Goal: Task Accomplishment & Management: Use online tool/utility

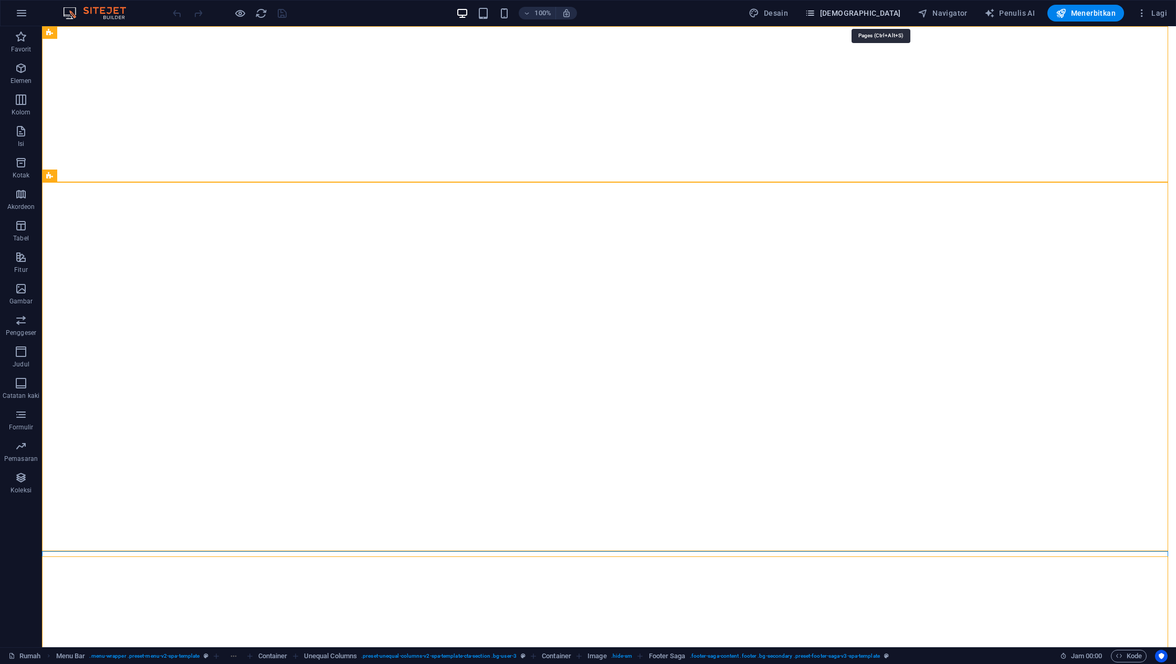
click at [890, 15] on font "[DEMOGRAPHIC_DATA]" at bounding box center [860, 13] width 81 height 8
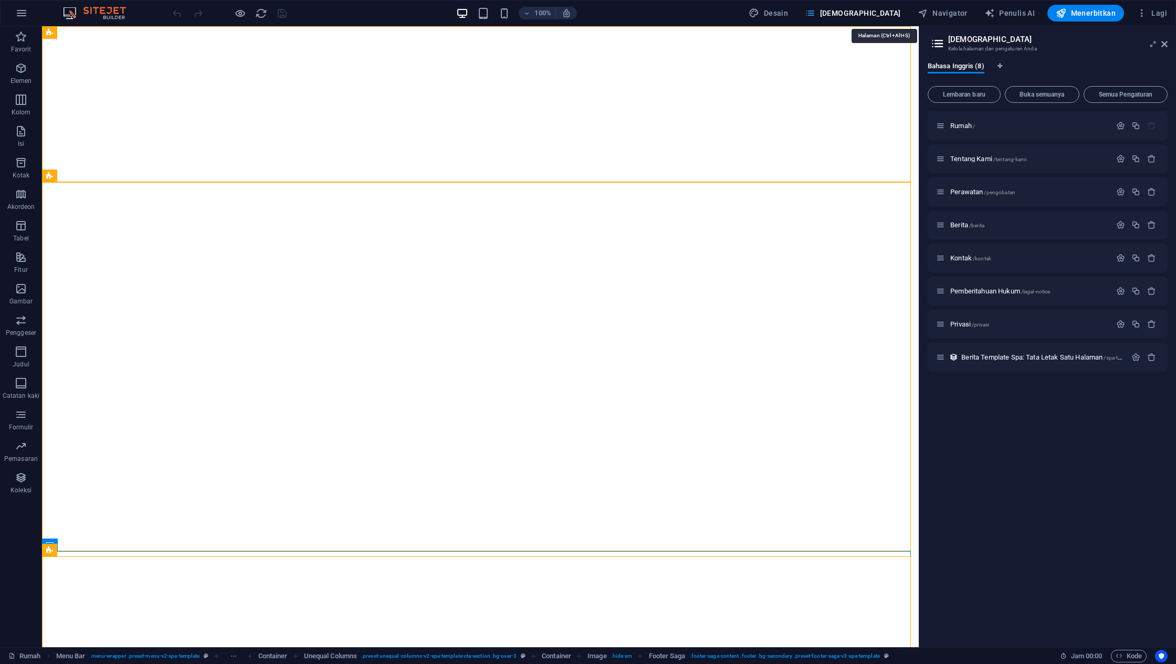
click at [890, 15] on font "[DEMOGRAPHIC_DATA]" at bounding box center [860, 13] width 81 height 8
click at [1137, 9] on icon "button" at bounding box center [1141, 13] width 10 height 10
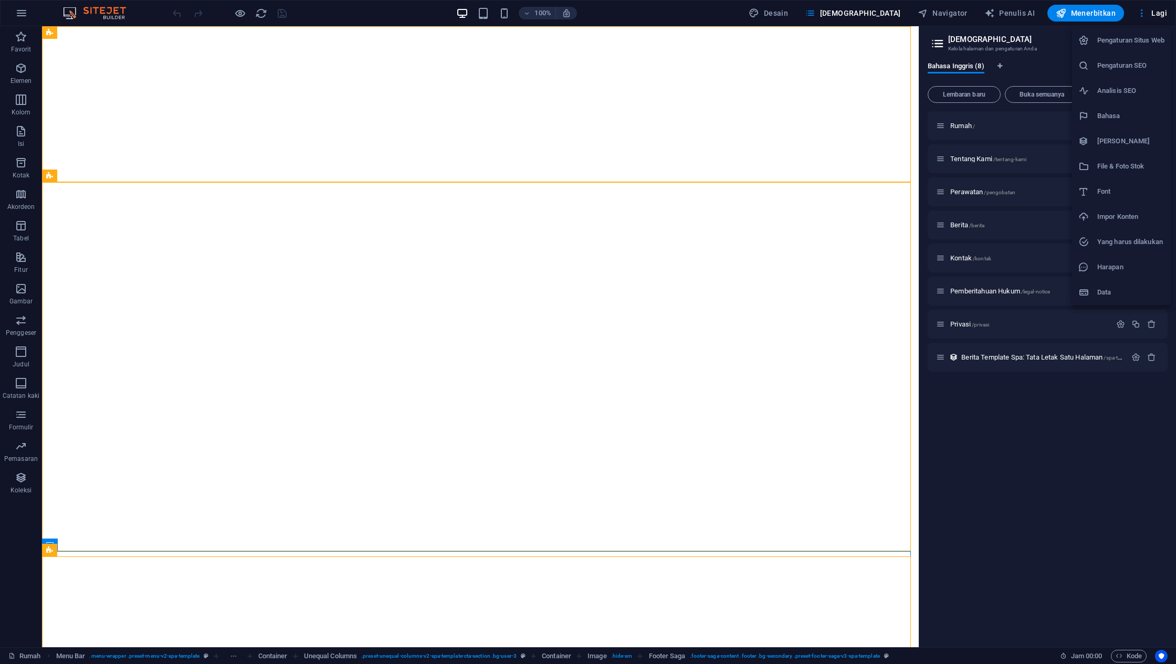
click at [850, 15] on div at bounding box center [588, 332] width 1176 height 664
click at [20, 13] on icon "button" at bounding box center [21, 13] width 13 height 13
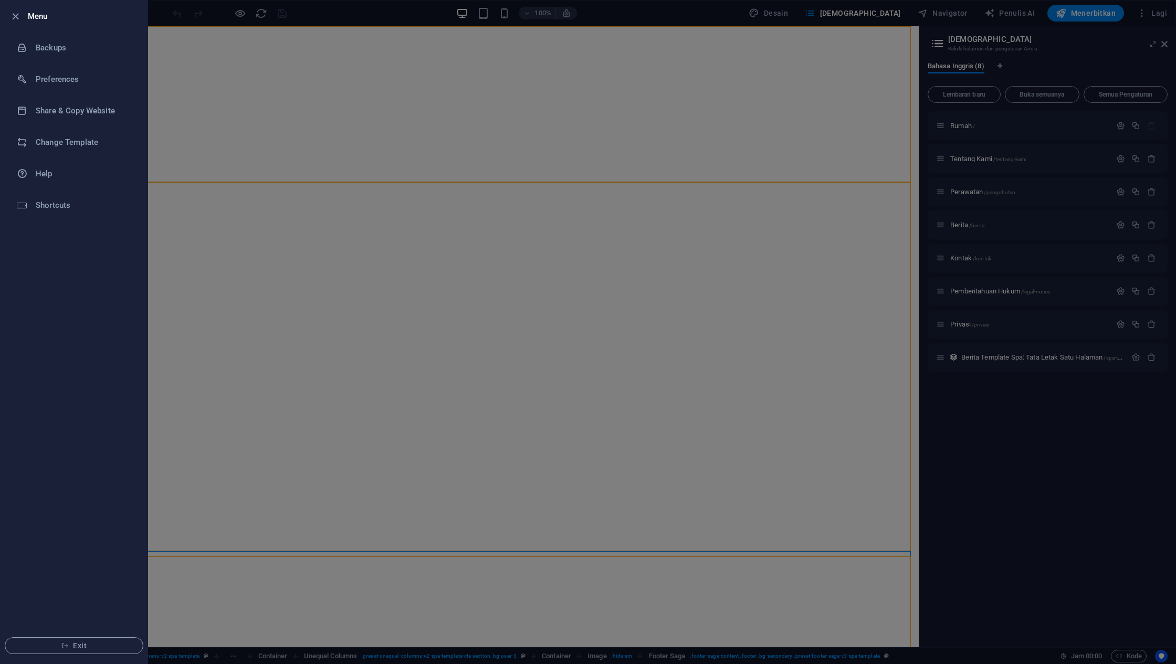
click at [258, 50] on div at bounding box center [588, 332] width 1176 height 664
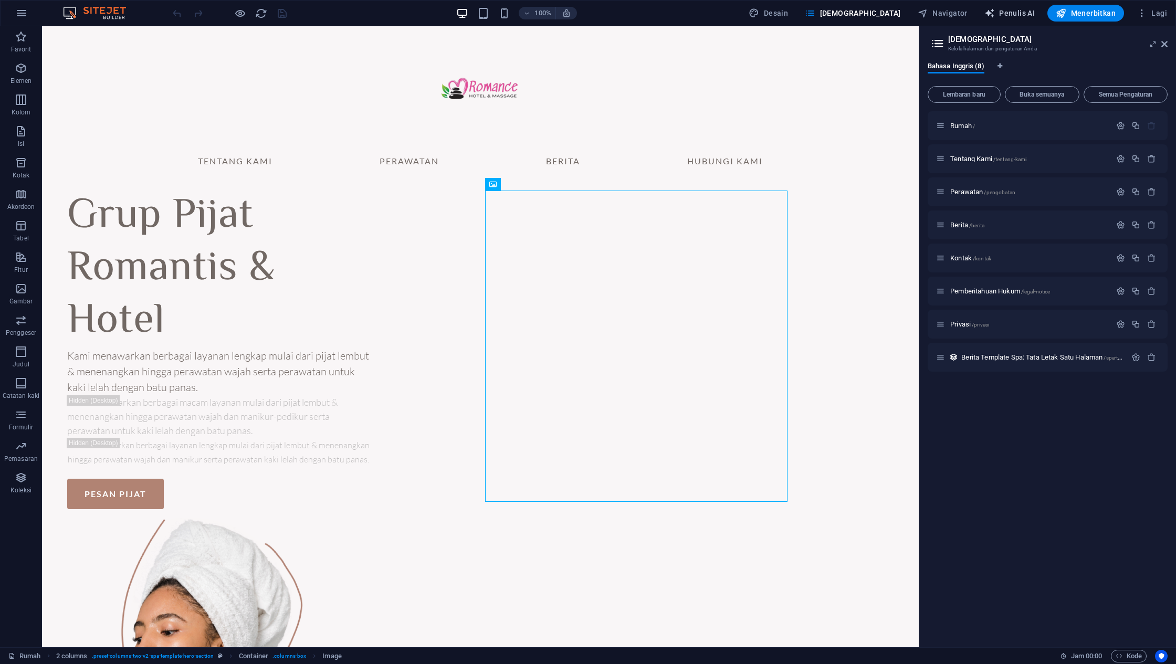
click at [1020, 6] on button "Penulis AI" at bounding box center [1009, 13] width 59 height 17
select select "English"
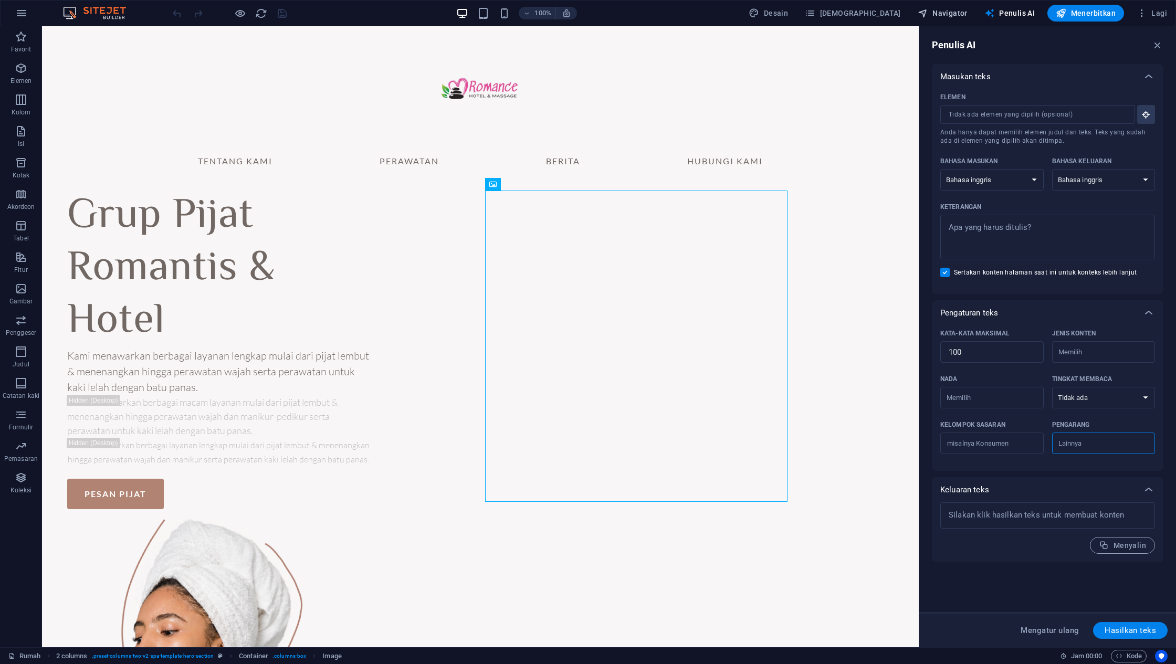
click at [967, 10] on font "Navigator" at bounding box center [949, 13] width 35 height 8
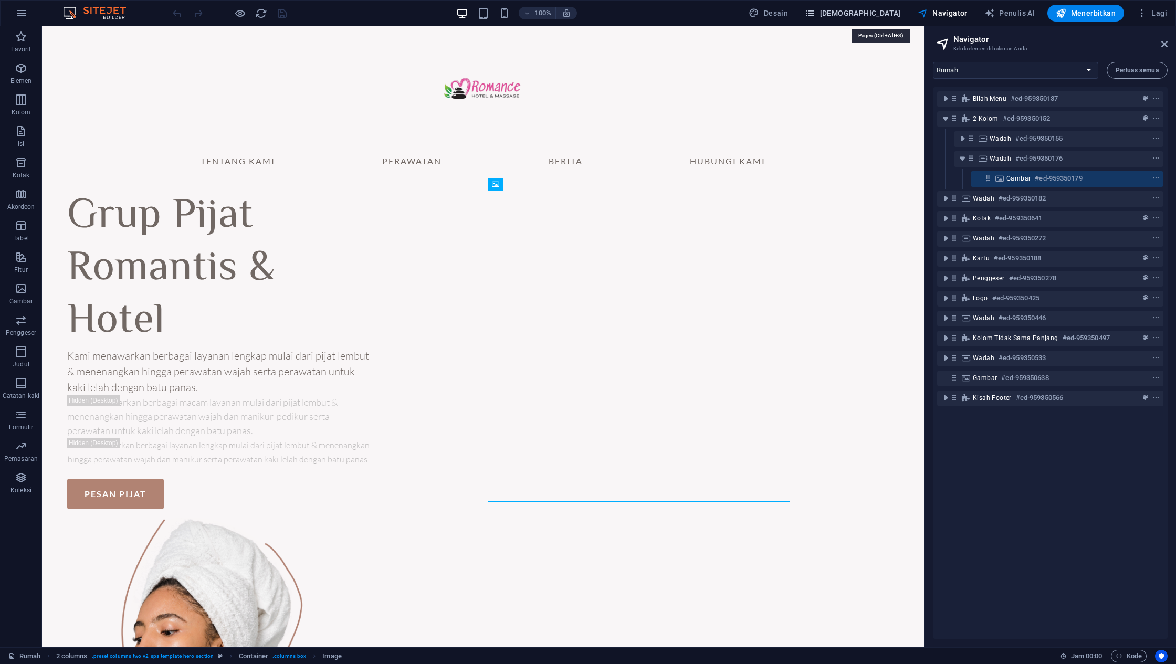
click at [901, 13] on font "[DEMOGRAPHIC_DATA]" at bounding box center [860, 13] width 81 height 8
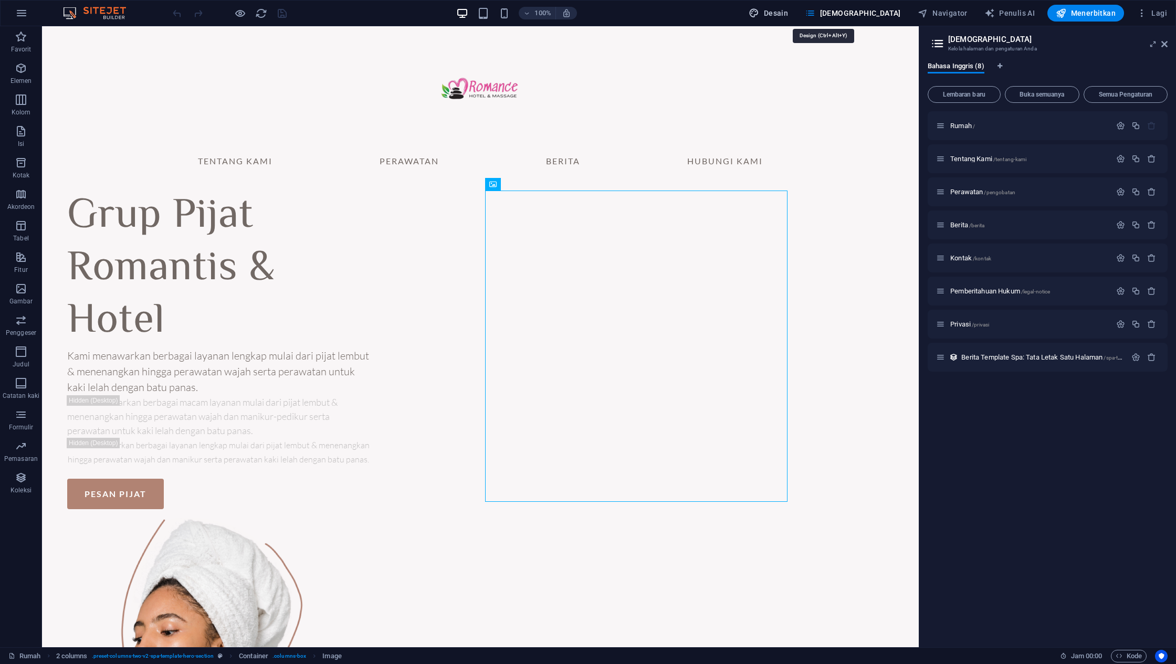
click at [788, 12] on font "Desain" at bounding box center [776, 13] width 24 height 8
select select "700"
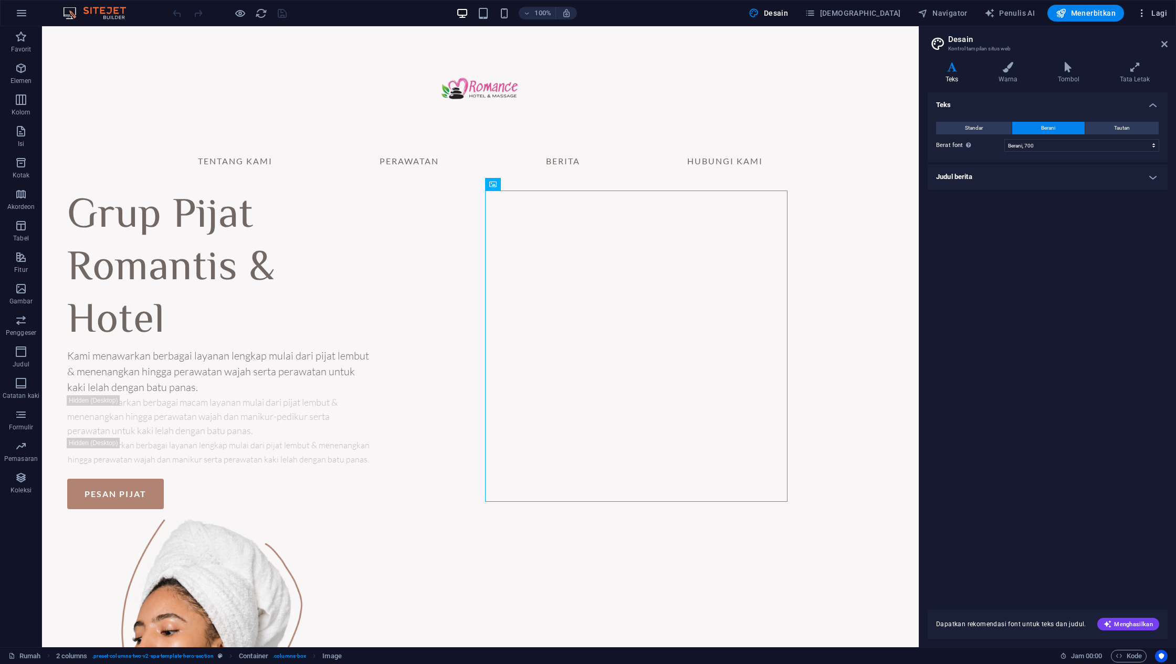
click at [1142, 14] on icon "button" at bounding box center [1141, 13] width 10 height 10
click at [1119, 66] on font "Pengaturan SEO" at bounding box center [1121, 65] width 49 height 8
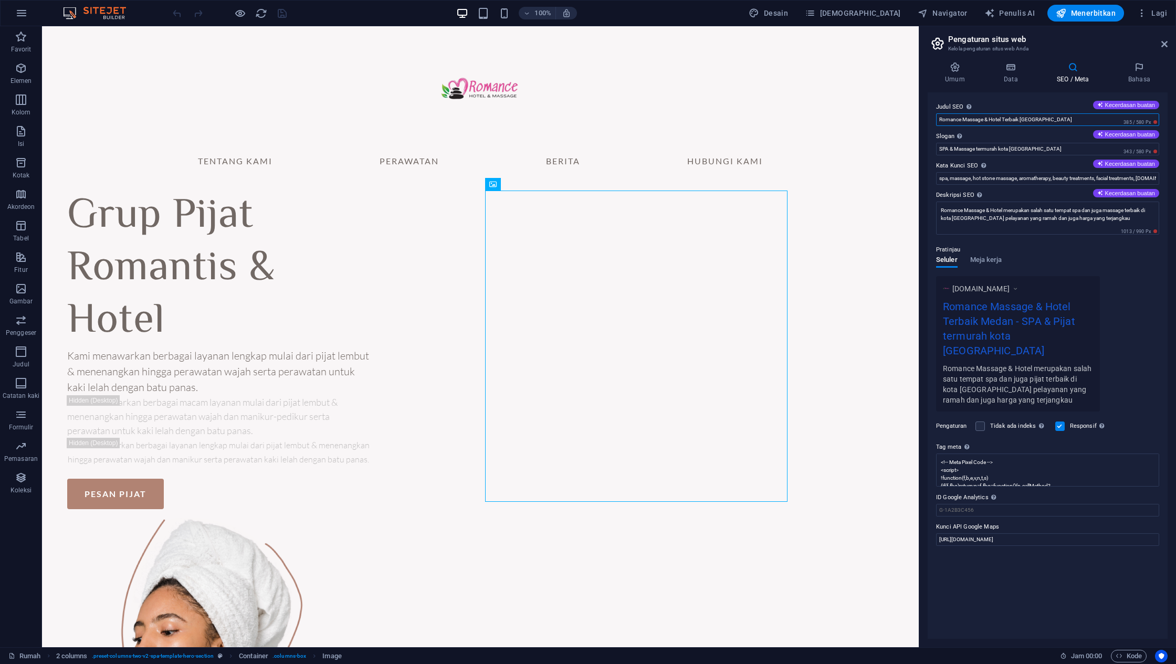
click at [1070, 118] on input "Romance Massage & Hotel Terbaik [GEOGRAPHIC_DATA]" at bounding box center [1047, 119] width 223 height 13
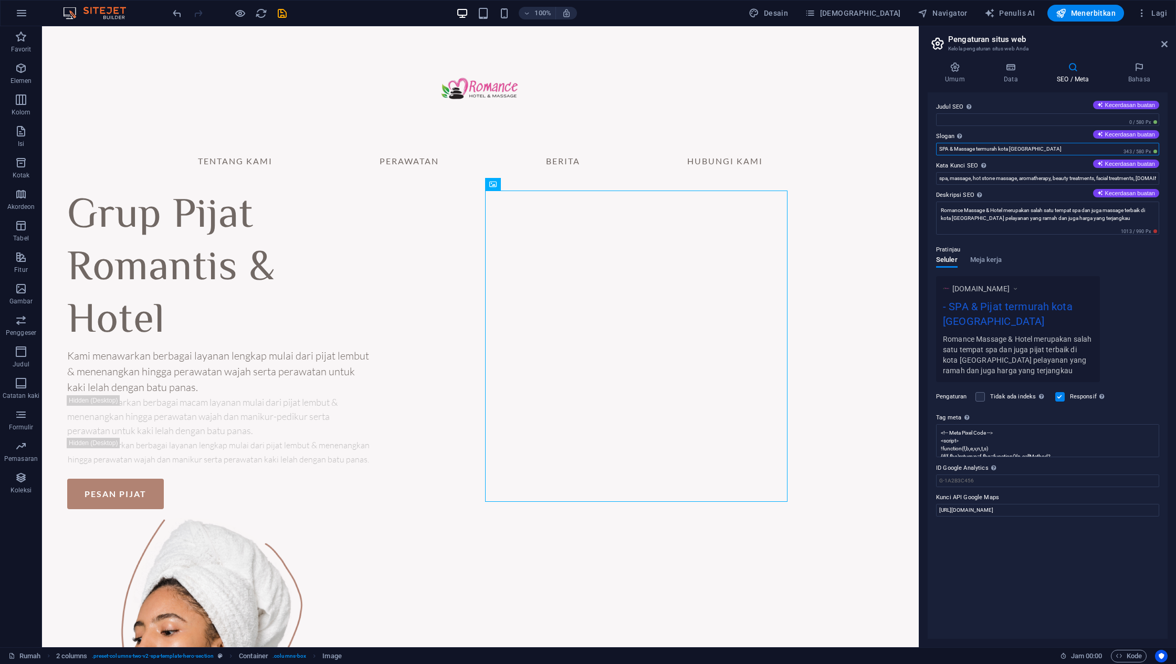
click at [1042, 149] on input "SPA & Massage termurah kota [GEOGRAPHIC_DATA]" at bounding box center [1047, 149] width 223 height 13
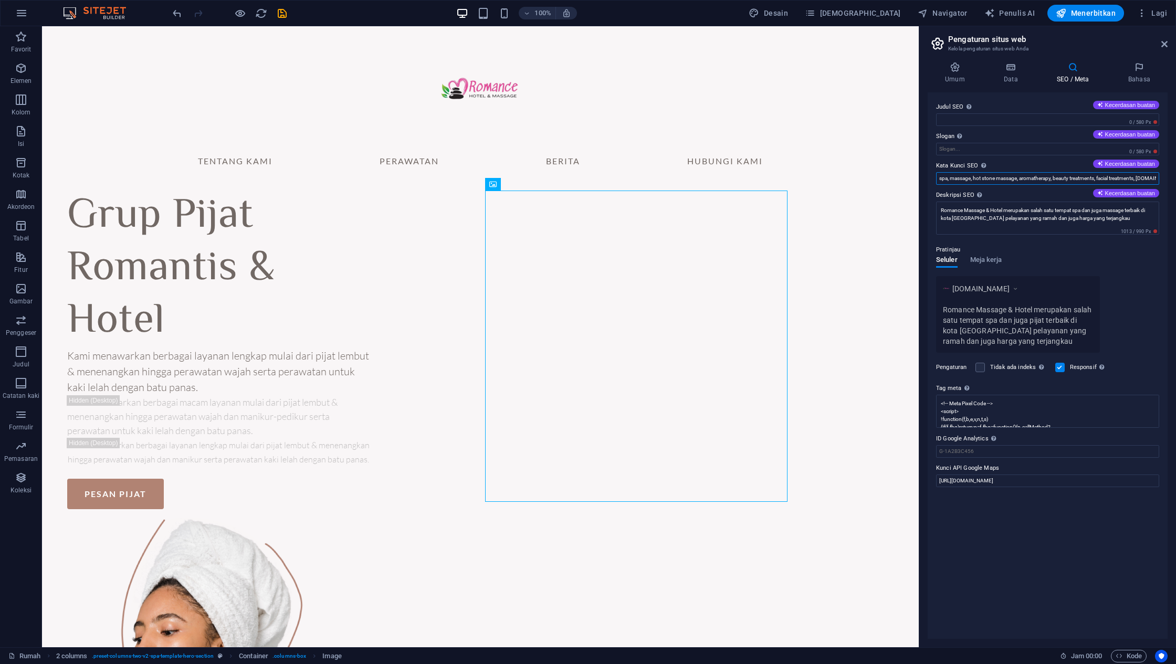
click at [1024, 180] on input "spa, massage, hot stone massage, aromatherapy, beauty treatments, facial treatm…" at bounding box center [1047, 178] width 223 height 13
click at [1009, 221] on textarea "Romance Massage & Hotel merupakan salah satu tempat spa dan juga massage terbai…" at bounding box center [1047, 218] width 223 height 33
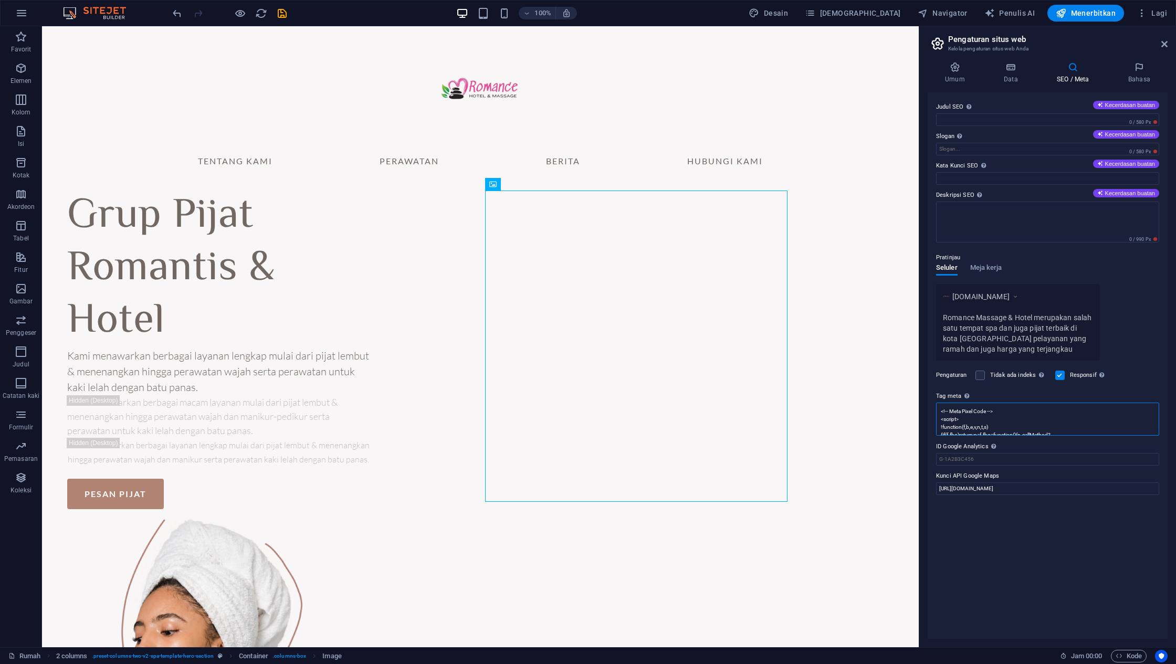
click at [1011, 417] on textarea "<!-- Meta Pixel Code --> <script> !function(f,b,e,v,n,t,s) {if(f.fbq)return;n=f…" at bounding box center [1047, 419] width 223 height 33
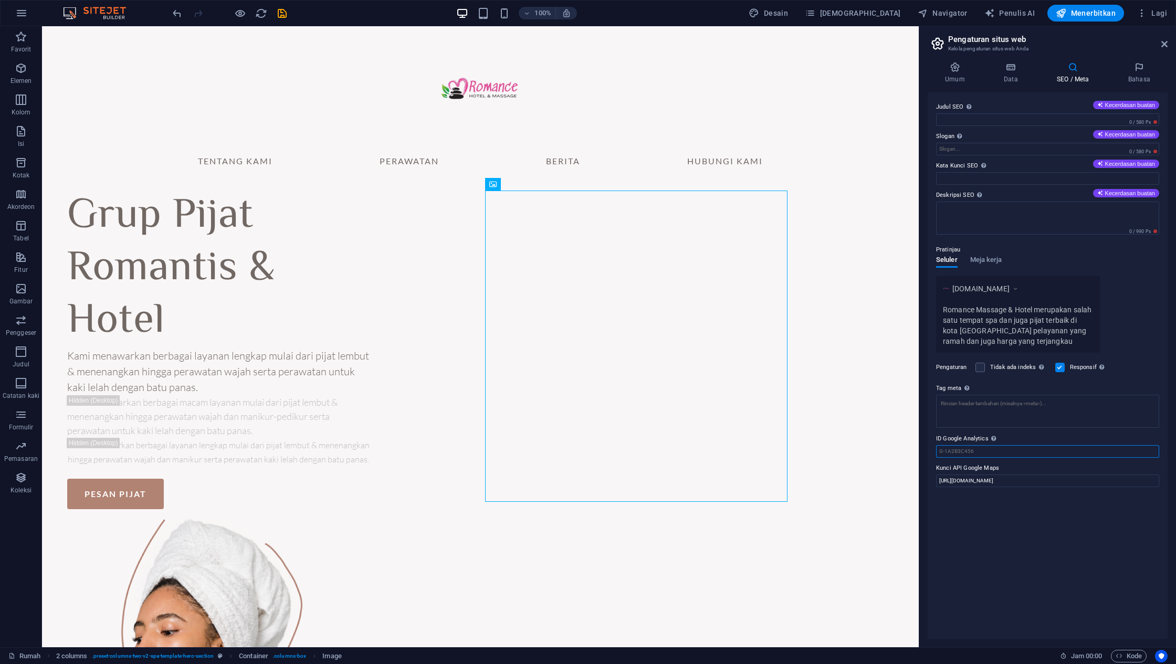
click at [998, 453] on input "ID Google Analytics Harap hanya menambahkan ID Google Analytics. Kami akan seca…" at bounding box center [1047, 451] width 223 height 13
click at [1006, 479] on input "[URL][DOMAIN_NAME]" at bounding box center [1047, 480] width 223 height 13
type input "[URL][DOMAIN_NAME]"
click at [750, 103] on div at bounding box center [480, 83] width 672 height 114
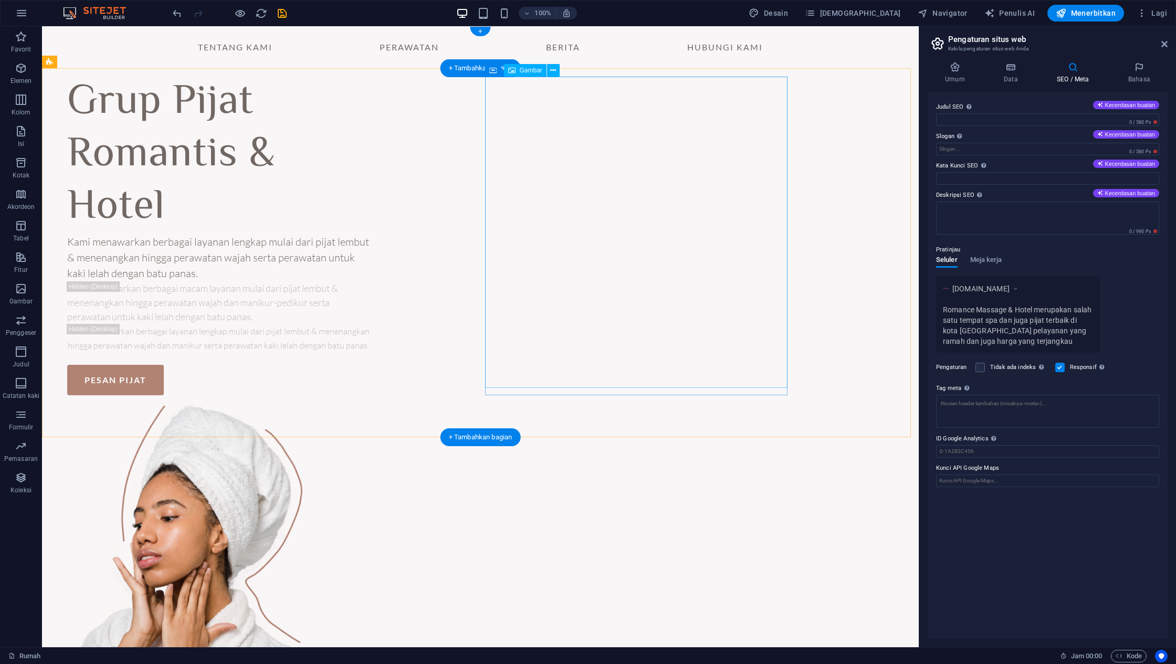
click at [369, 404] on figure at bounding box center [218, 559] width 302 height 311
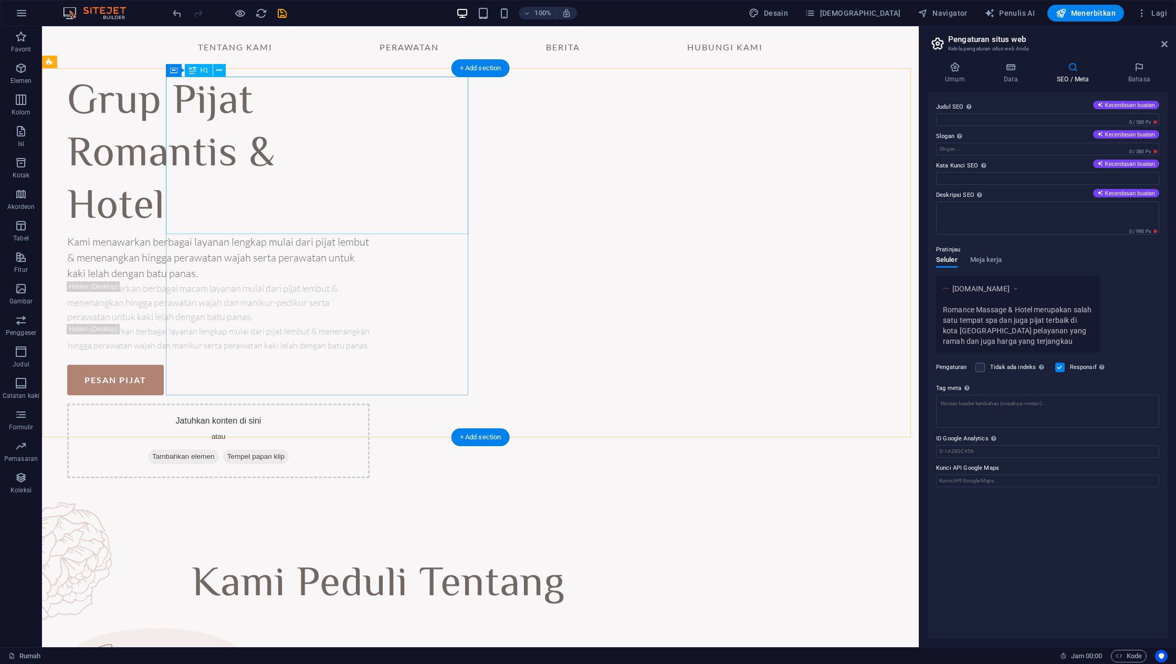
click at [369, 193] on div "Grup Pijat Romantis & Hotel" at bounding box center [218, 155] width 302 height 157
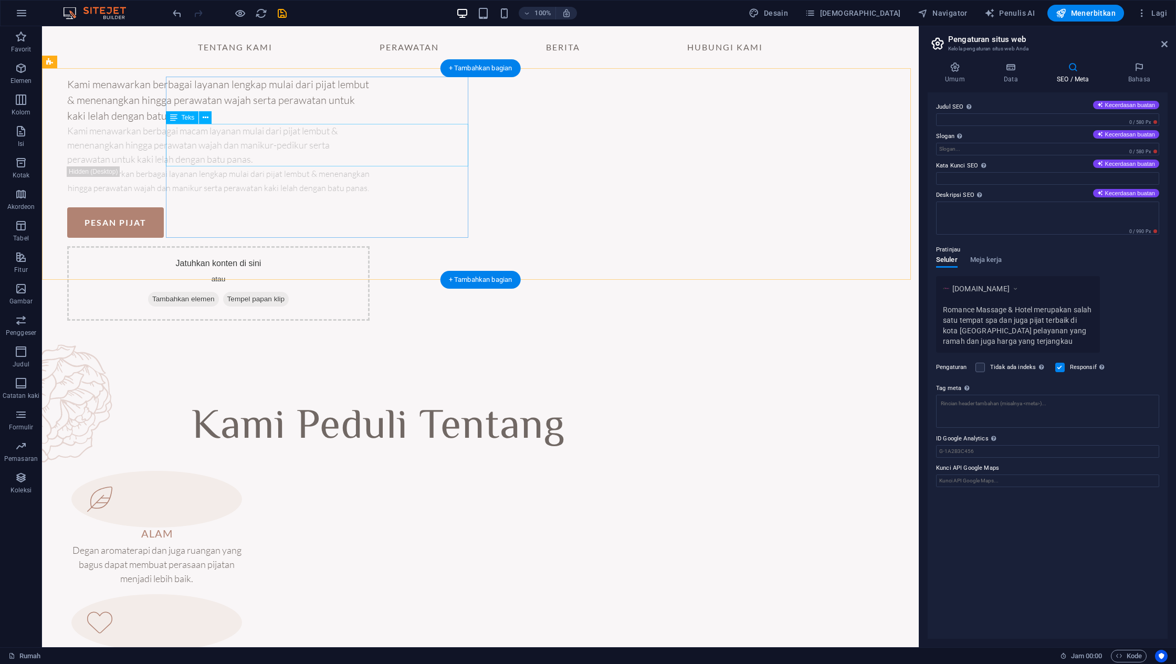
click at [369, 143] on div "Kami menawarkan berbagai macam layanan mulai dari pijat lembut & menenangkan hi…" at bounding box center [218, 145] width 302 height 43
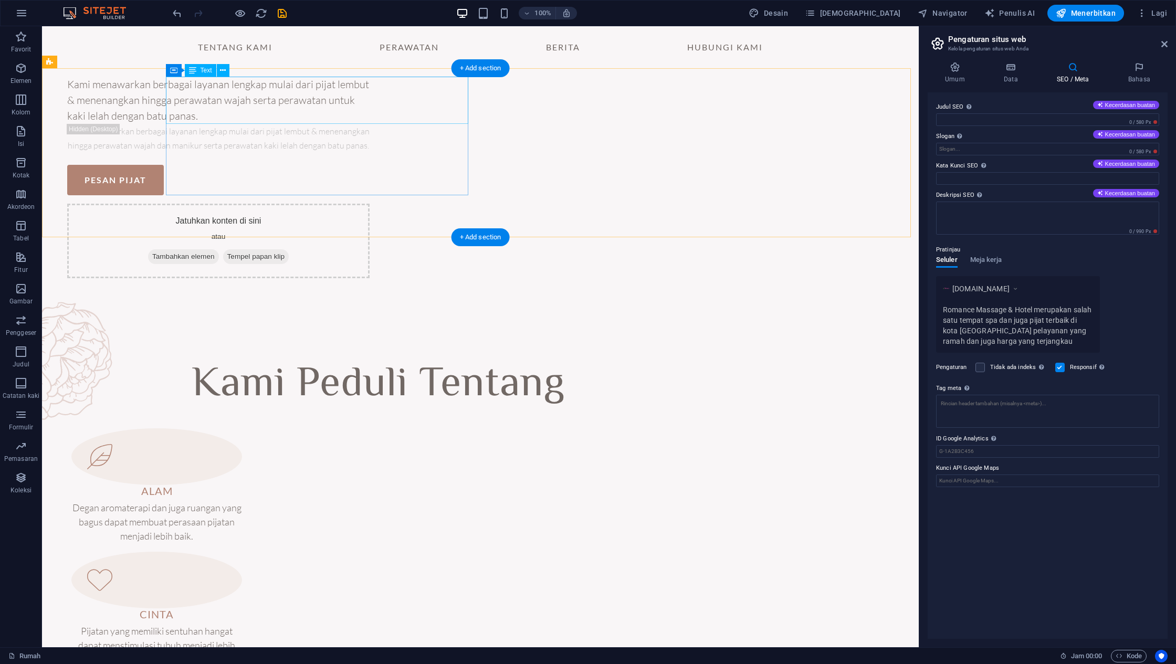
click at [369, 108] on div "Kami menawarkan berbagai layanan lengkap mulai dari pijat lembut & menenangkan …" at bounding box center [218, 100] width 302 height 47
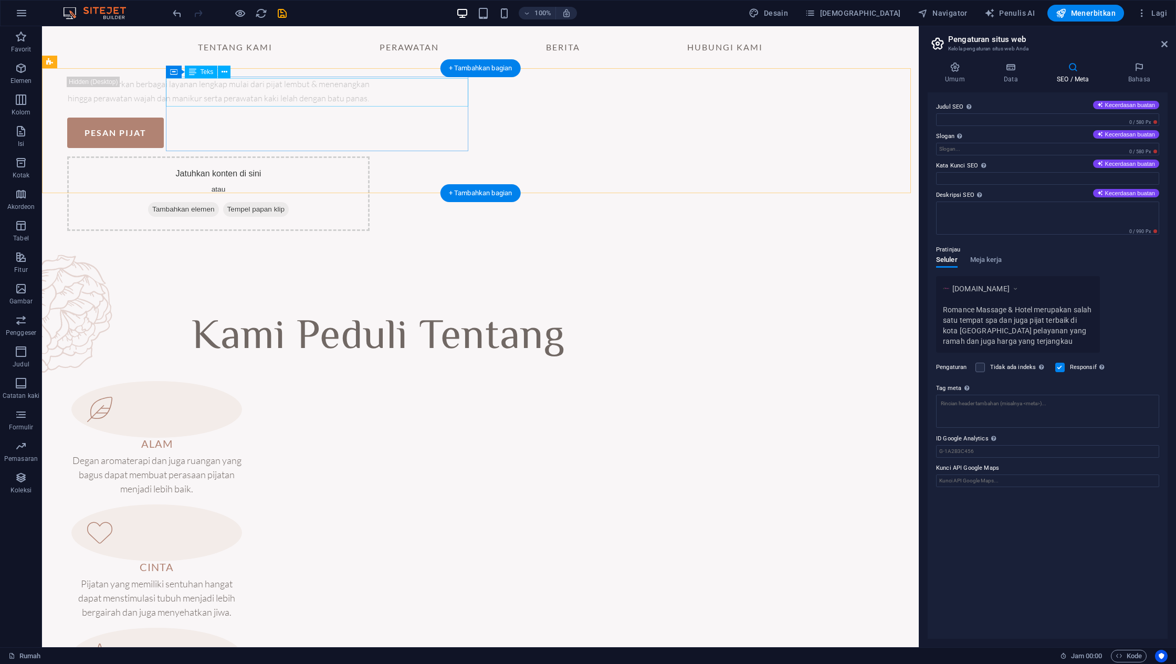
click at [369, 105] on div "Kami menawarkan berbagai layanan lengkap mulai dari pijat lembut & menenangkan …" at bounding box center [218, 91] width 302 height 28
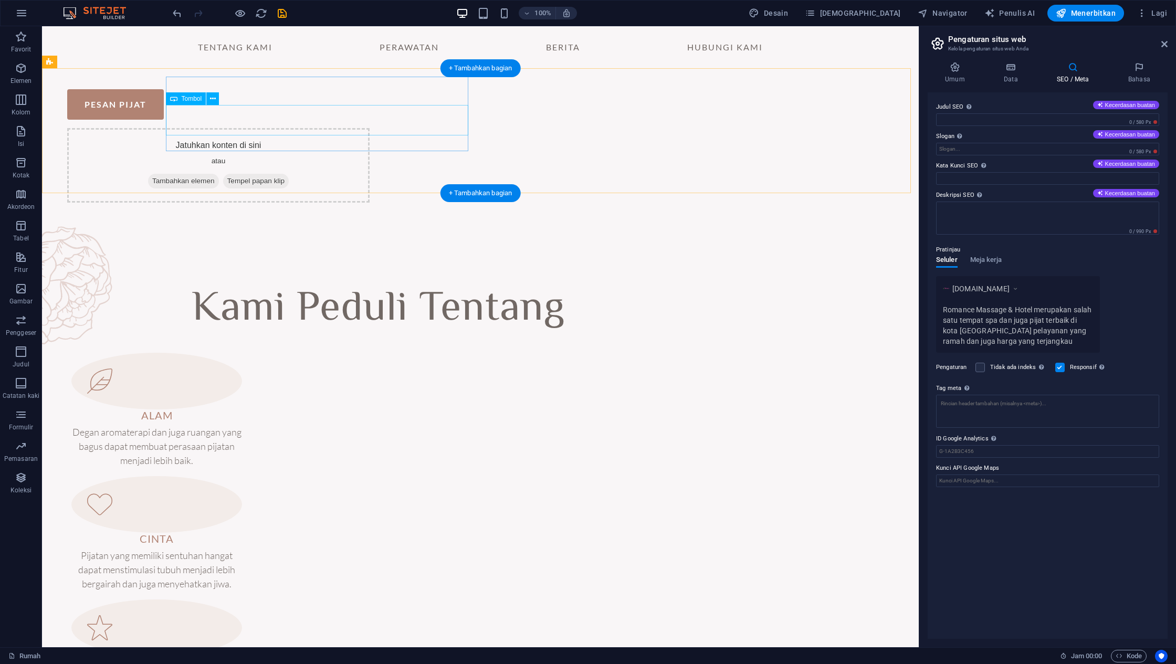
click at [369, 106] on div "pesan pijat" at bounding box center [218, 104] width 302 height 30
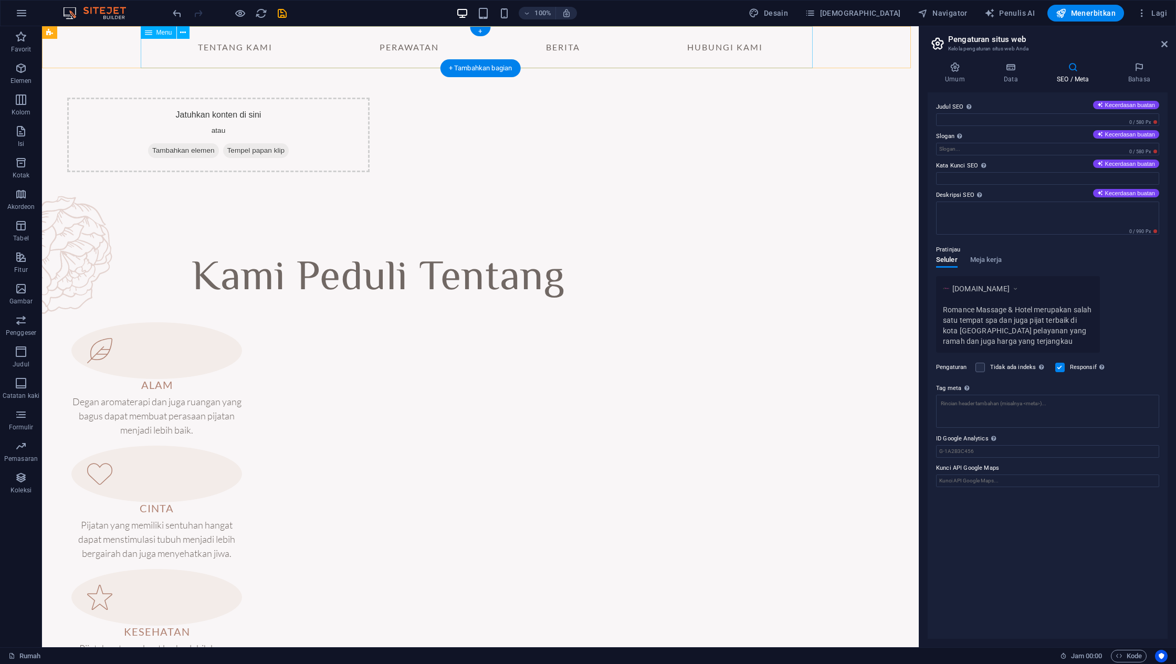
click at [268, 51] on nav "Tentang Kami Perawatan Berita Hubungi kami" at bounding box center [480, 47] width 672 height 42
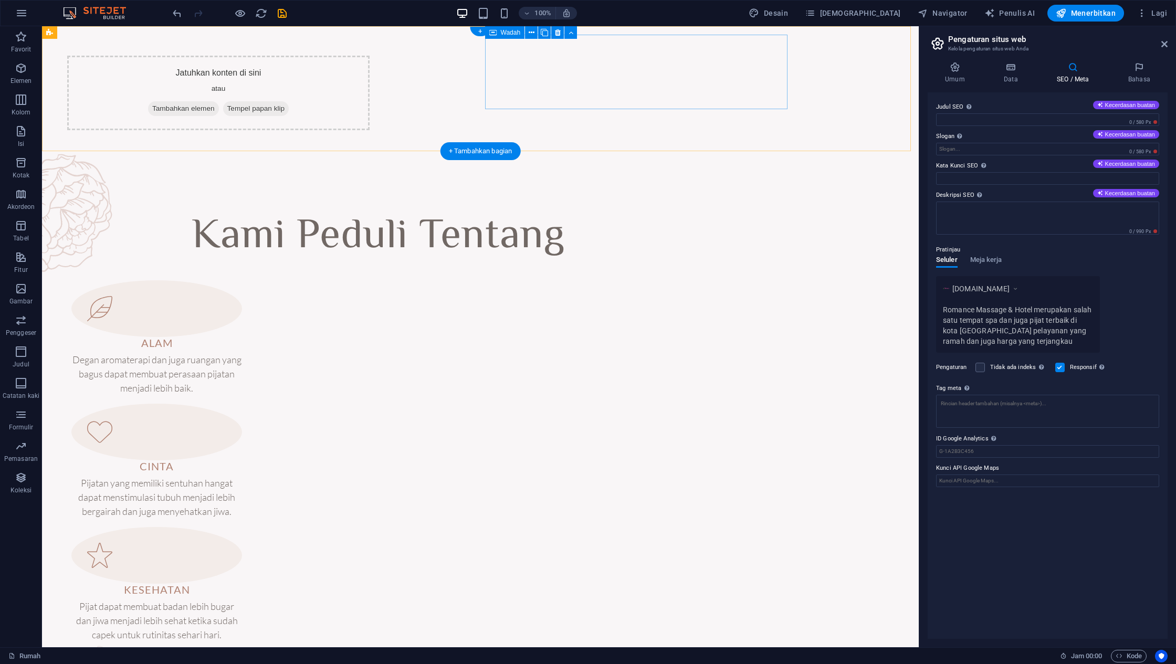
click at [369, 97] on div "Jatuhkan konten di sini atau Tambahkan elemen Tempel papan klip" at bounding box center [218, 93] width 302 height 75
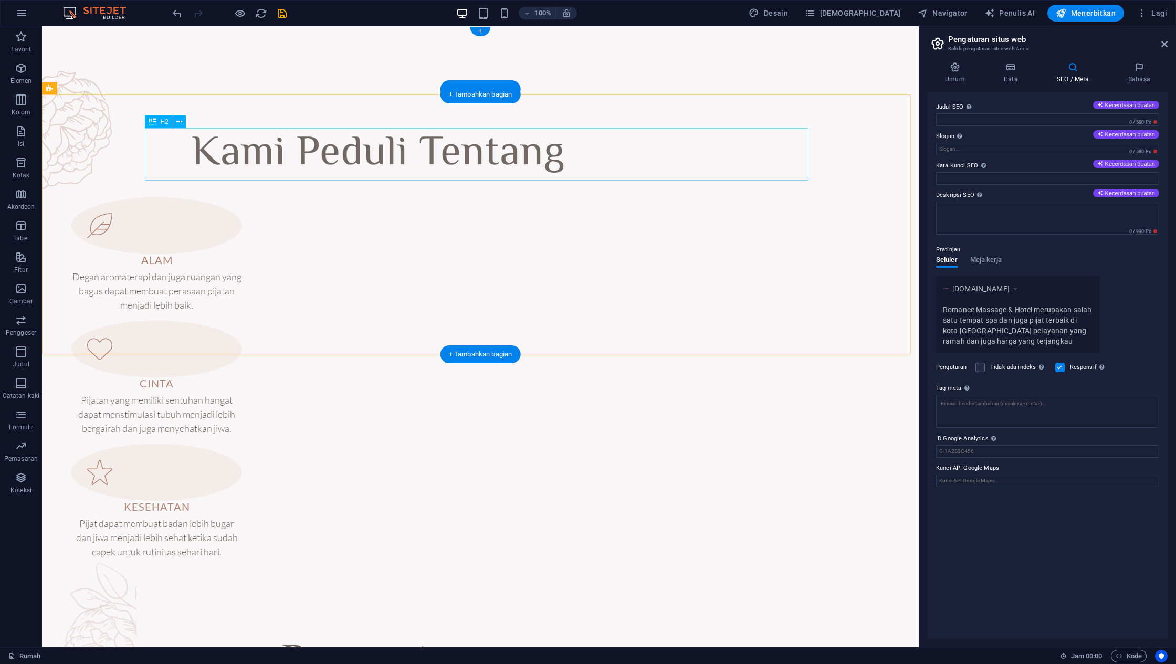
click at [535, 167] on div "Kami Peduli Tentang" at bounding box center [377, 154] width 663 height 52
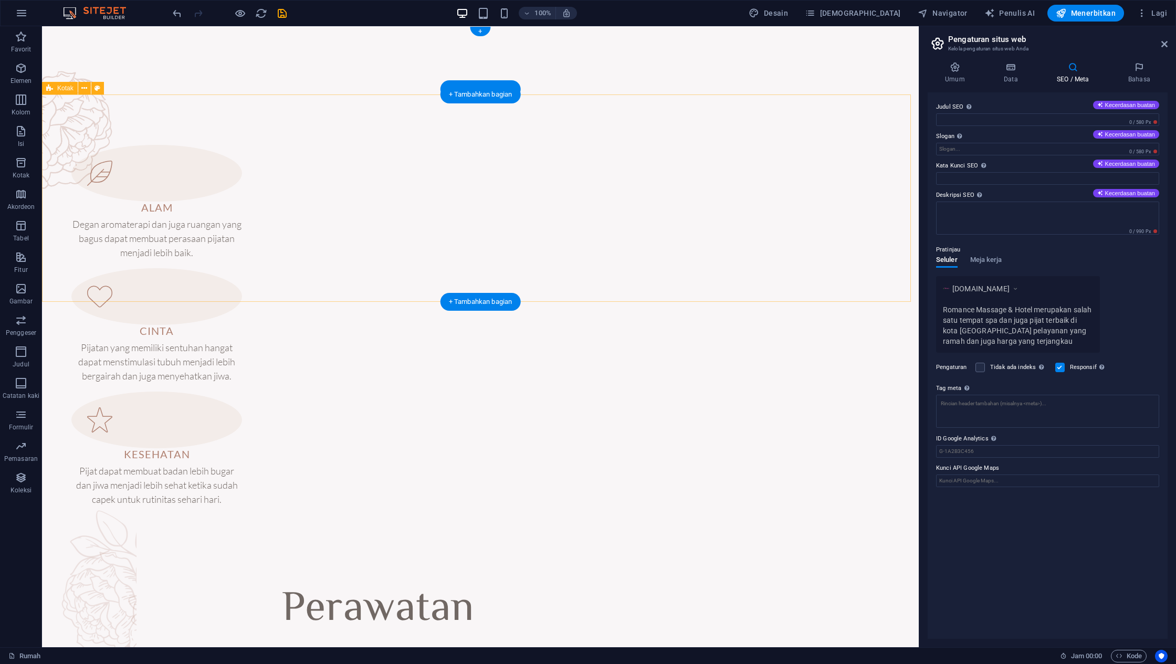
click at [535, 167] on div "ALAM Degan aromaterapi dan juga ruangan yang bagus dapat membuat perasaan pijat…" at bounding box center [480, 321] width 876 height 454
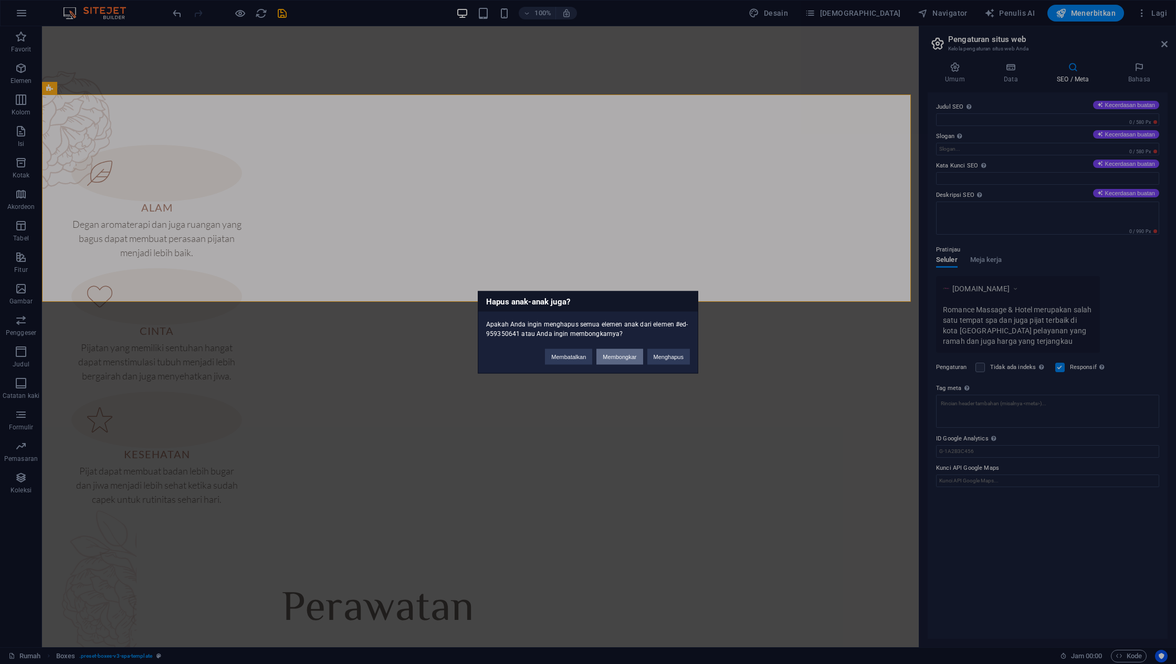
click at [635, 356] on font "Membongkar" at bounding box center [619, 356] width 34 height 6
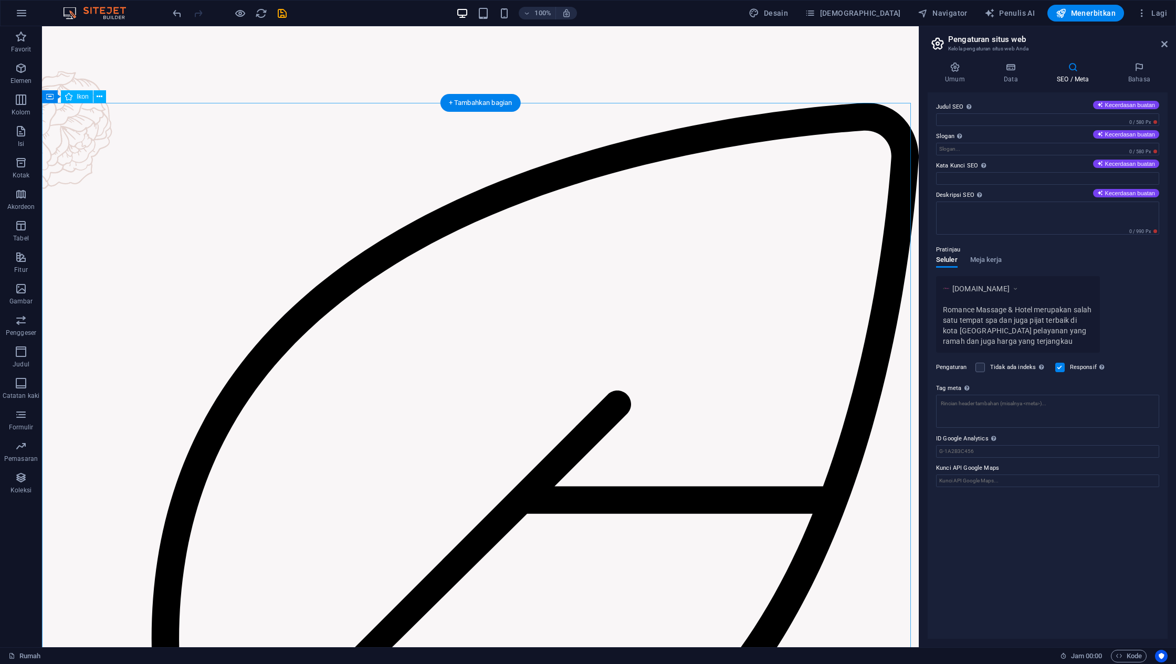
click at [573, 263] on figure at bounding box center [480, 542] width 876 height 879
click at [660, 296] on figure at bounding box center [480, 542] width 876 height 879
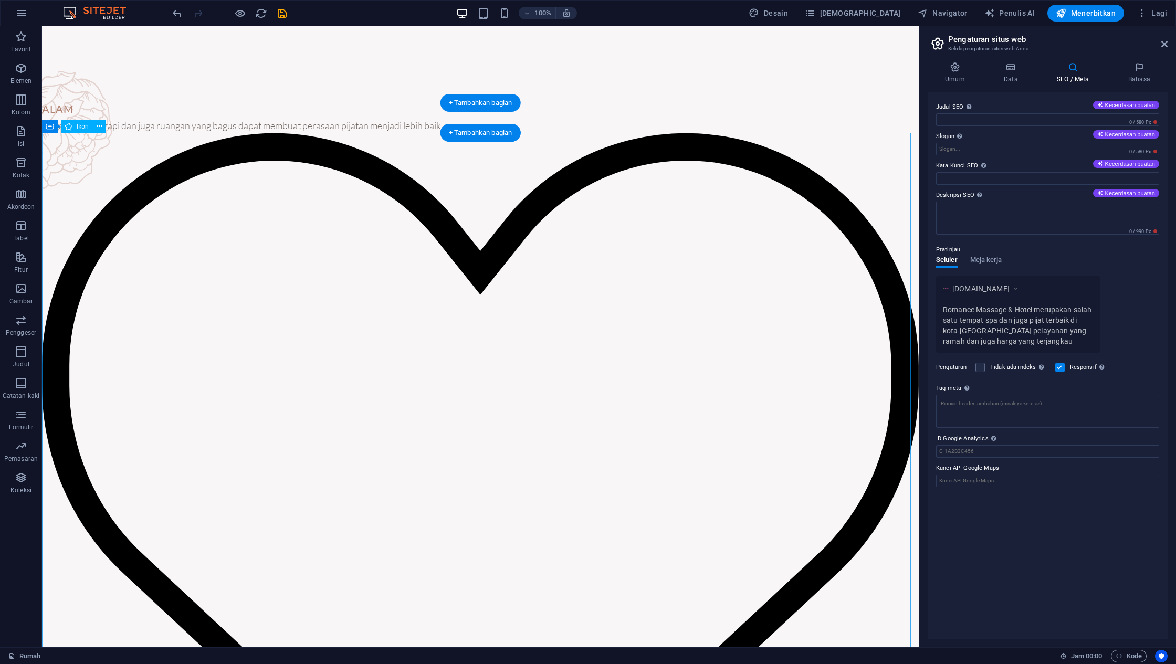
click at [609, 305] on figure at bounding box center [480, 508] width 876 height 750
select select "xMidYMid"
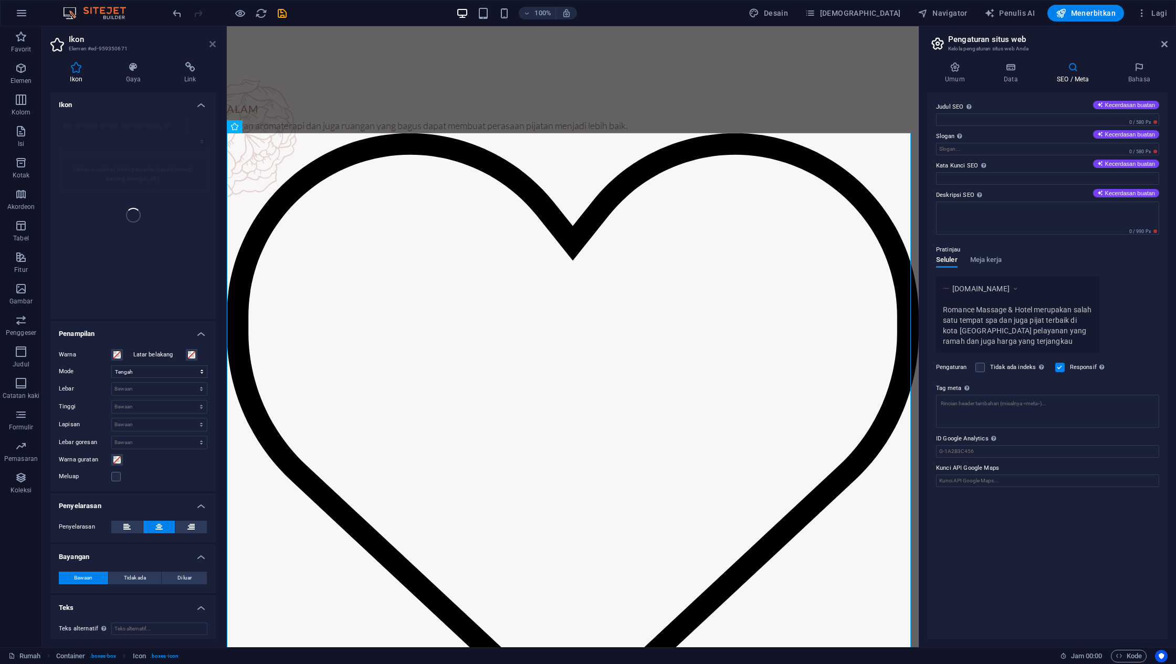
click at [209, 41] on icon at bounding box center [212, 44] width 6 height 8
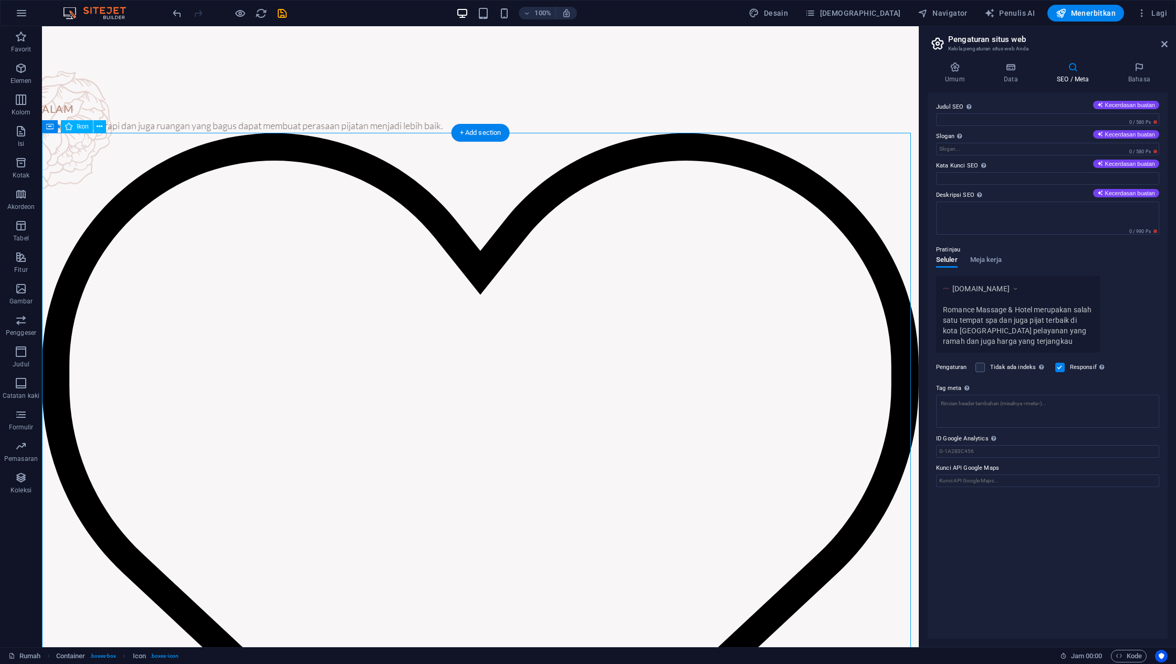
click at [244, 196] on figure at bounding box center [480, 508] width 876 height 750
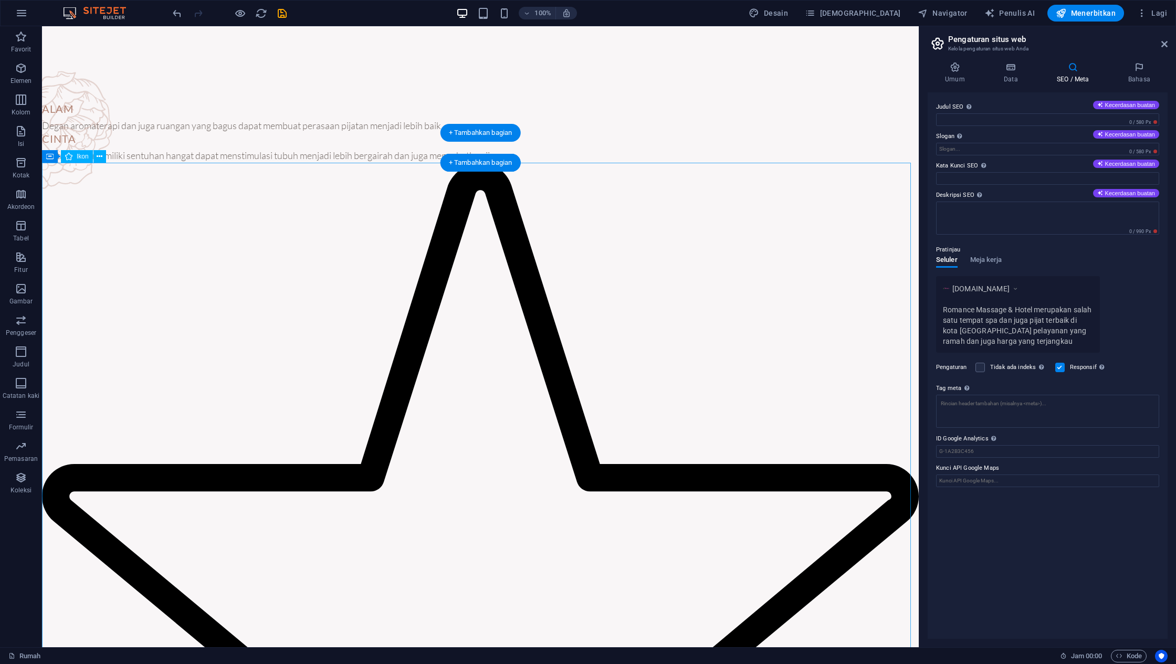
click at [260, 235] on figure at bounding box center [480, 603] width 876 height 880
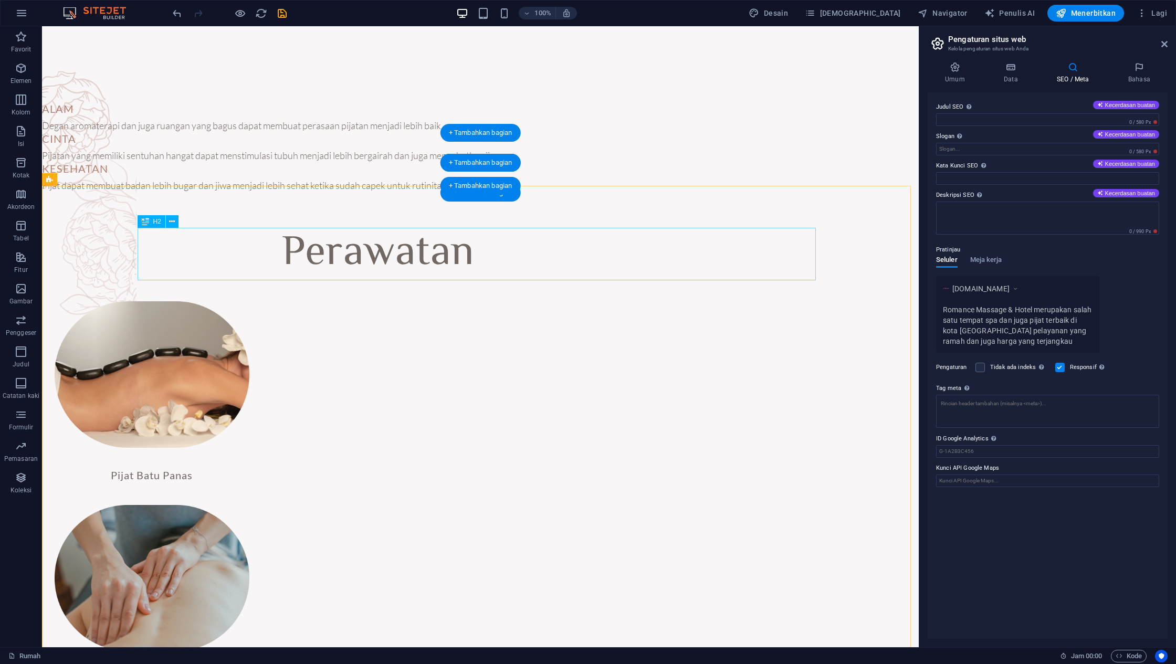
click at [266, 263] on div "Perawatan" at bounding box center [378, 254] width 678 height 52
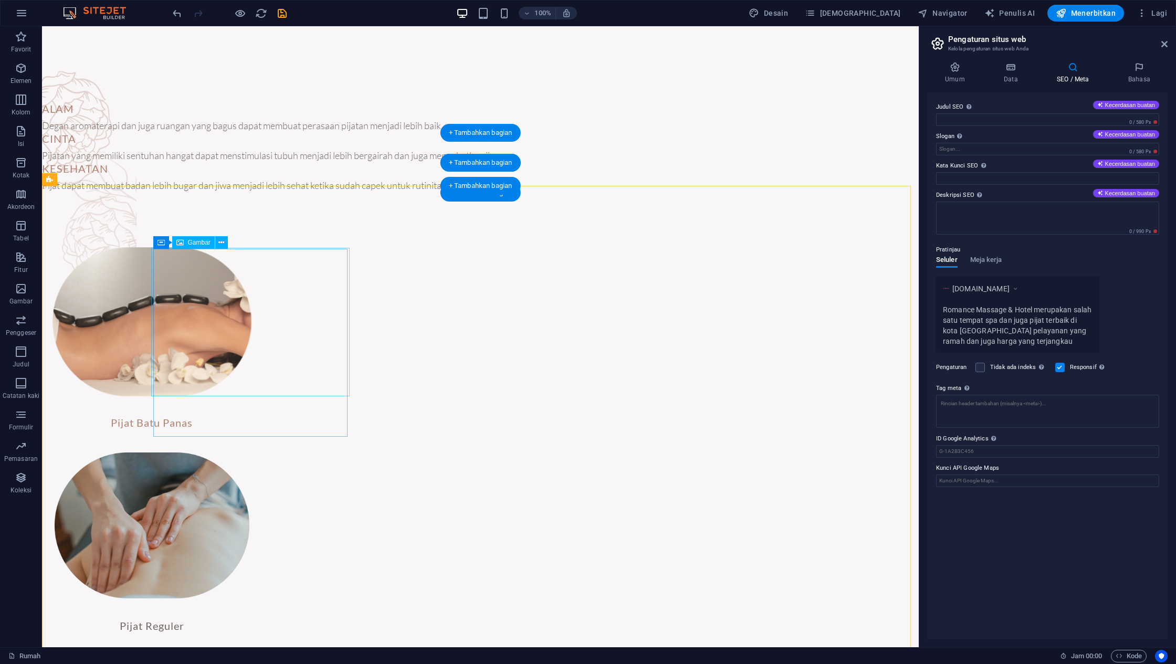
click at [251, 288] on figure at bounding box center [151, 322] width 198 height 149
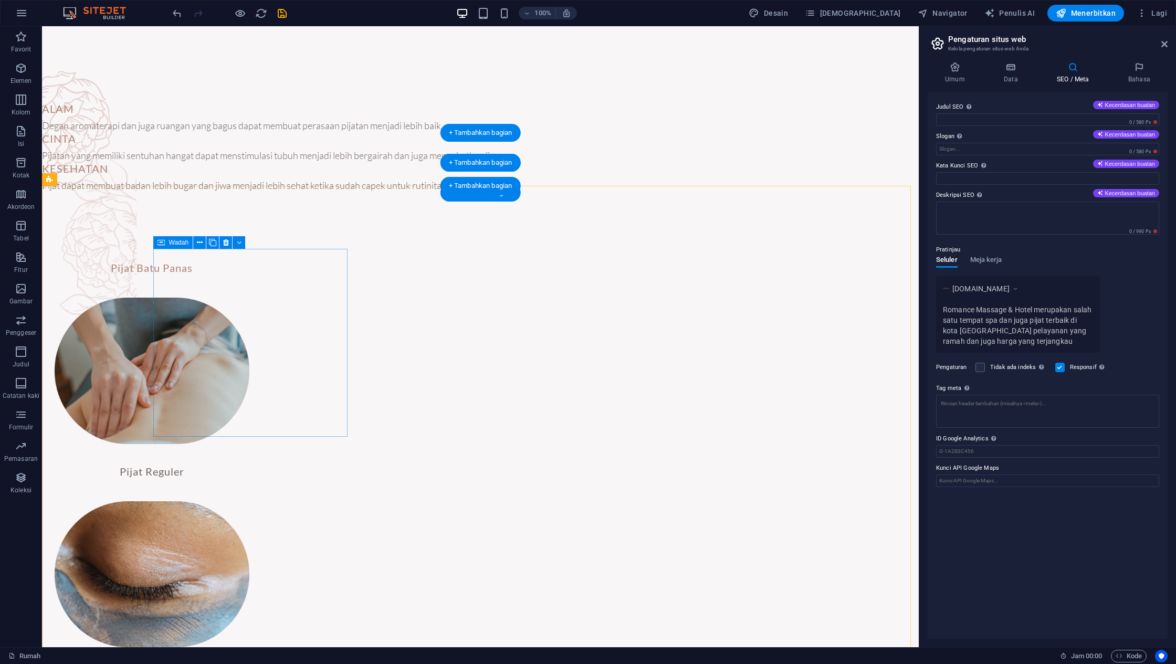
click at [249, 282] on div "Pijat Batu Panas" at bounding box center [152, 265] width 195 height 33
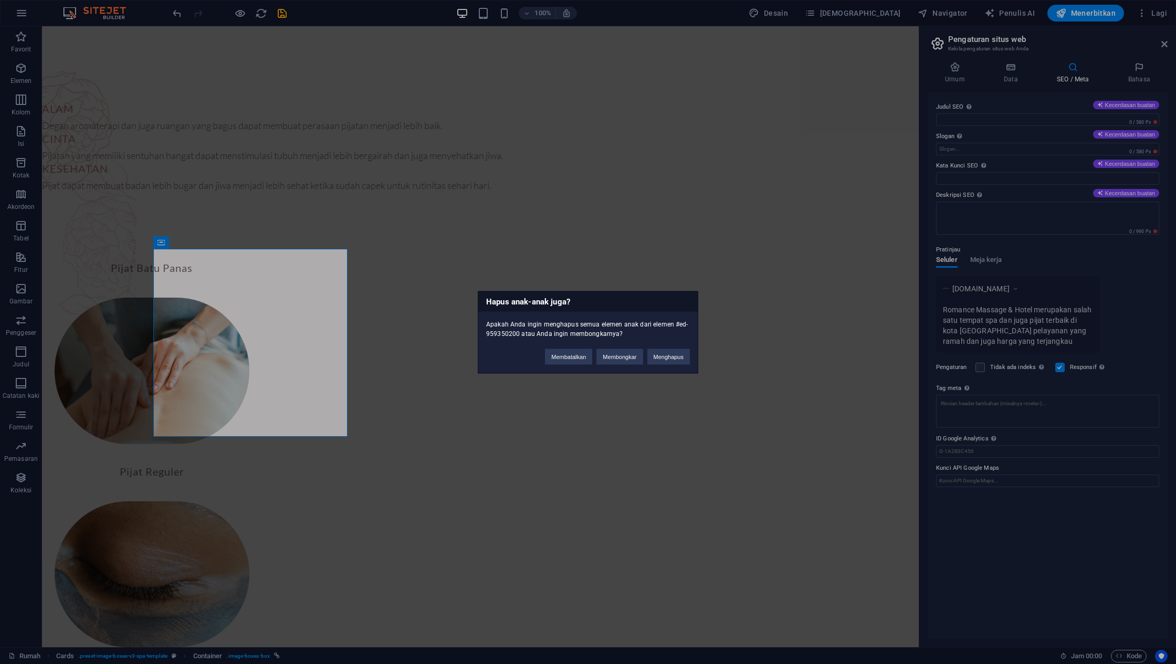
click at [622, 366] on div "Hapus anak-anak juga? Apakah Anda ingin menghapus semua elemen anak dari elemen…" at bounding box center [588, 332] width 220 height 82
click at [622, 361] on button "Membongkar" at bounding box center [619, 356] width 46 height 16
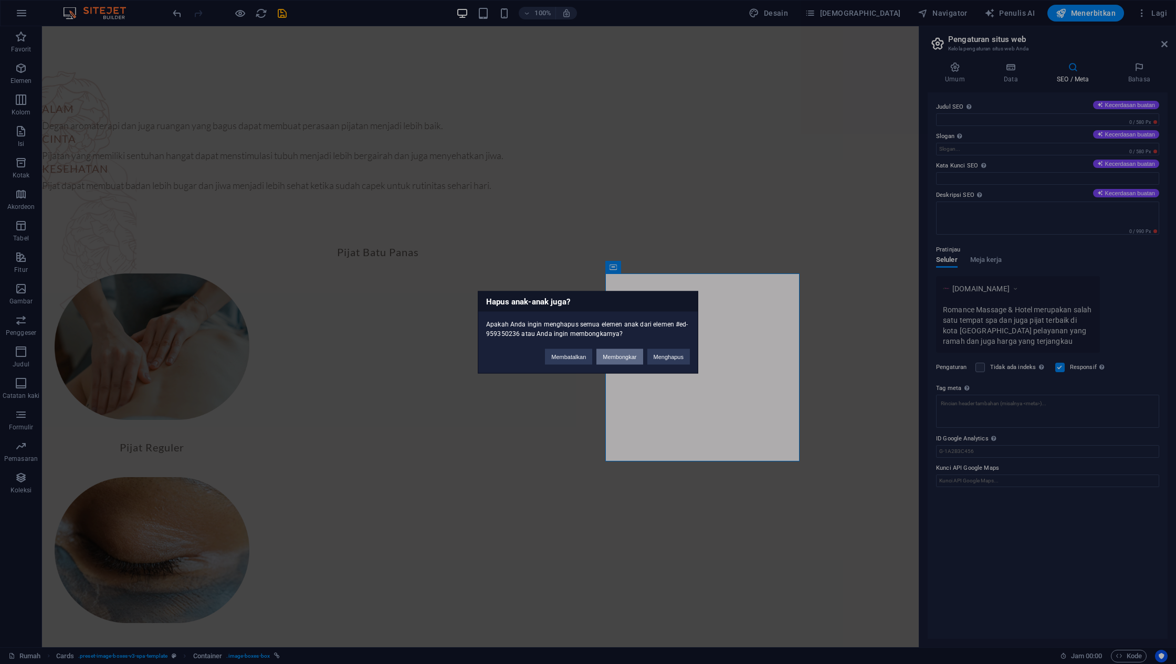
click at [636, 359] on button "Membongkar" at bounding box center [619, 356] width 46 height 16
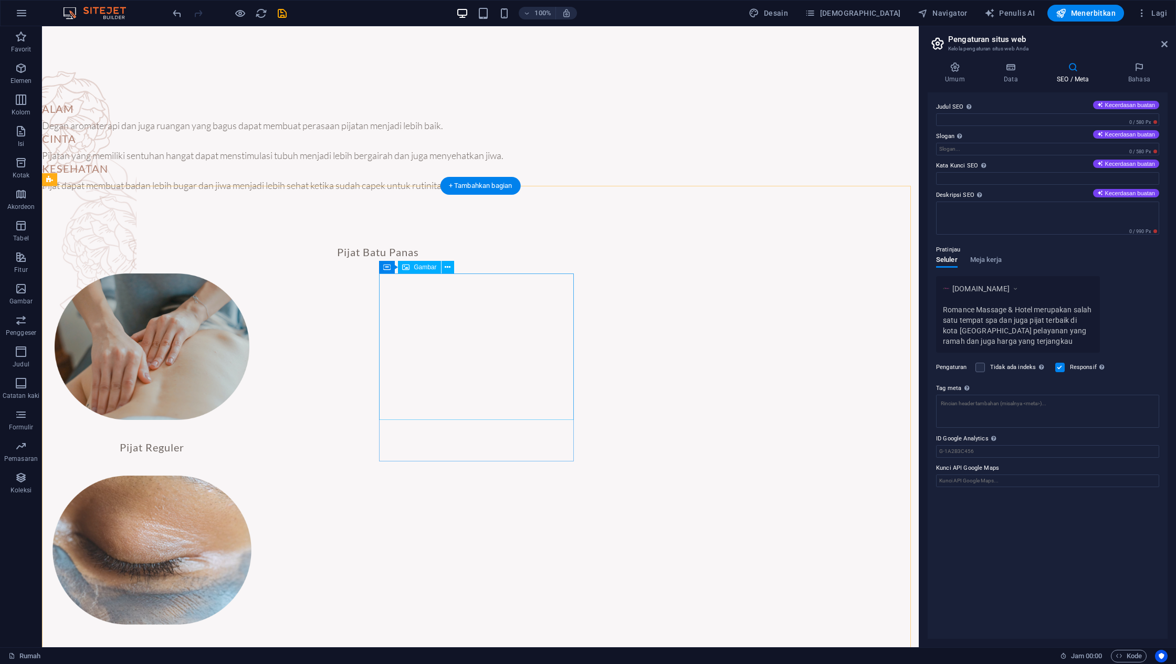
click at [251, 475] on figure at bounding box center [151, 549] width 198 height 149
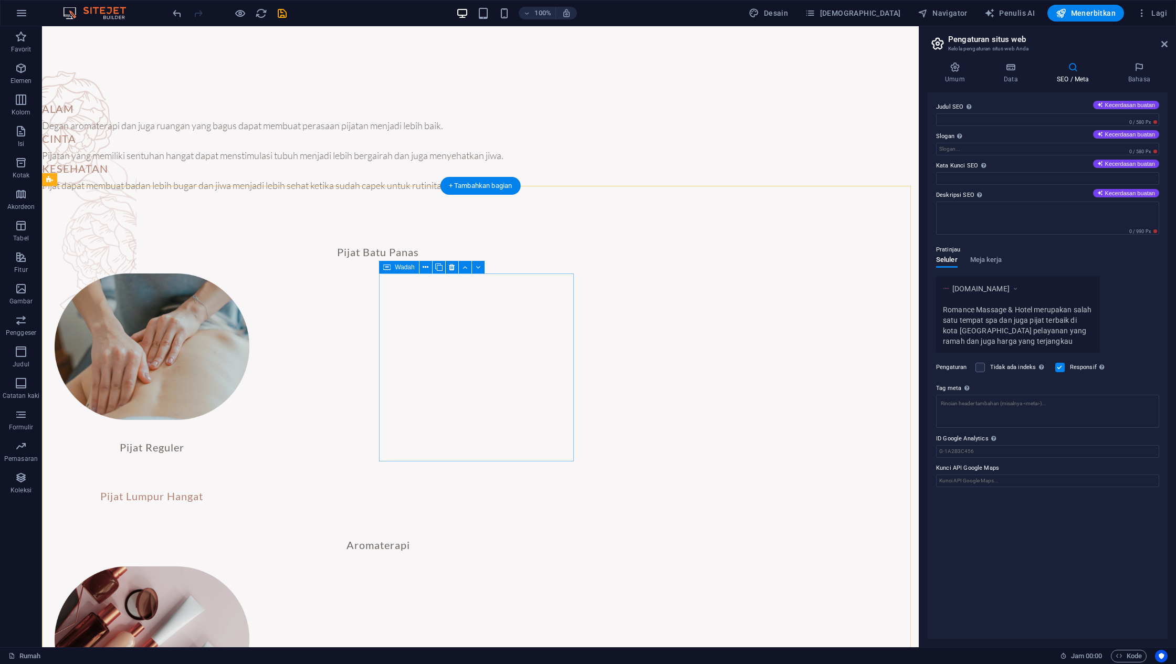
click at [249, 477] on div "Pijat Lumpur Hangat" at bounding box center [152, 493] width 195 height 33
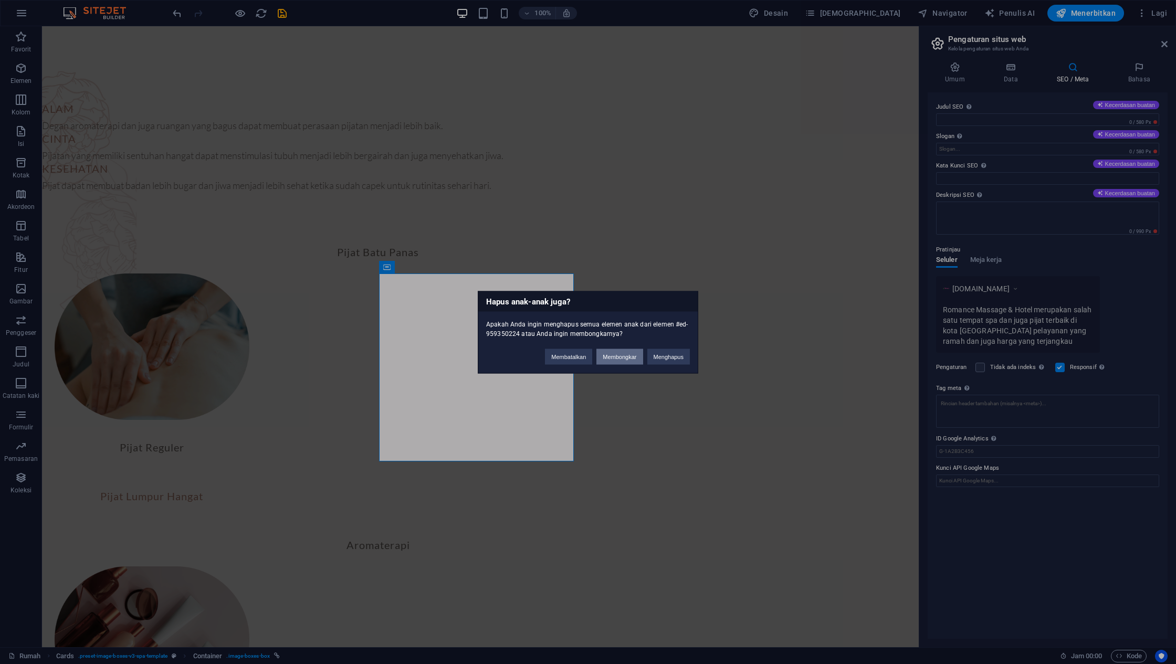
click at [618, 361] on button "Membongkar" at bounding box center [619, 356] width 46 height 16
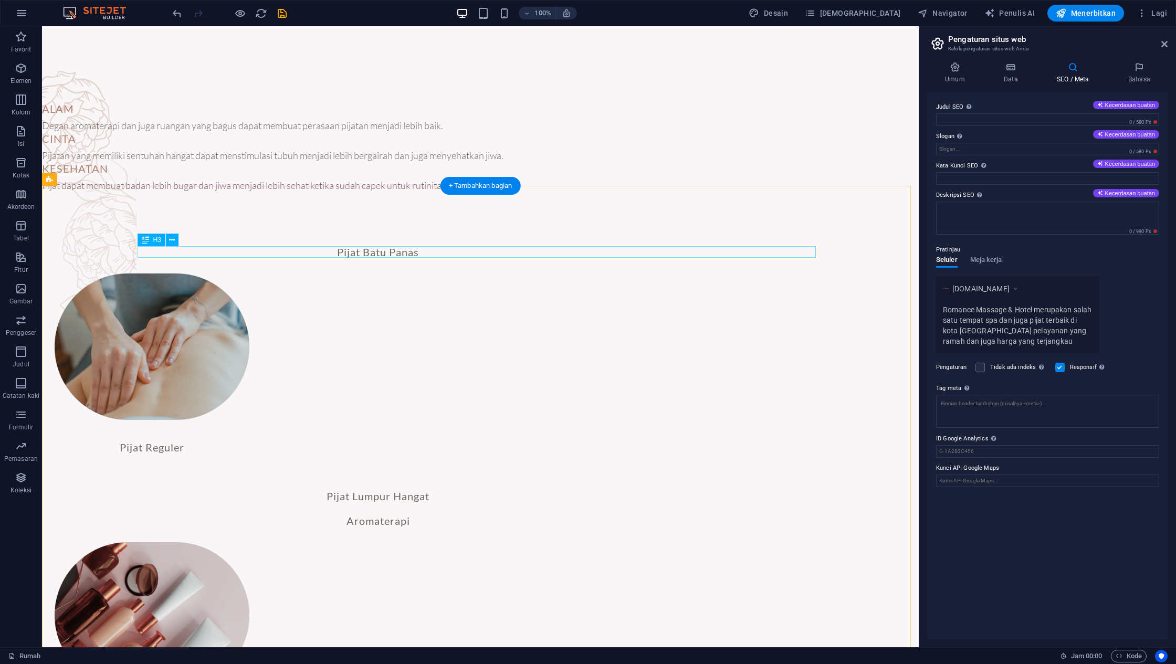
click at [465, 255] on div "Pijat Batu Panas" at bounding box center [378, 252] width 678 height 12
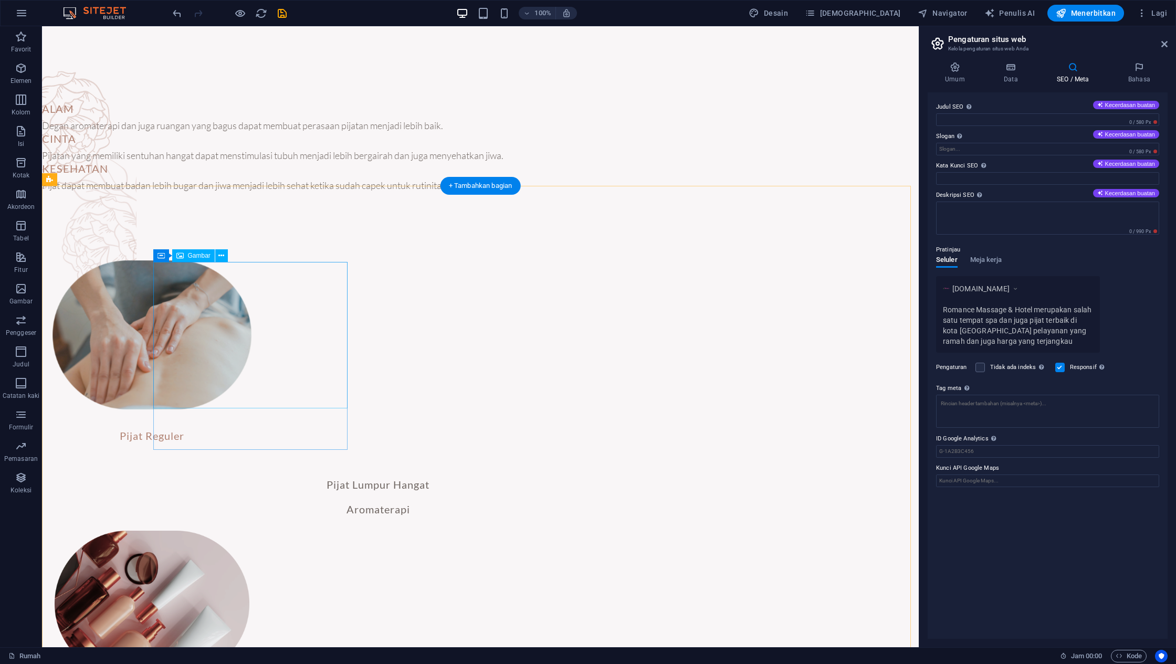
click at [251, 310] on figure at bounding box center [151, 335] width 198 height 149
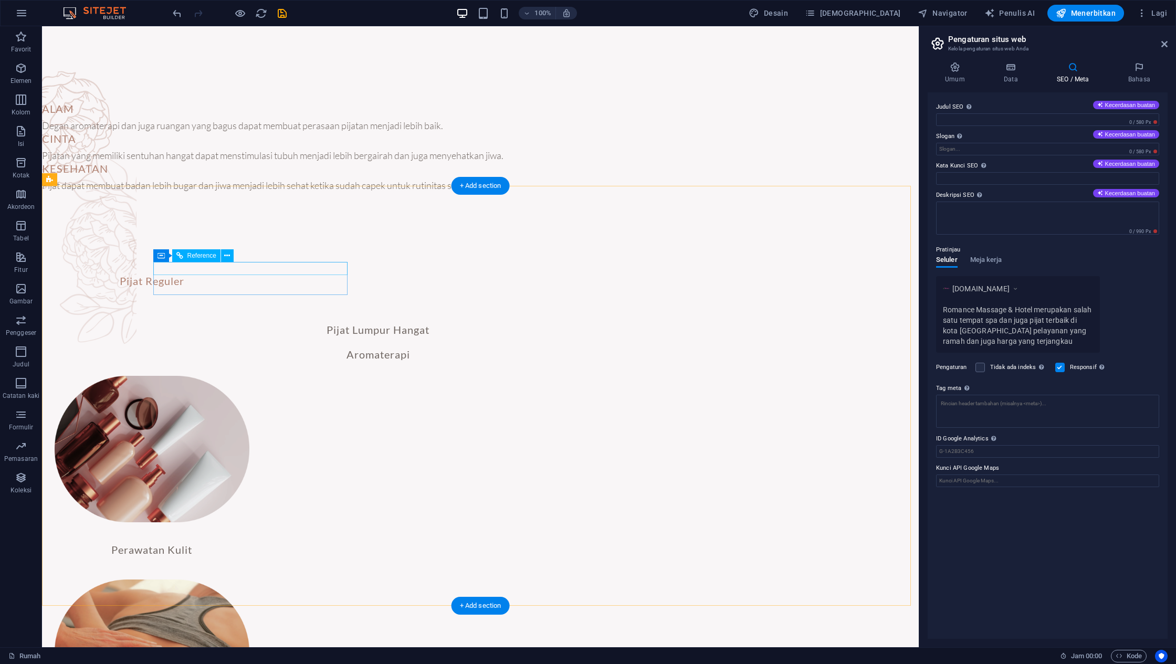
click at [249, 275] on div "Pijat Reguler" at bounding box center [152, 285] width 195 height 20
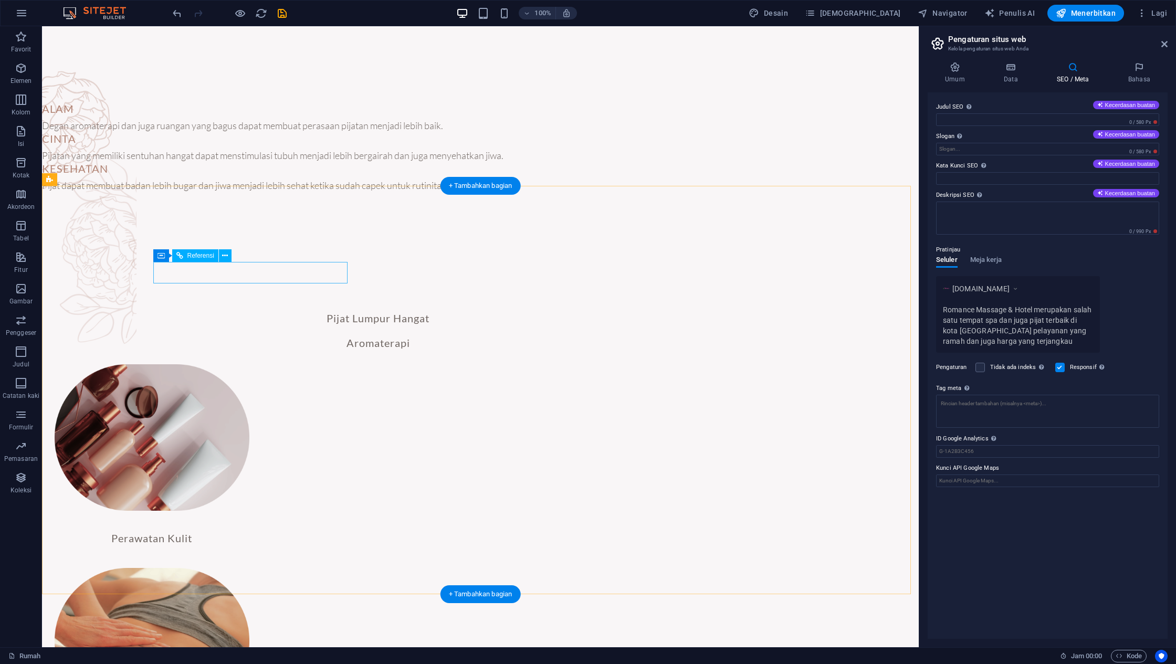
click at [249, 275] on div at bounding box center [152, 273] width 195 height 22
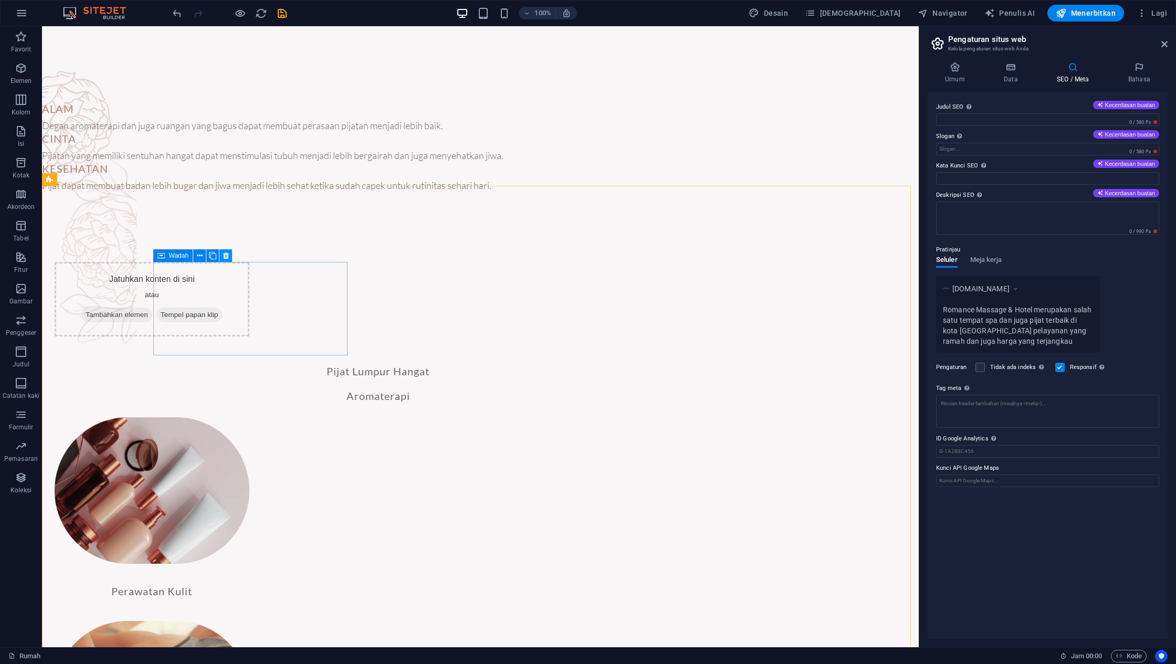
click at [225, 255] on icon at bounding box center [226, 255] width 6 height 11
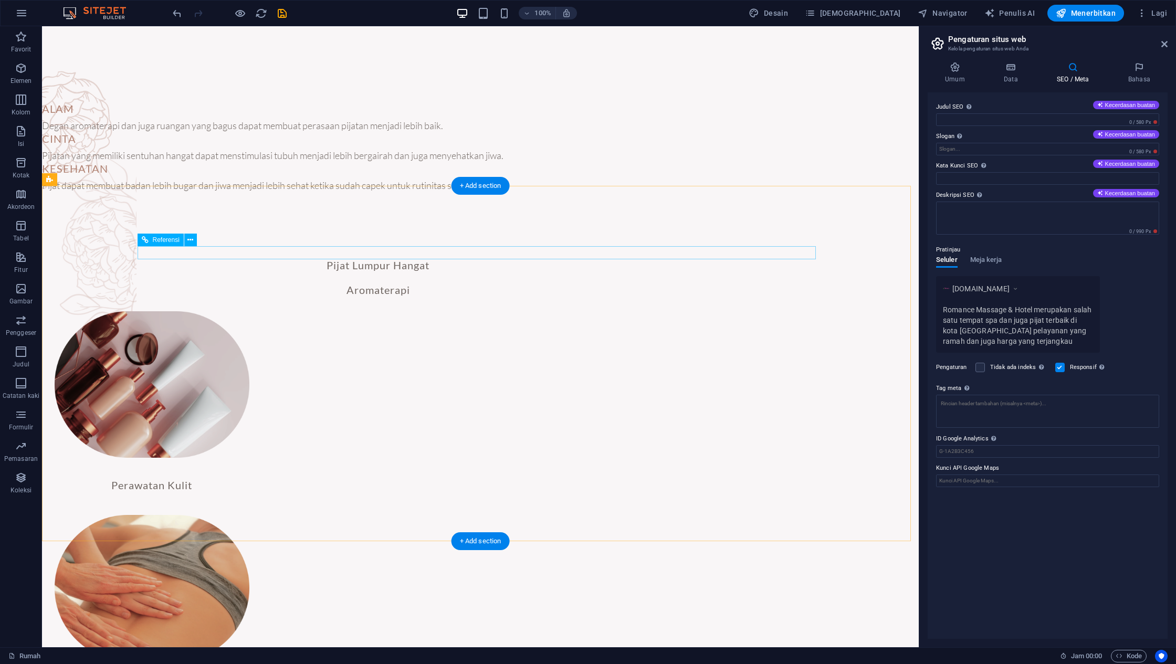
click at [287, 259] on div at bounding box center [378, 252] width 678 height 13
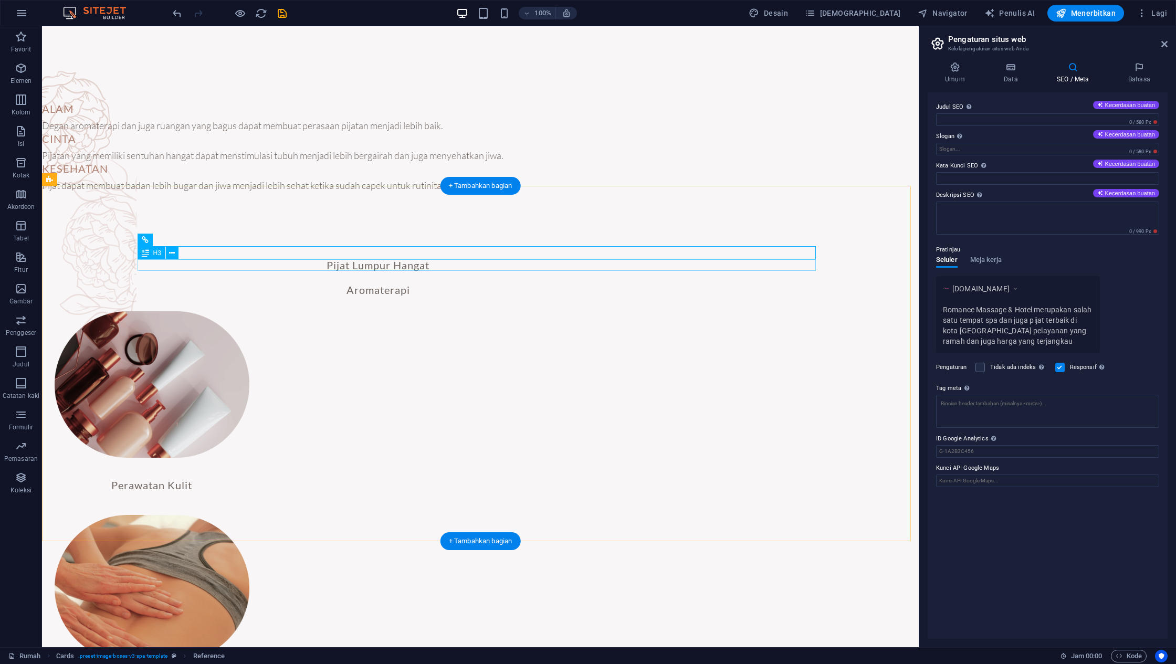
click at [281, 269] on div "Pijat Lumpur Hangat" at bounding box center [378, 265] width 678 height 12
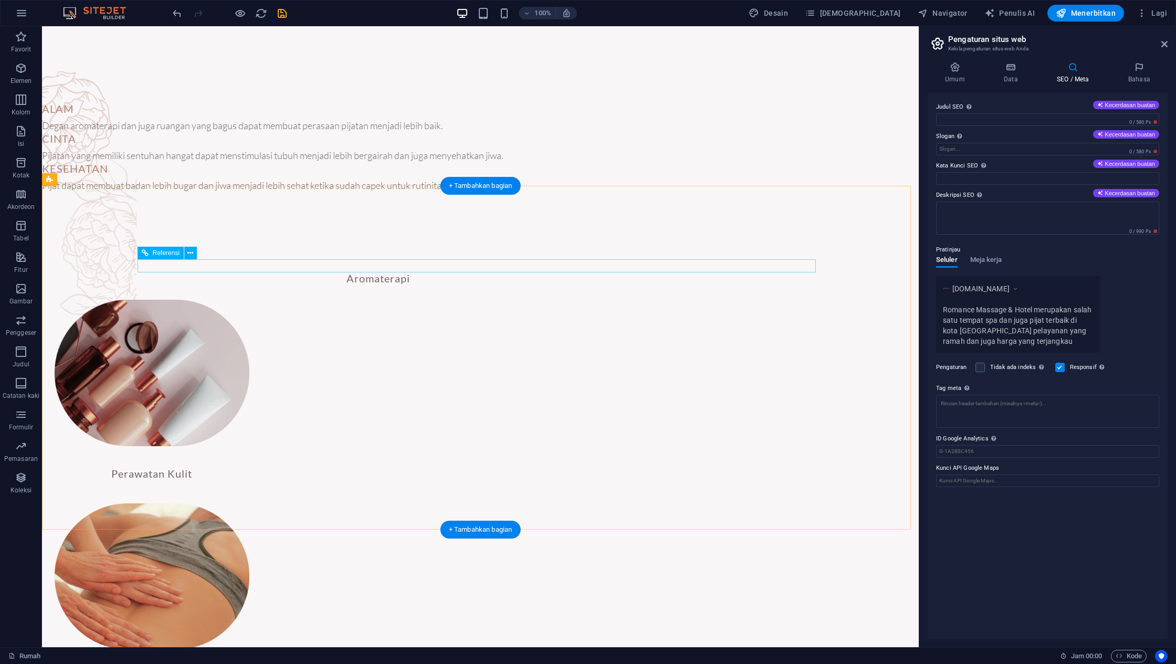
click at [281, 269] on div at bounding box center [378, 265] width 678 height 13
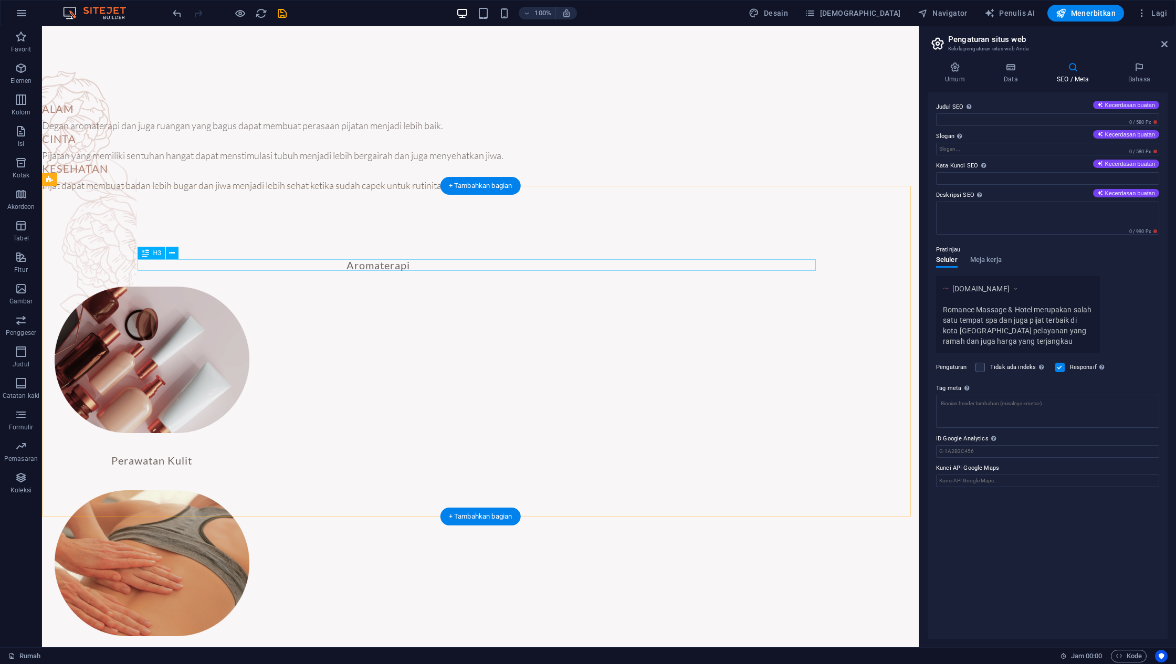
click at [281, 269] on div "Aromaterapi" at bounding box center [378, 265] width 678 height 12
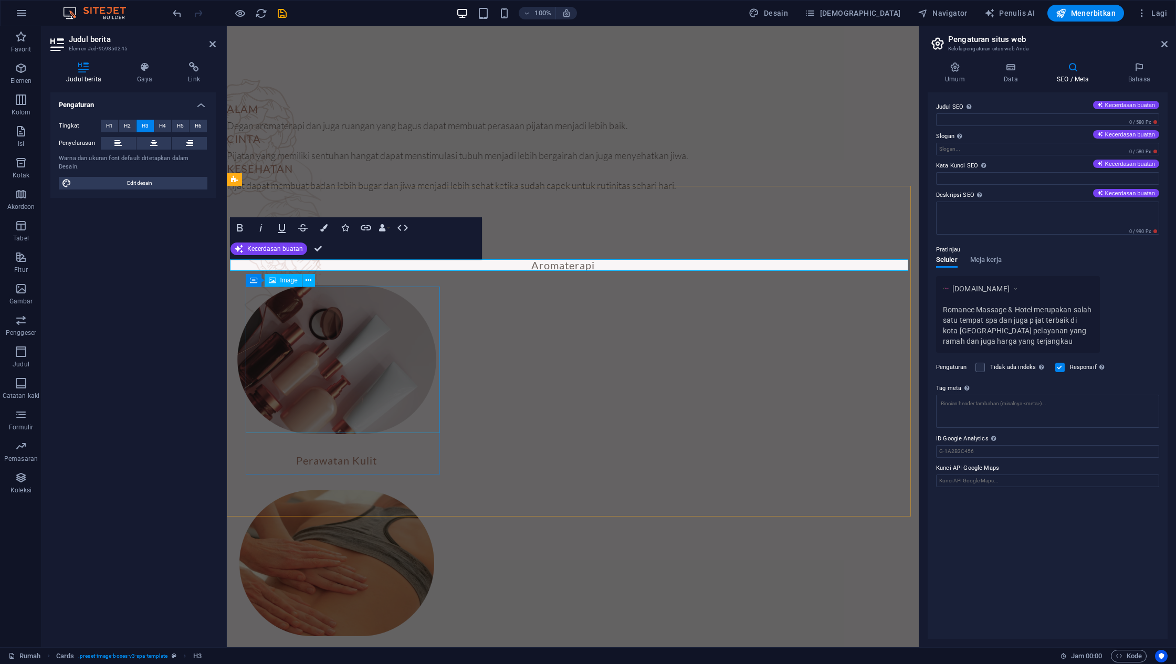
click at [350, 358] on figure at bounding box center [336, 359] width 198 height 149
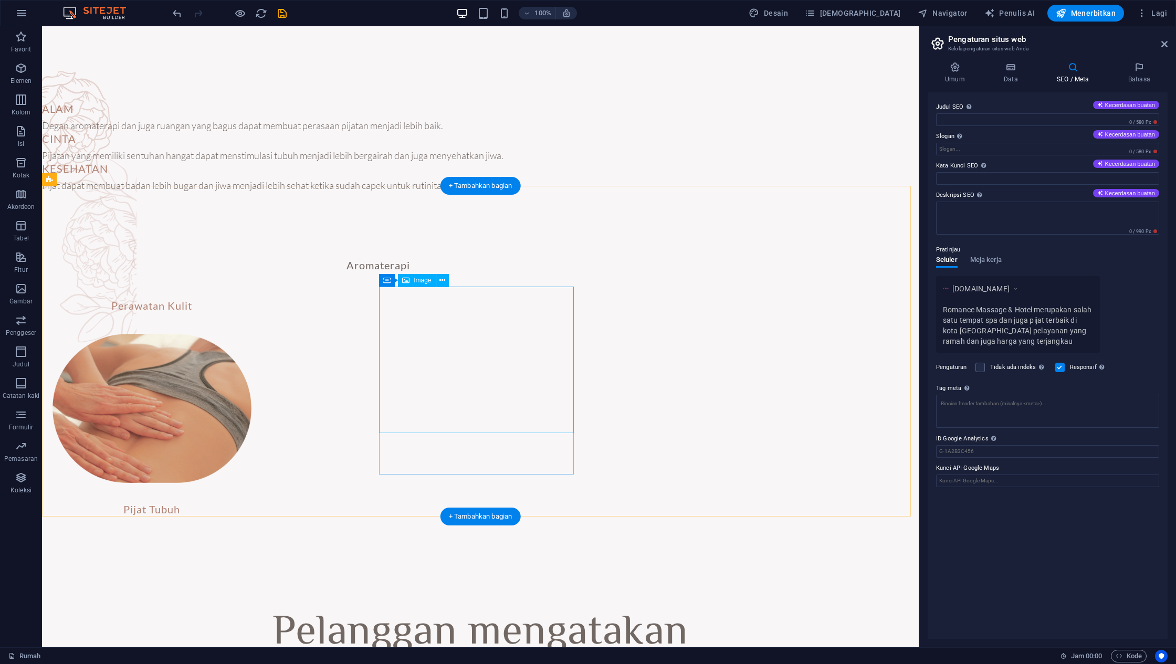
click at [251, 342] on figure at bounding box center [151, 408] width 198 height 149
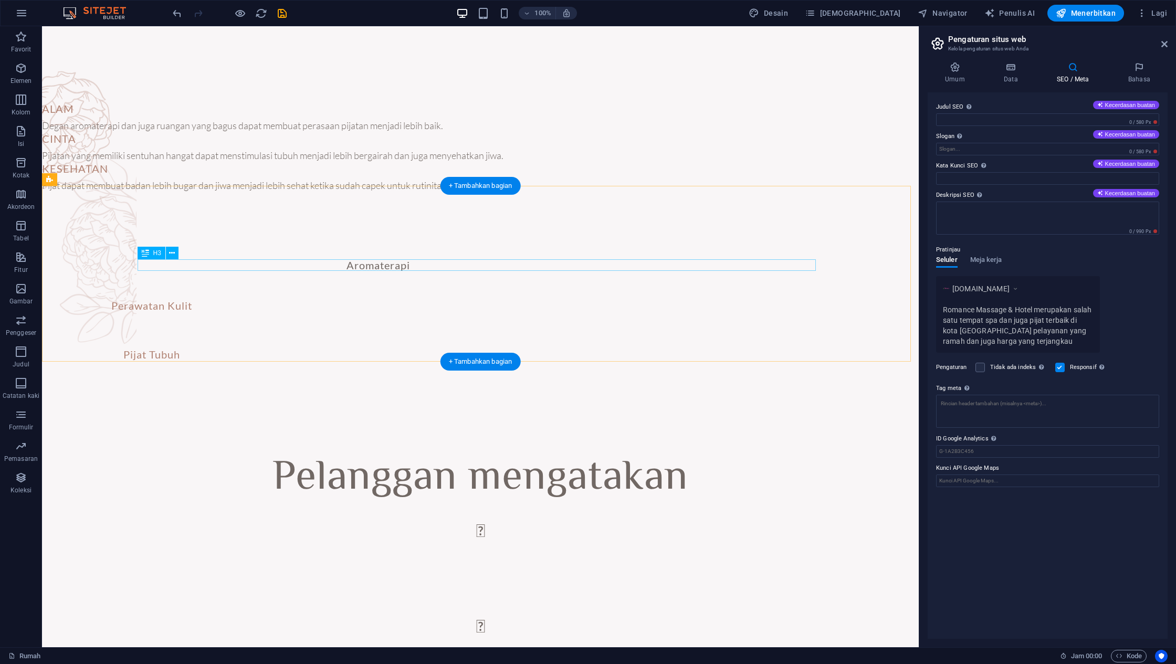
click at [494, 271] on div "Aromaterapi" at bounding box center [378, 265] width 678 height 12
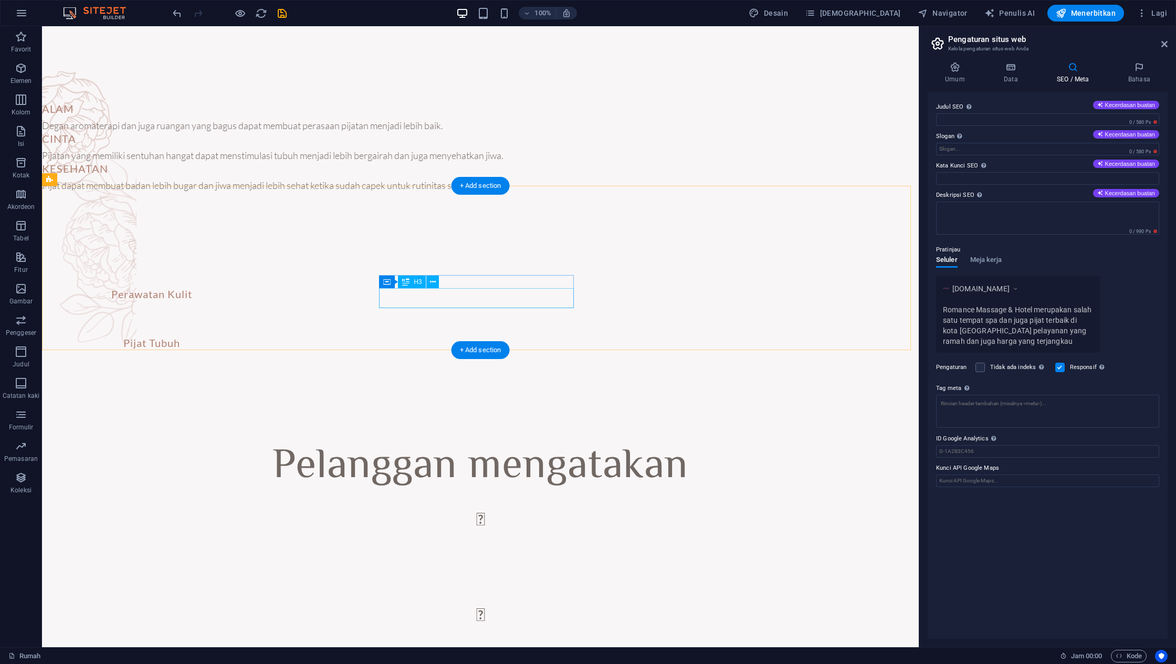
click at [249, 337] on div "Pijat Tubuh" at bounding box center [152, 347] width 195 height 20
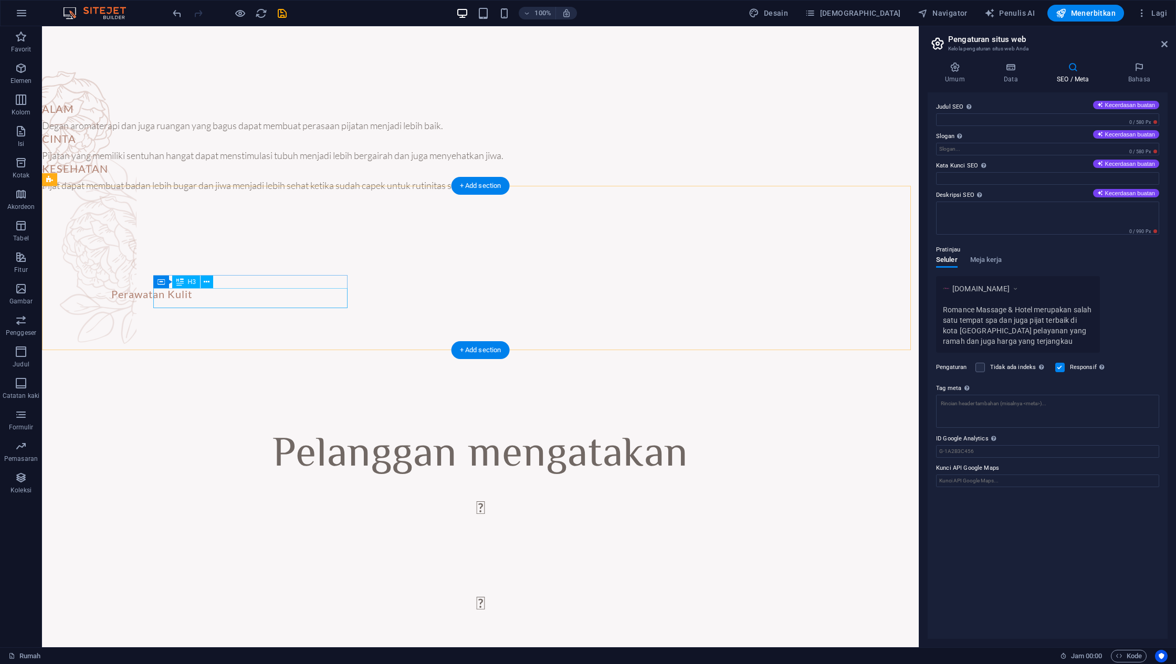
click at [249, 295] on div "Perawatan Kulit" at bounding box center [152, 298] width 195 height 20
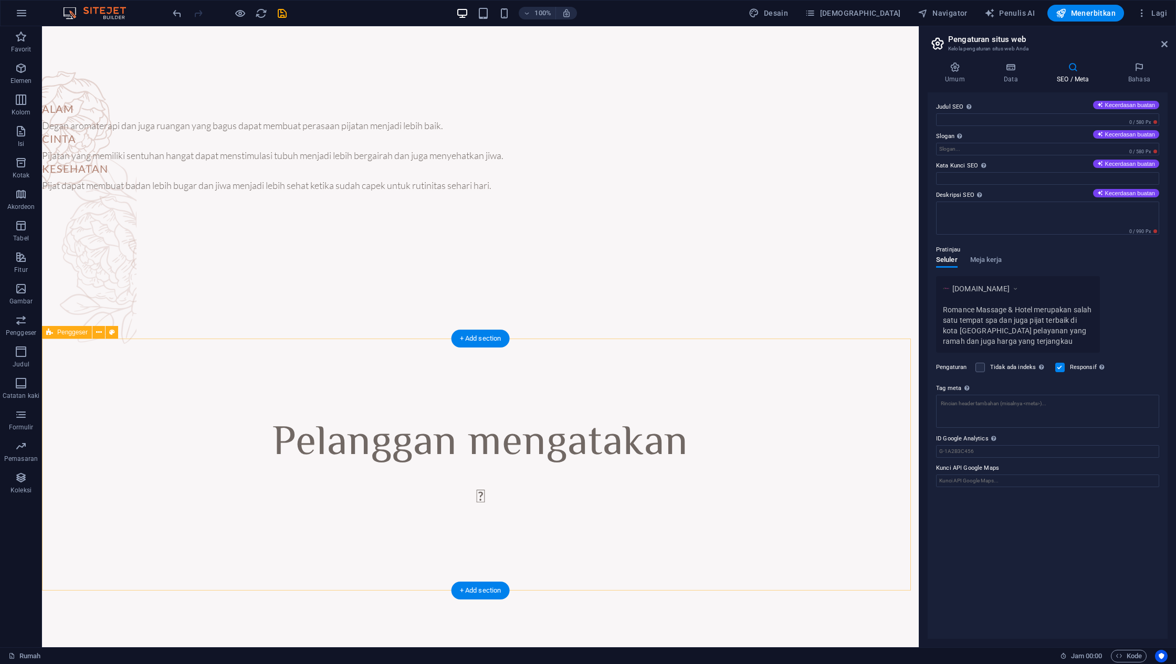
click at [343, 376] on div "Pelanggan mengatakan “Pijat terbaik yang pernah saya dapatkan, pastinya” [PERSO…" at bounding box center [480, 523] width 876 height 294
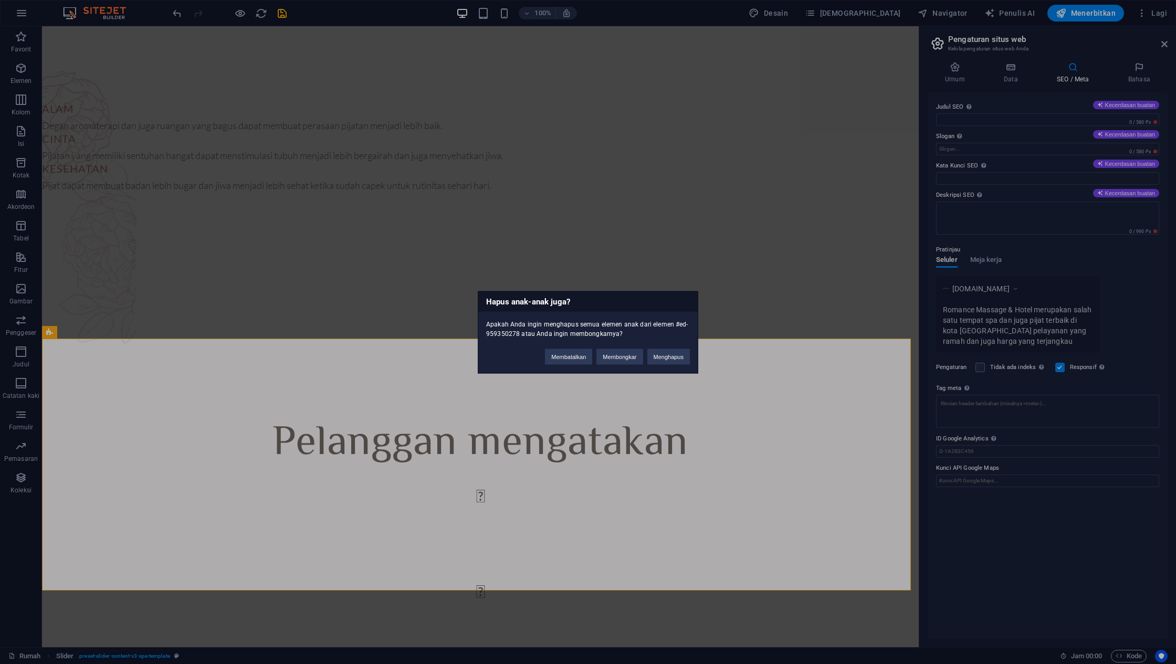
click at [634, 364] on div "Membatalkan Membongkar Menghapus" at bounding box center [617, 351] width 161 height 27
click at [620, 357] on font "Membongkar" at bounding box center [619, 356] width 34 height 6
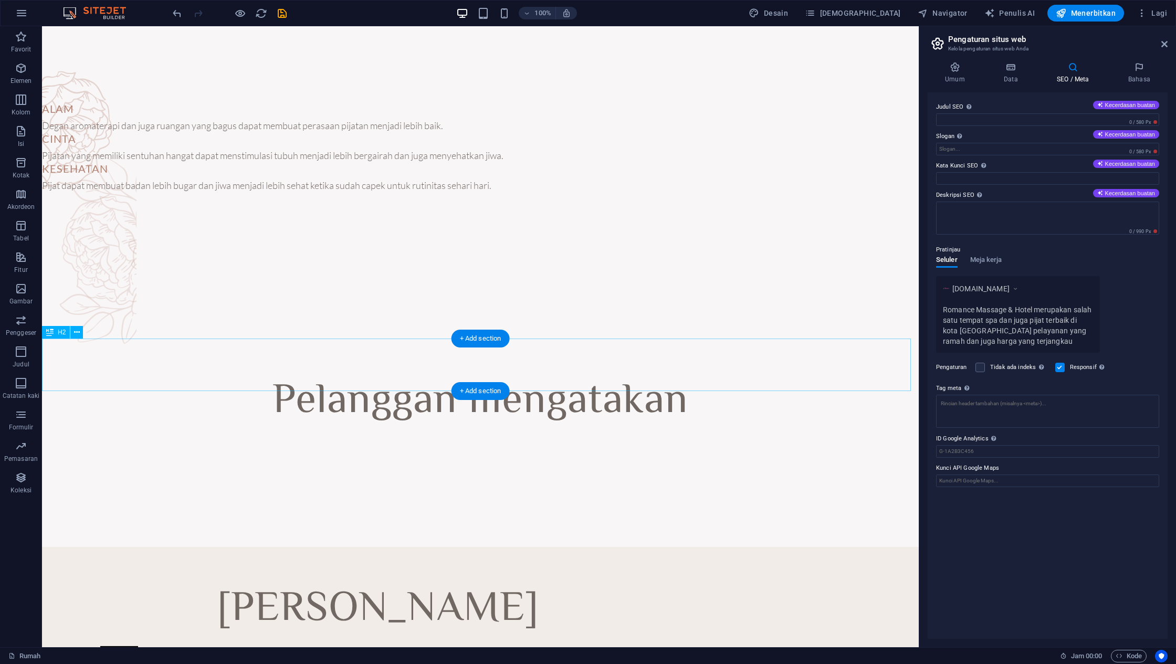
click at [588, 379] on div "Pelanggan mengatakan" at bounding box center [480, 402] width 876 height 52
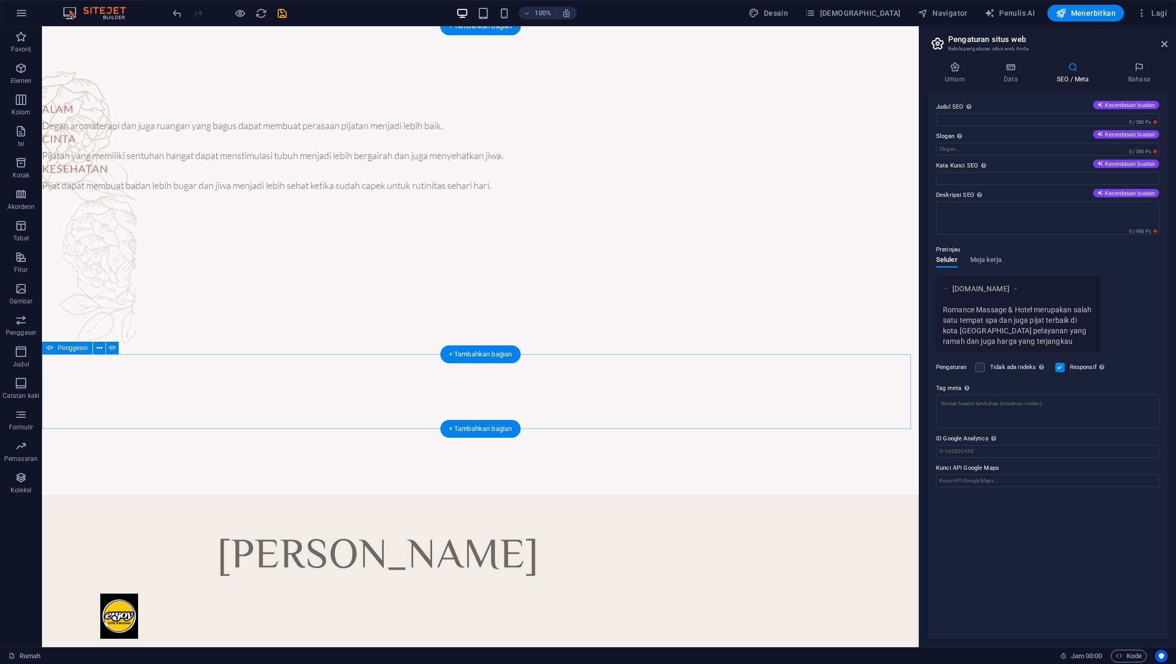
click at [586, 397] on div "“Pijat terbaik yang pernah saya dapatkan, pastinya” [PERSON_NAME], Guru Yoga [P…" at bounding box center [480, 443] width 876 height 103
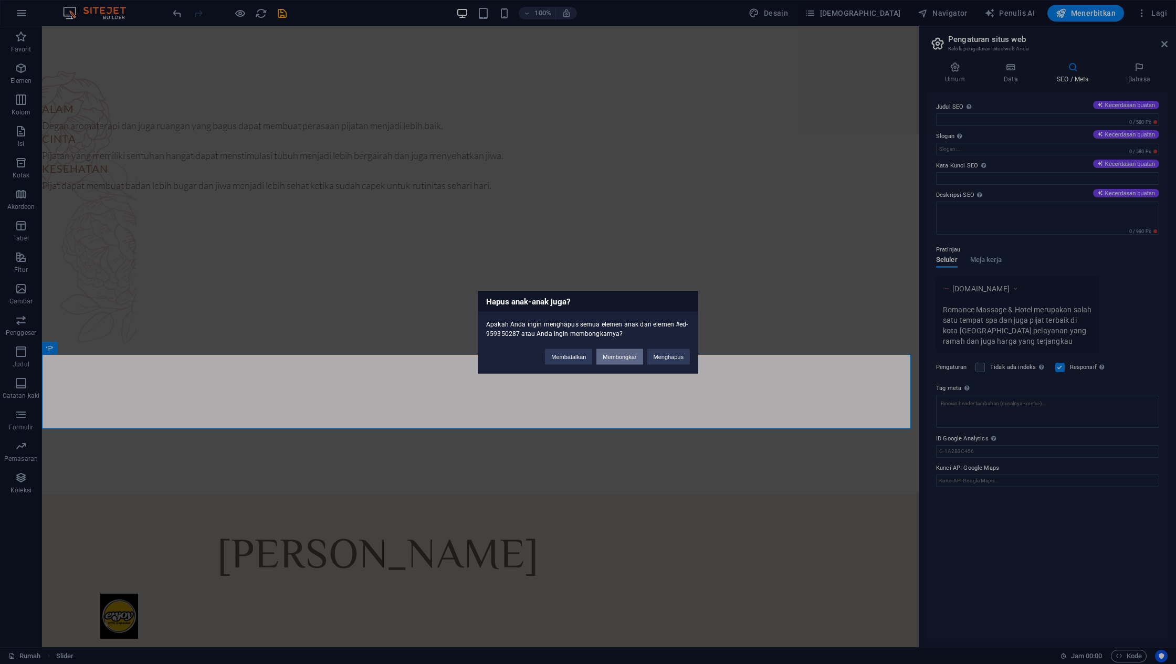
click at [620, 358] on font "Membongkar" at bounding box center [619, 356] width 34 height 6
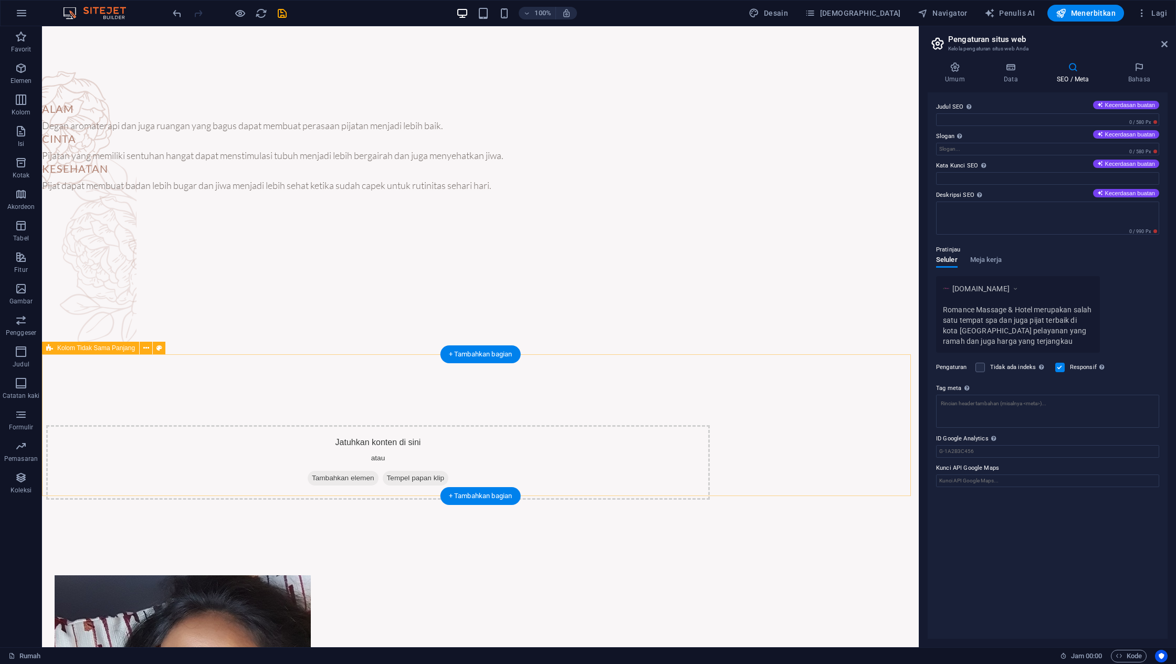
click at [602, 425] on div "Jatuhkan konten di sini atau Tambahkan elemen Tempel papan klip" at bounding box center [377, 462] width 663 height 75
click at [599, 437] on div "Jatuhkan konten di sini atau Tambahkan elemen Tempel papan klip" at bounding box center [377, 462] width 663 height 75
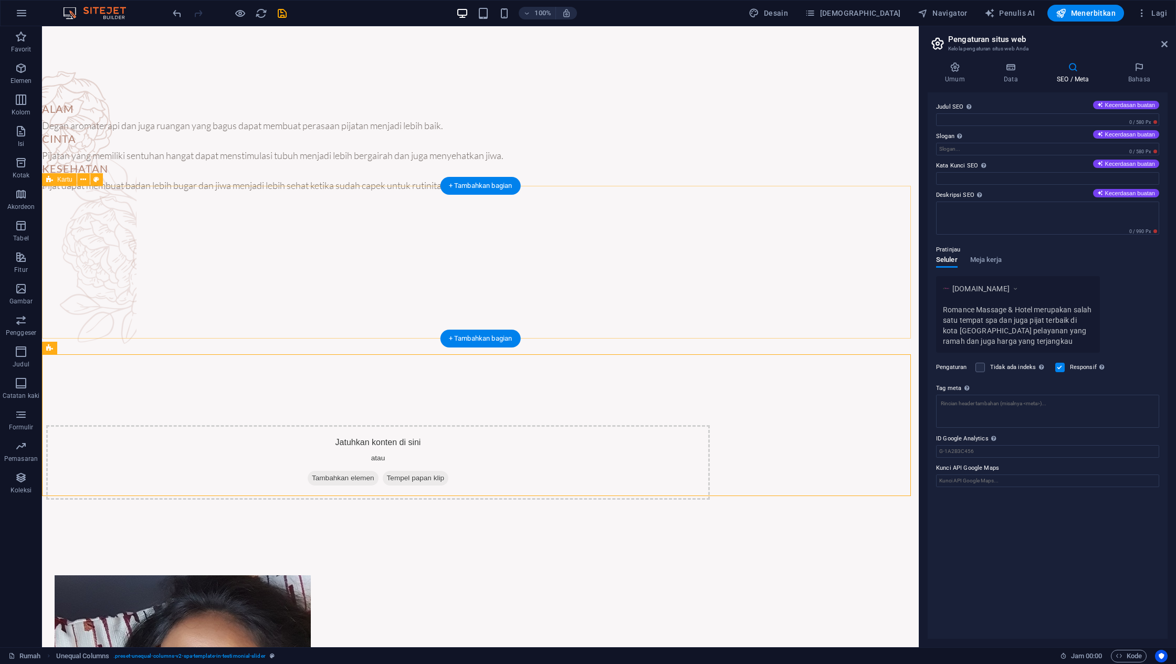
click at [602, 329] on div at bounding box center [480, 281] width 876 height 190
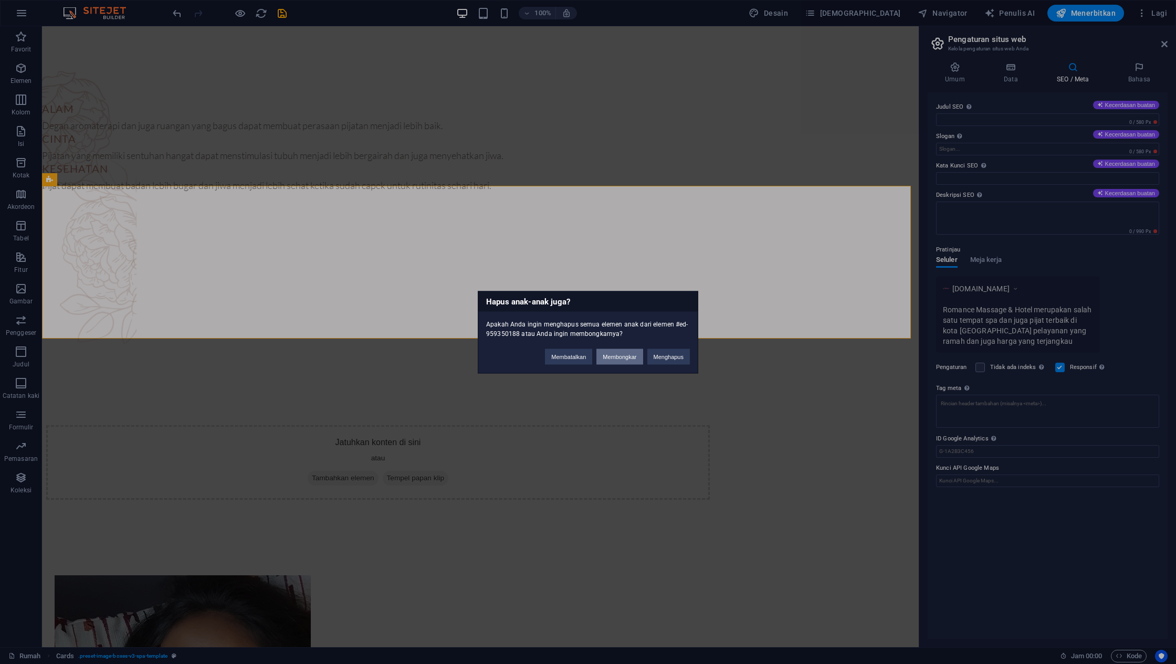
click at [625, 352] on button "Membongkar" at bounding box center [619, 356] width 46 height 16
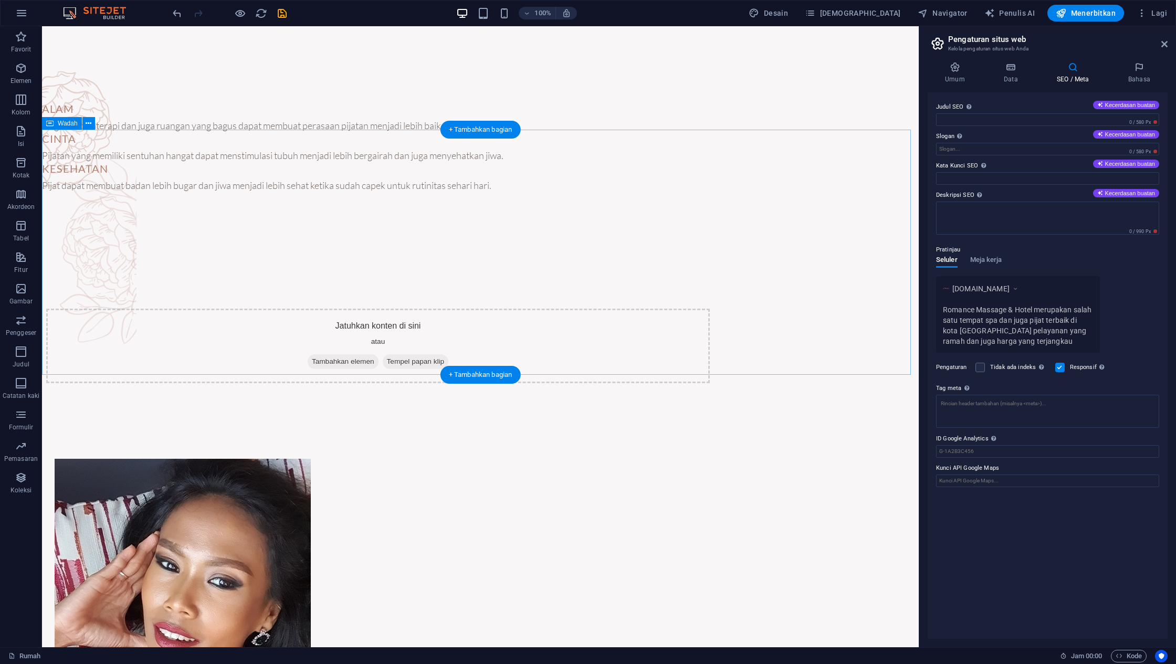
click at [622, 182] on div at bounding box center [480, 252] width 876 height 245
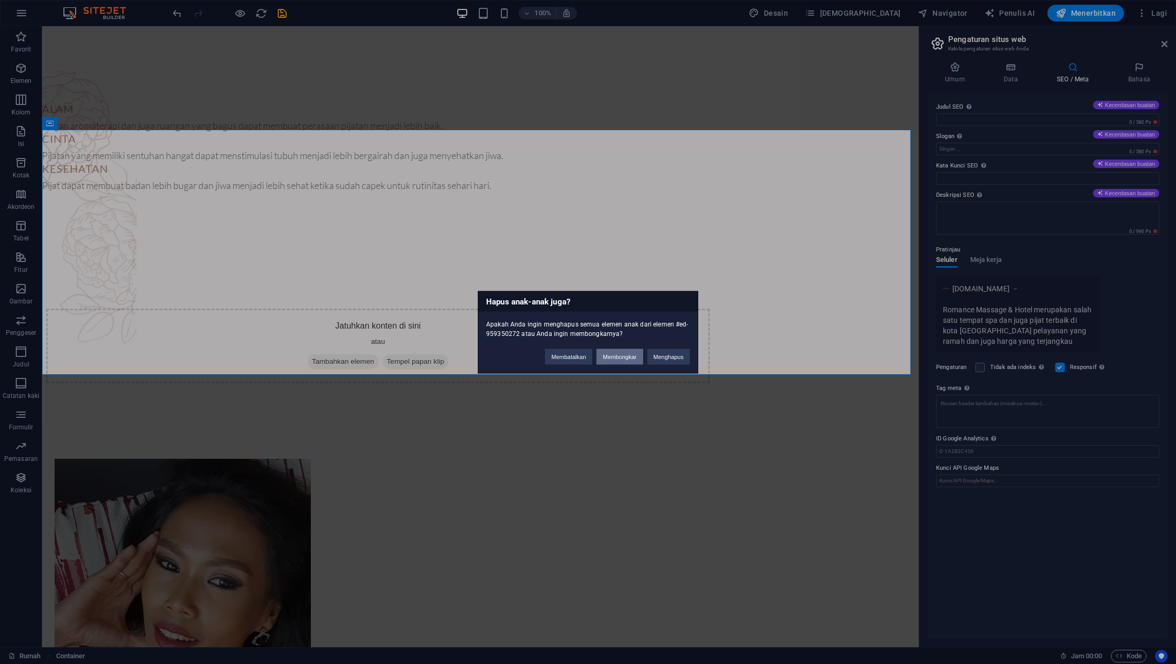
click at [622, 351] on button "Membongkar" at bounding box center [619, 356] width 46 height 16
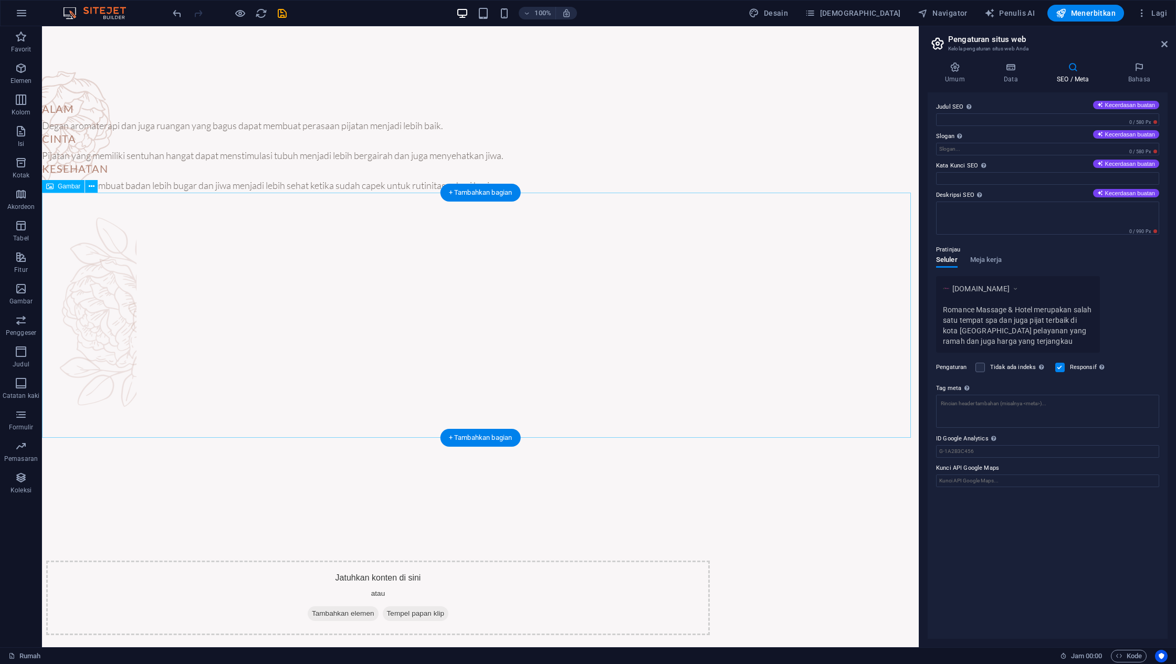
click at [623, 236] on figure at bounding box center [480, 315] width 876 height 245
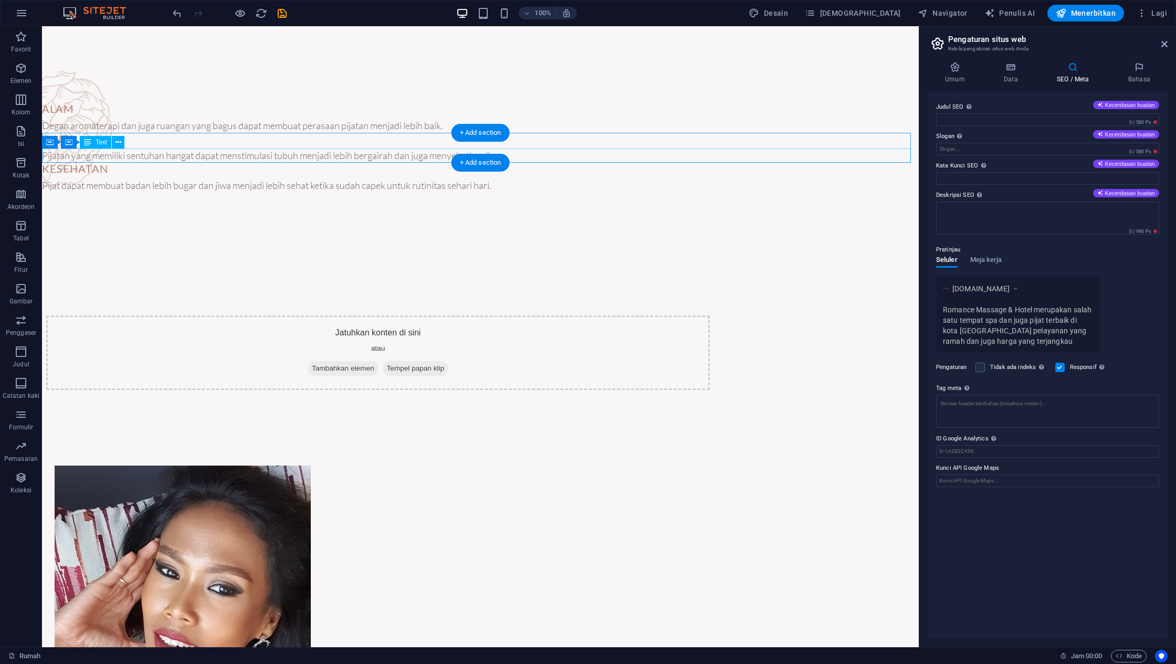
click at [610, 156] on div "Pijatan yang memiliki sentuhan hangat dapat menstimulasi tubuh menjadi lebih be…" at bounding box center [480, 156] width 876 height 14
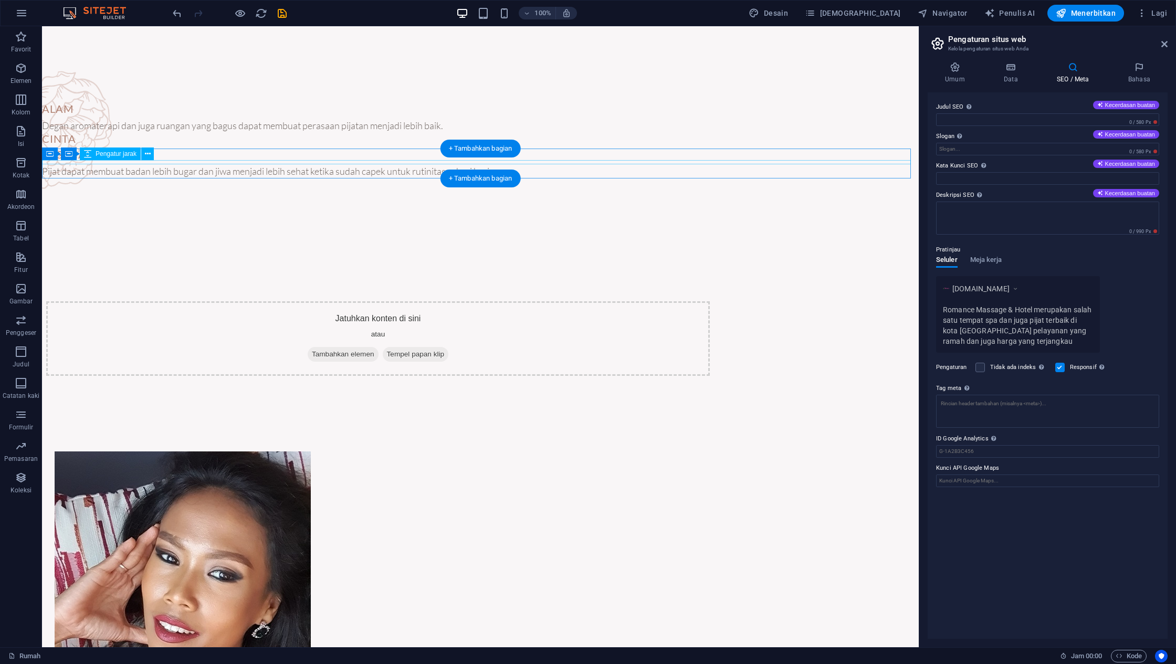
click at [585, 162] on div at bounding box center [480, 162] width 876 height 4
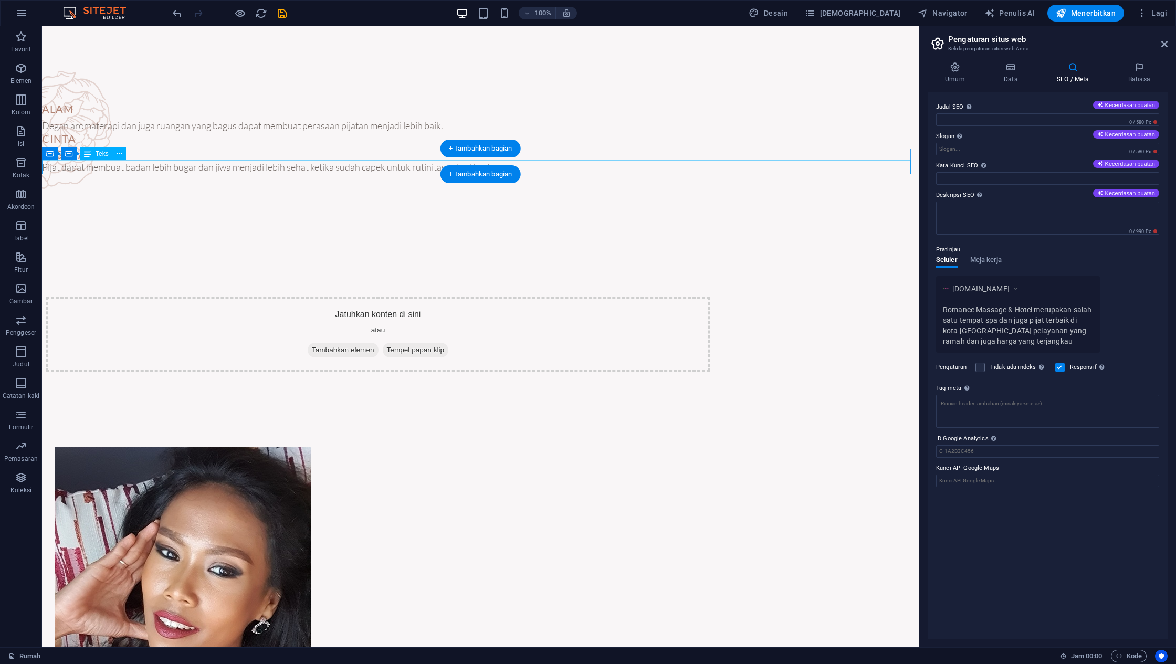
click at [580, 166] on div "Pijat dapat membuat badan lebih bugar dan jiwa menjadi lebih sehat ketika sudah…" at bounding box center [480, 167] width 876 height 14
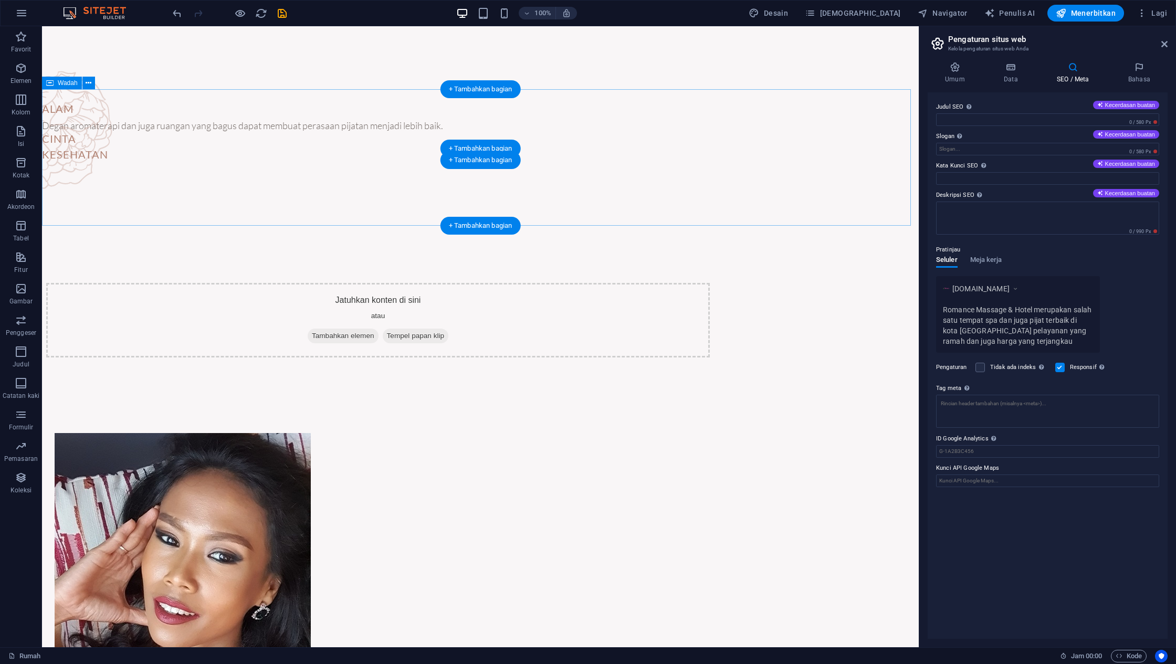
click at [580, 166] on div at bounding box center [480, 157] width 876 height 136
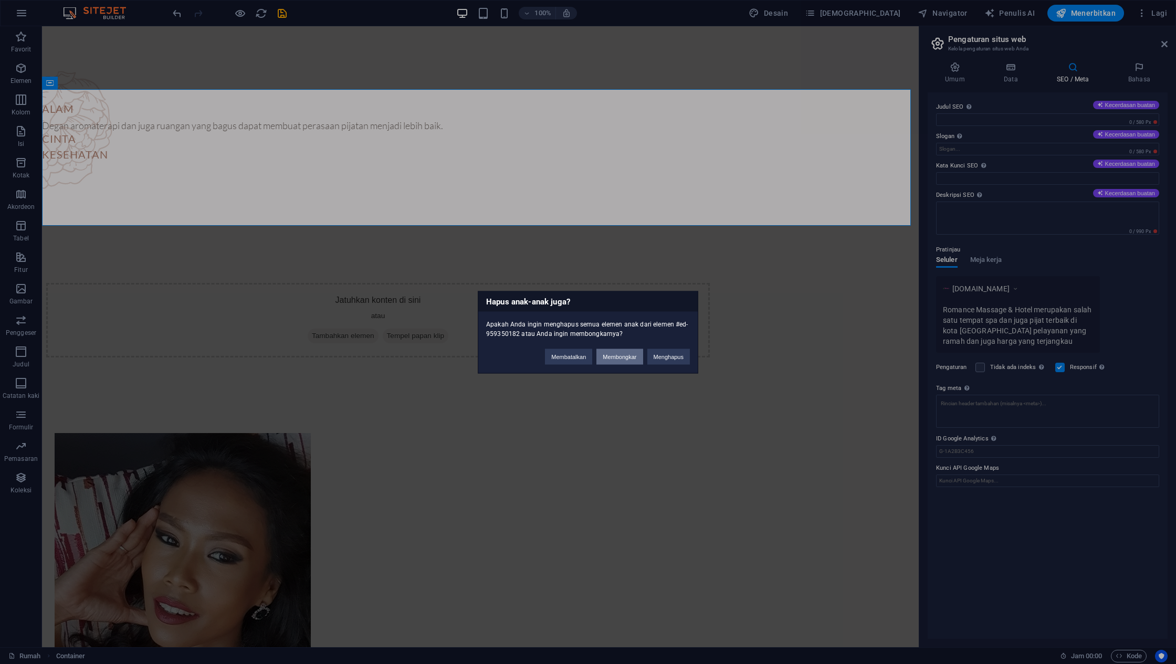
click at [607, 351] on button "Membongkar" at bounding box center [619, 356] width 46 height 16
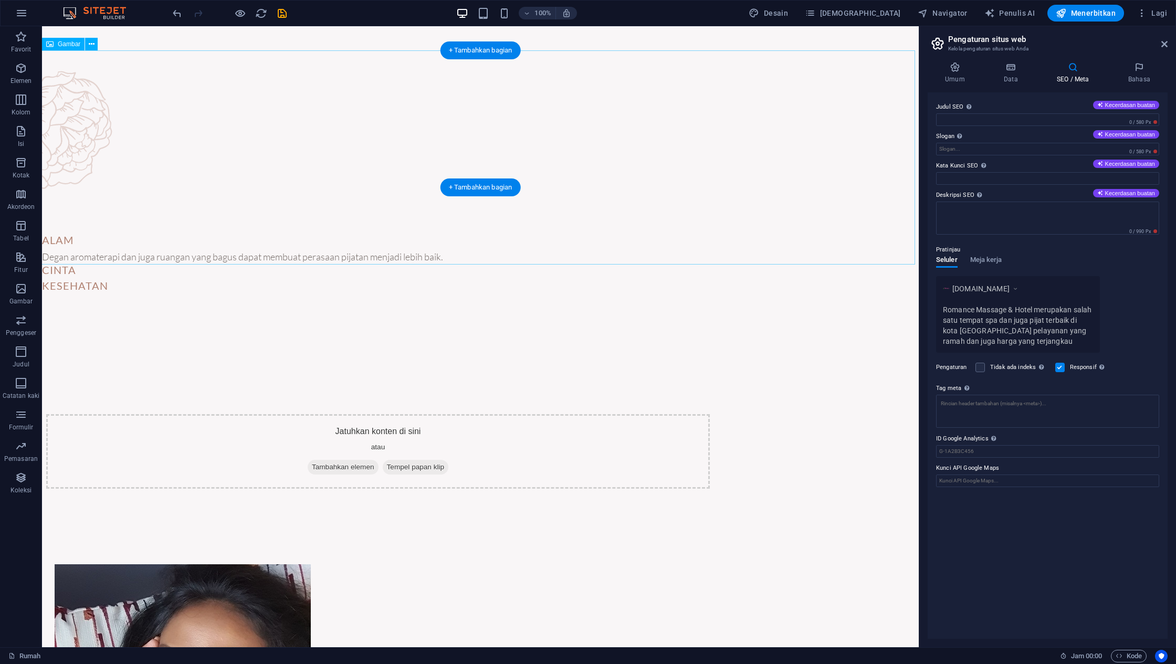
click at [66, 111] on figure at bounding box center [468, 157] width 910 height 215
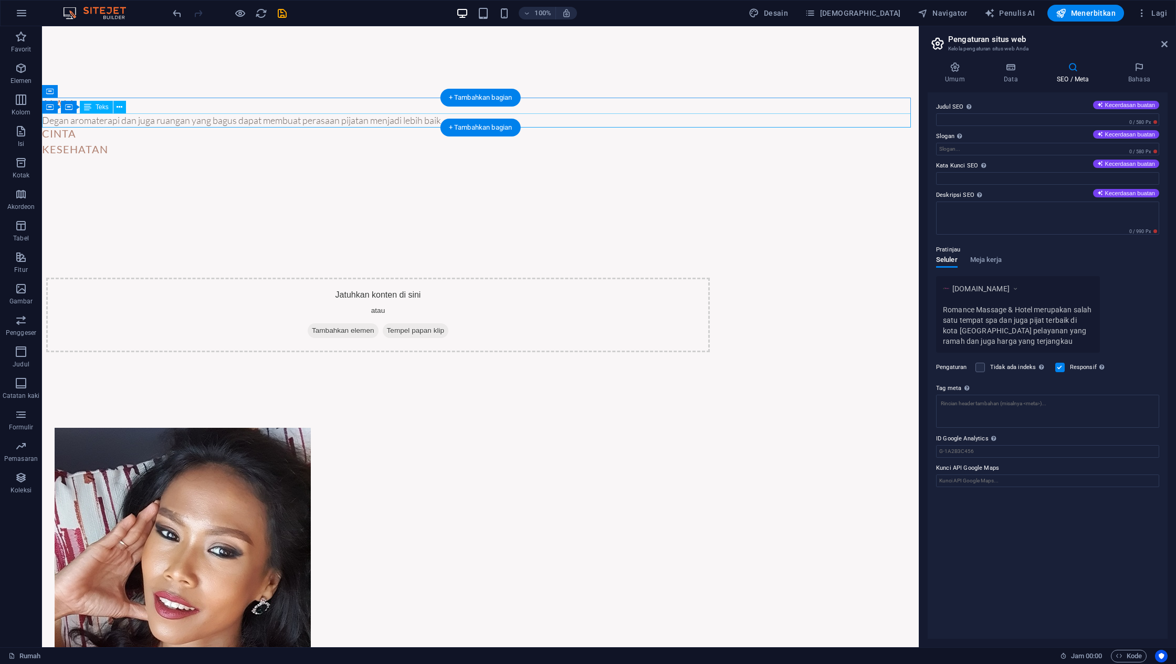
click at [87, 122] on div "Degan aromaterapi dan juga ruangan yang bagus dapat membuat perasaan pijatan me…" at bounding box center [480, 120] width 876 height 14
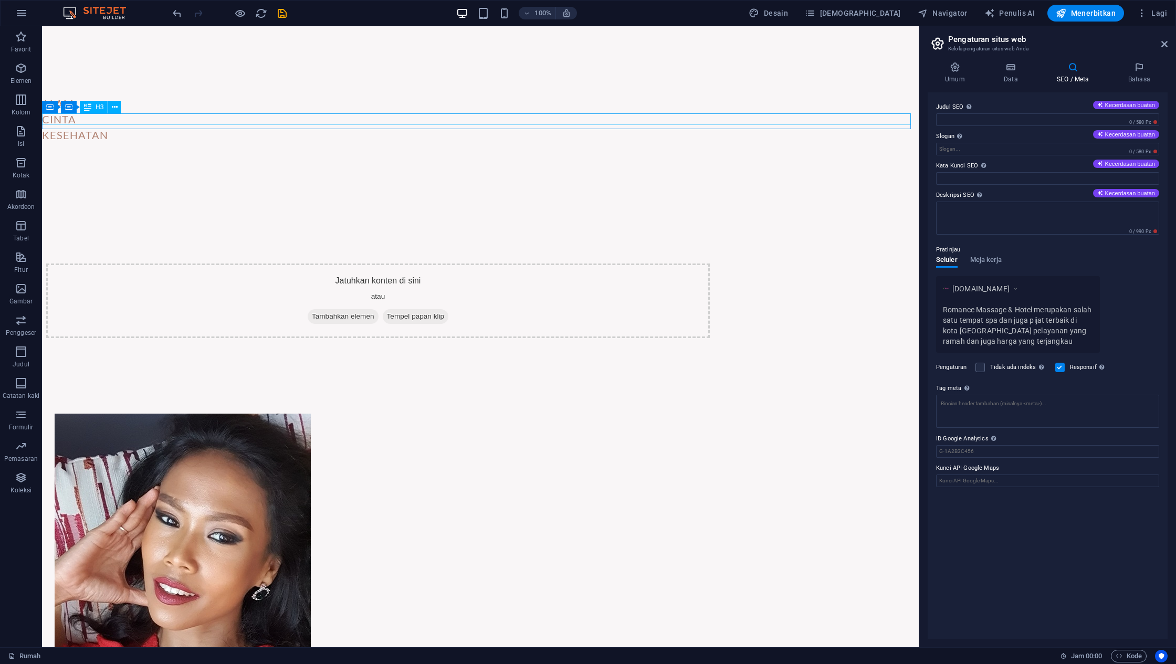
click at [85, 127] on div at bounding box center [480, 127] width 876 height 4
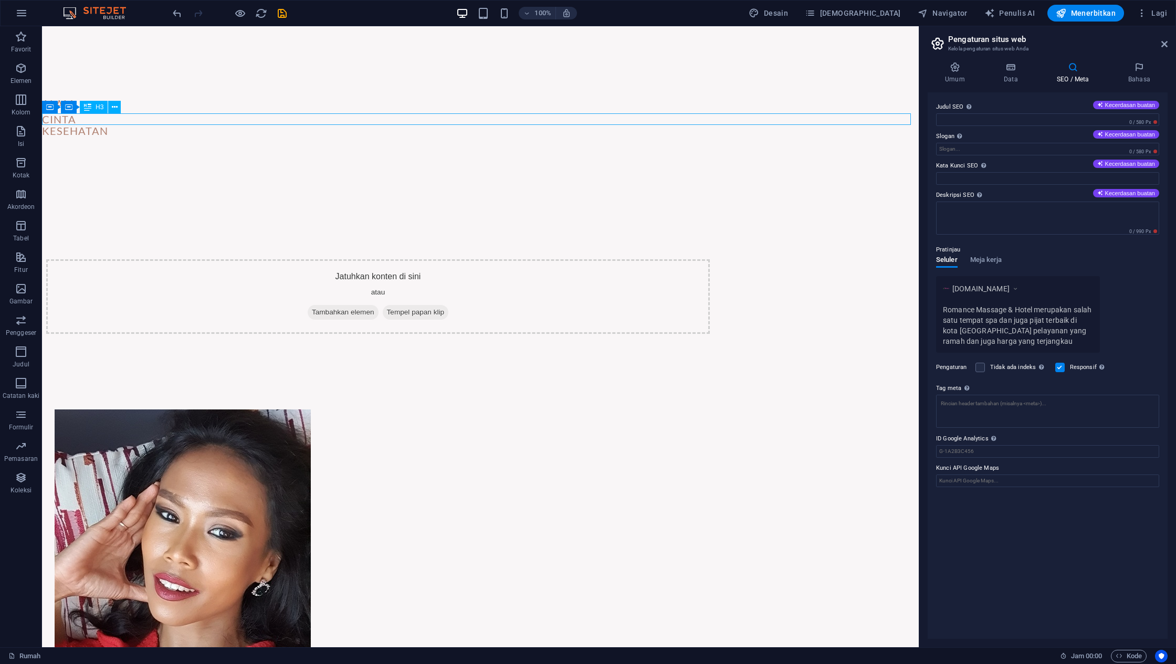
click at [149, 124] on div "CINTA" at bounding box center [480, 119] width 876 height 12
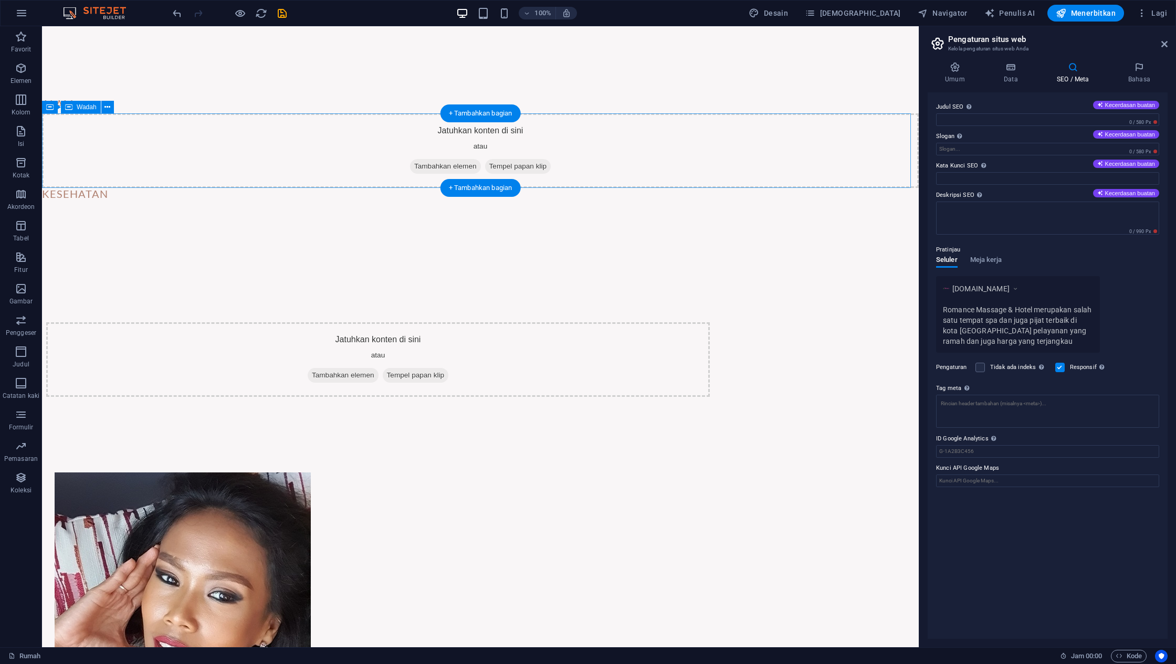
click at [178, 162] on div "Jatuhkan konten di sini atau Tambahkan elemen Tempel papan klip" at bounding box center [480, 150] width 876 height 75
click at [89, 105] on icon at bounding box center [89, 107] width 6 height 11
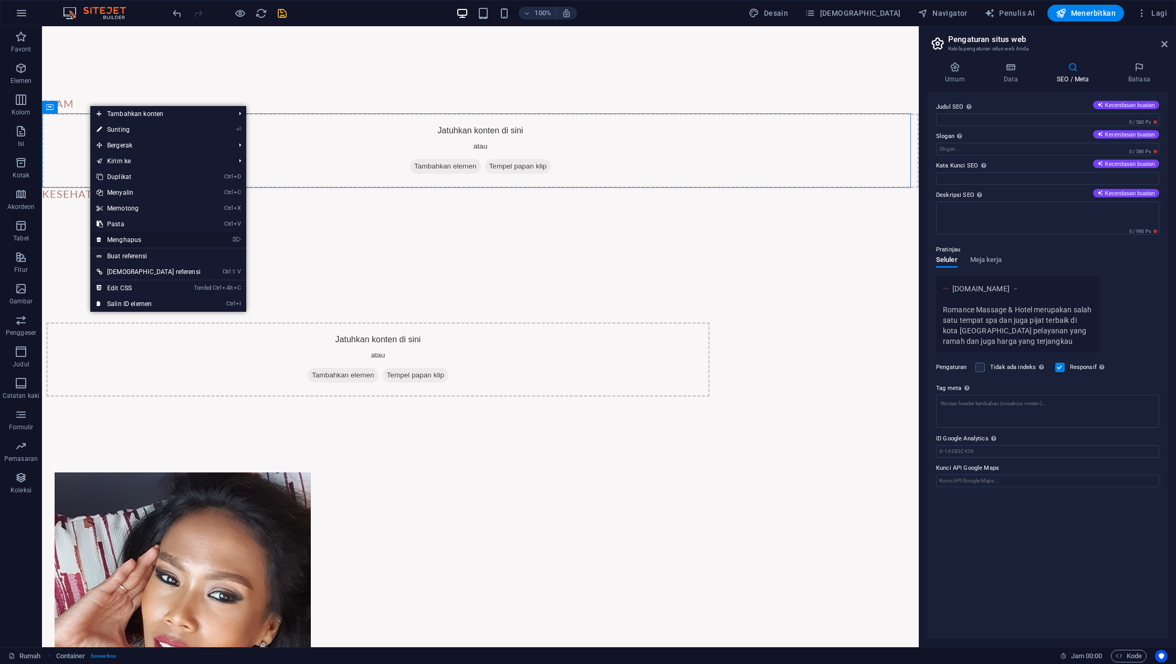
click at [152, 239] on link "⌦ Menghapus" at bounding box center [148, 240] width 117 height 16
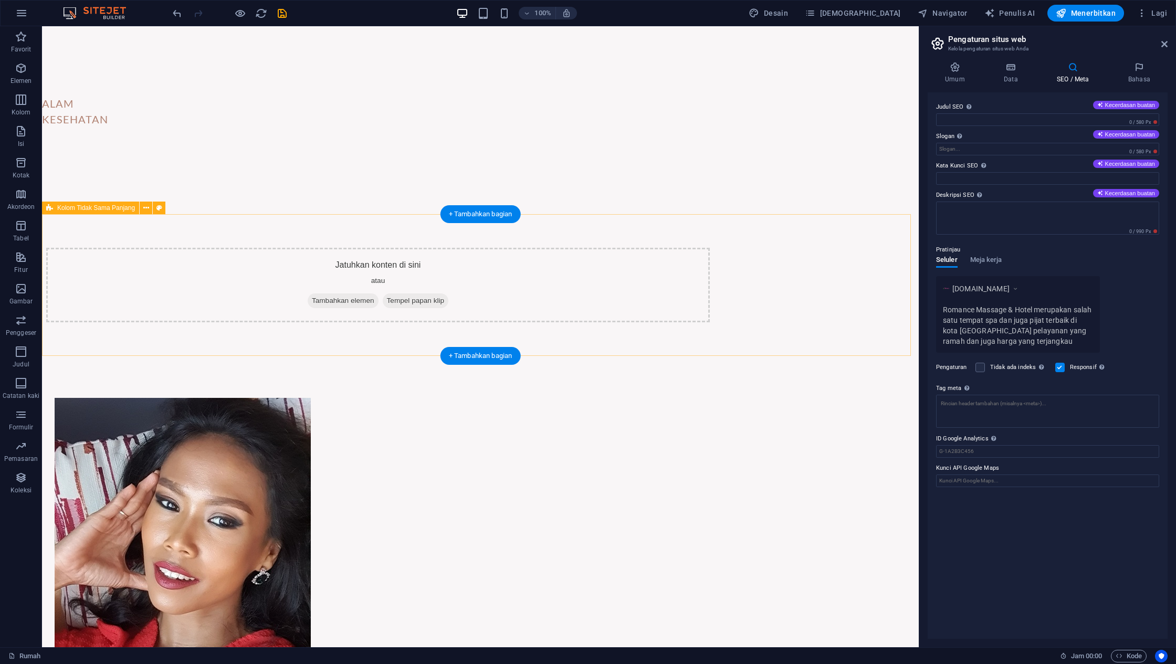
click at [263, 266] on div "Jatuhkan konten di sini atau Tambahkan elemen Tempel papan klip" at bounding box center [377, 285] width 663 height 75
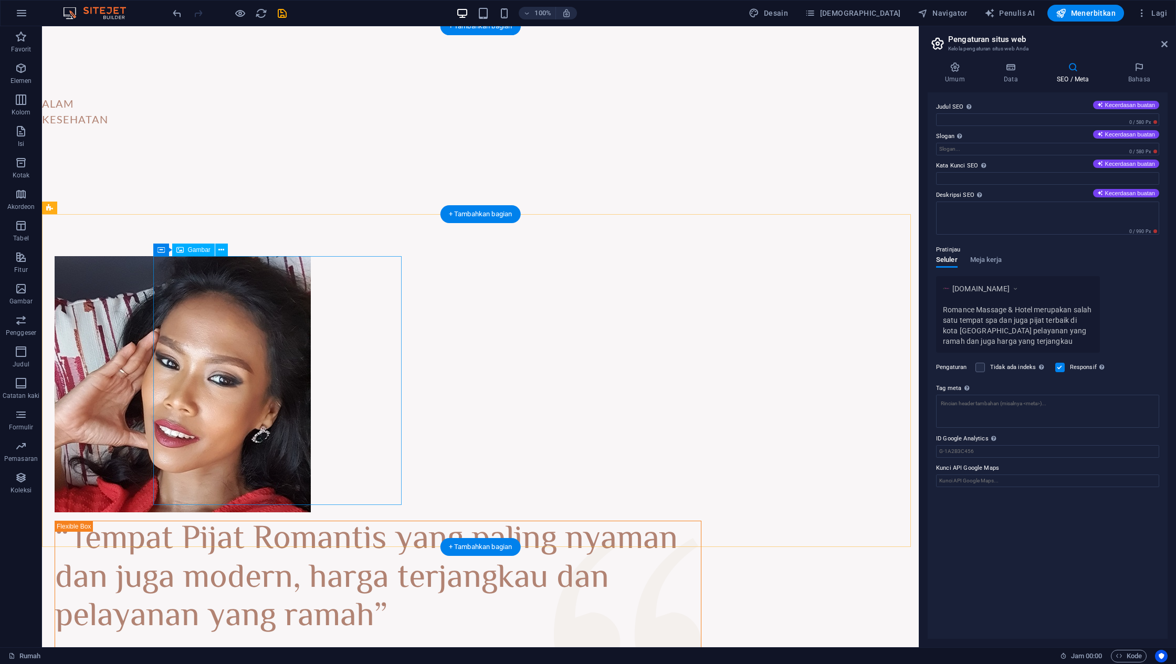
click at [263, 268] on figure at bounding box center [378, 384] width 647 height 256
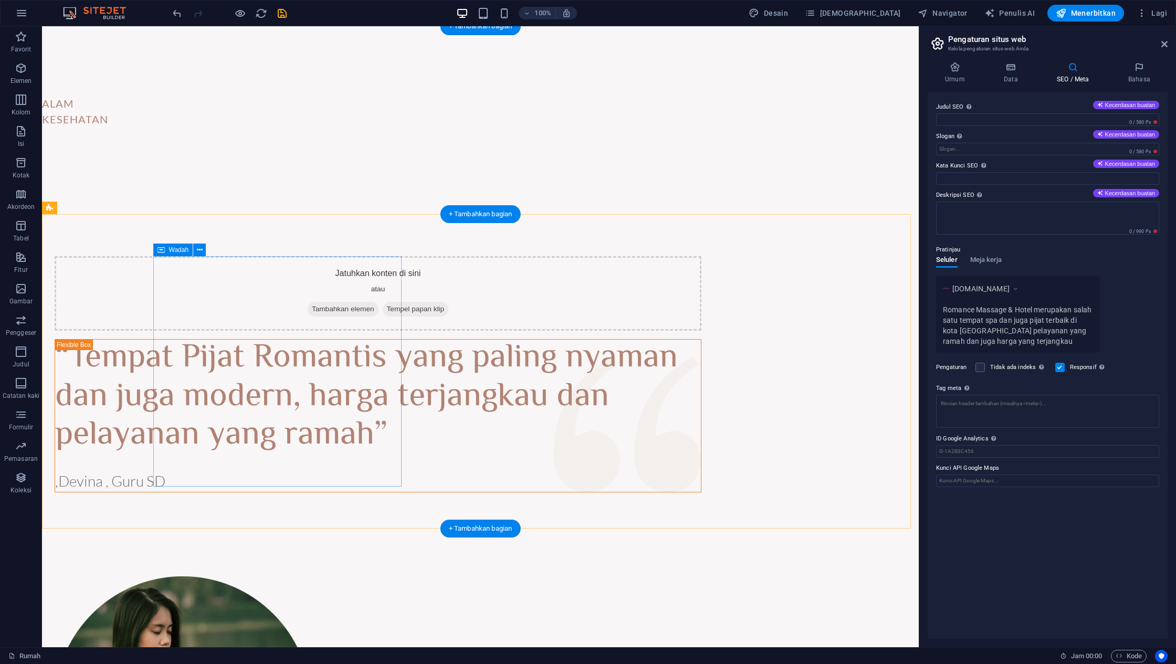
click at [274, 321] on div "Jatuhkan konten di sini atau Tambahkan elemen Tempel papan klip" at bounding box center [378, 293] width 647 height 75
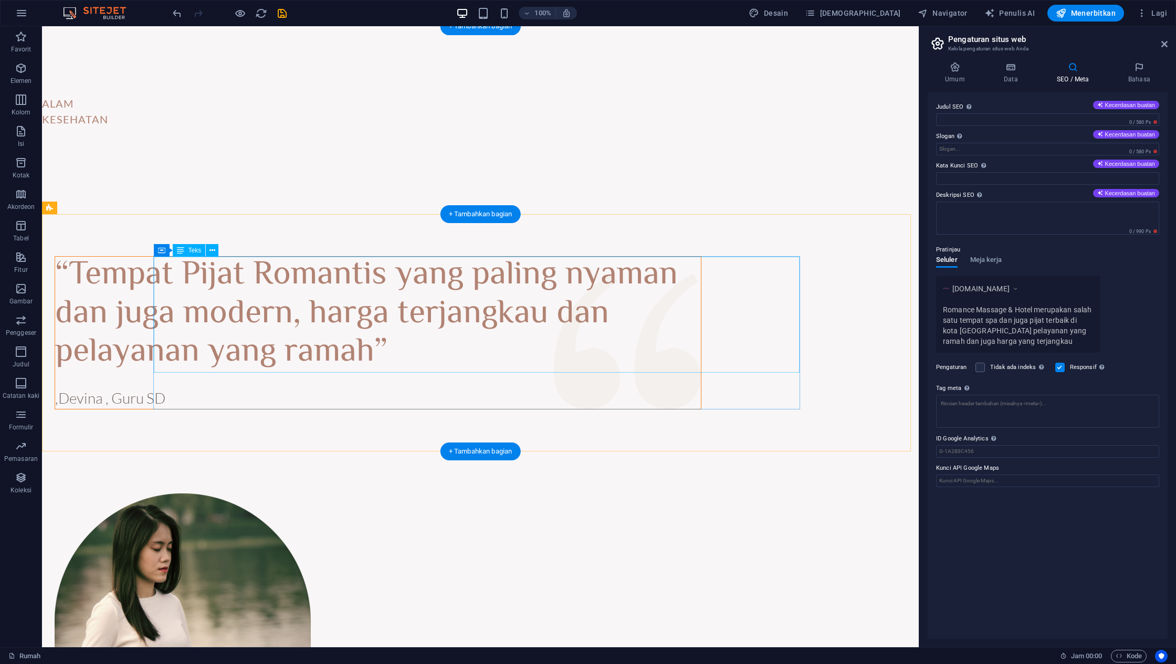
click at [301, 333] on div "“Tempat Pijat Romantis yang paling nyaman dan juga modern, harga terjangkau dan…" at bounding box center [378, 315] width 646 height 116
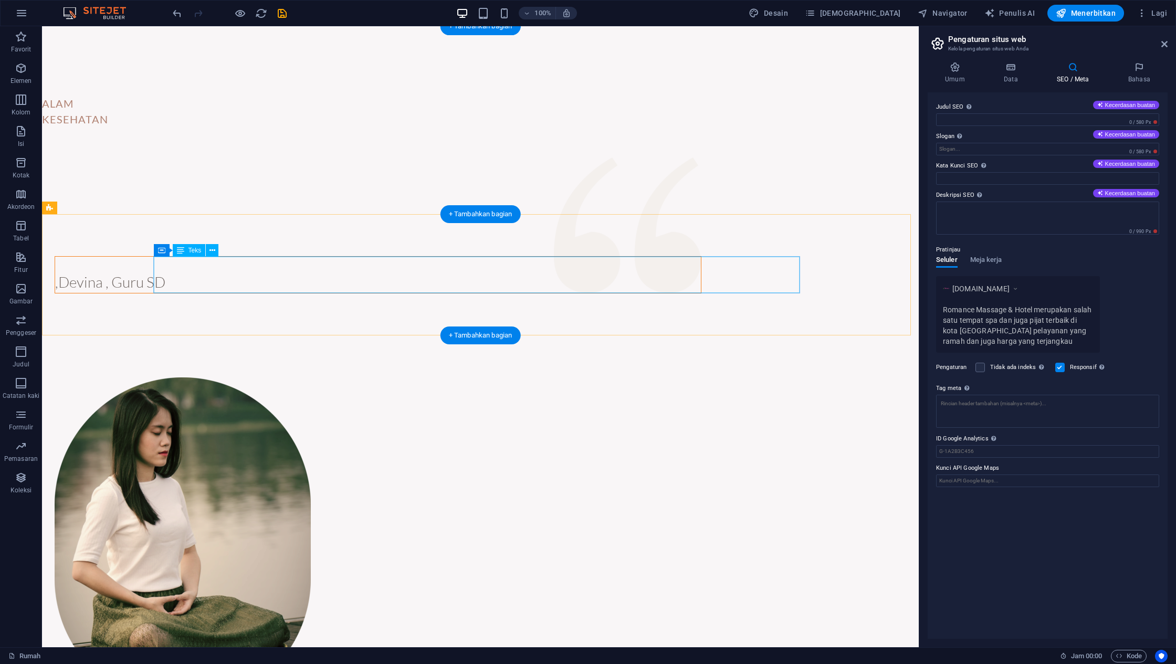
click at [359, 282] on div ",Devina , Guru SD" at bounding box center [378, 275] width 646 height 36
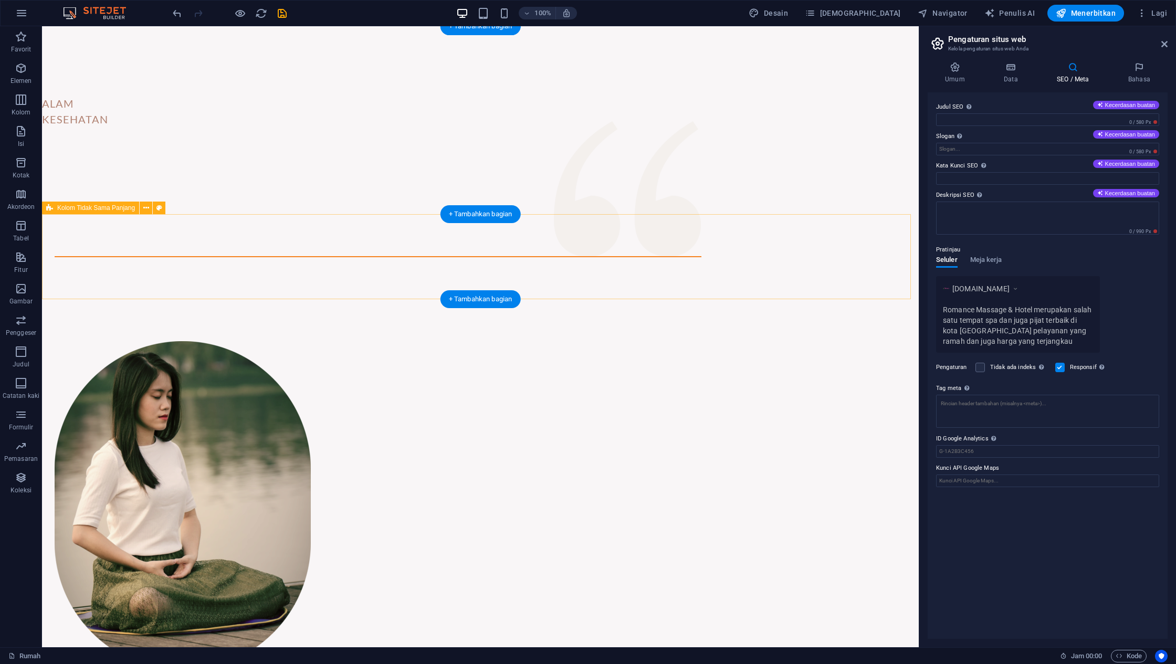
click at [405, 252] on div at bounding box center [480, 256] width 876 height 85
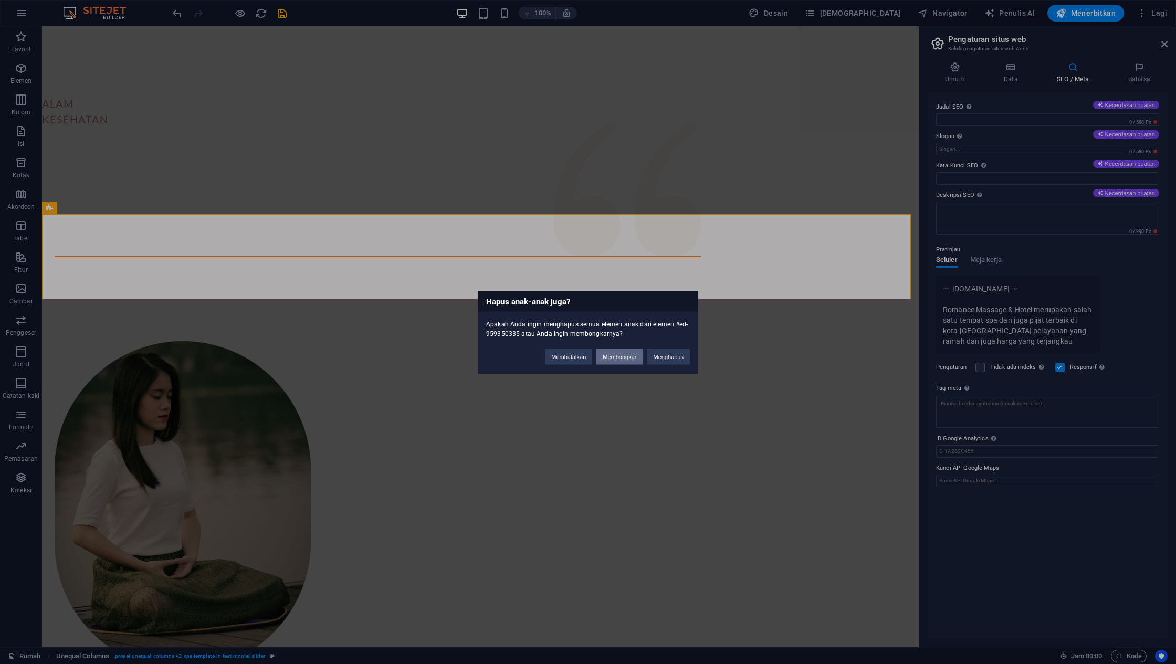
click at [611, 357] on font "Membongkar" at bounding box center [619, 356] width 34 height 6
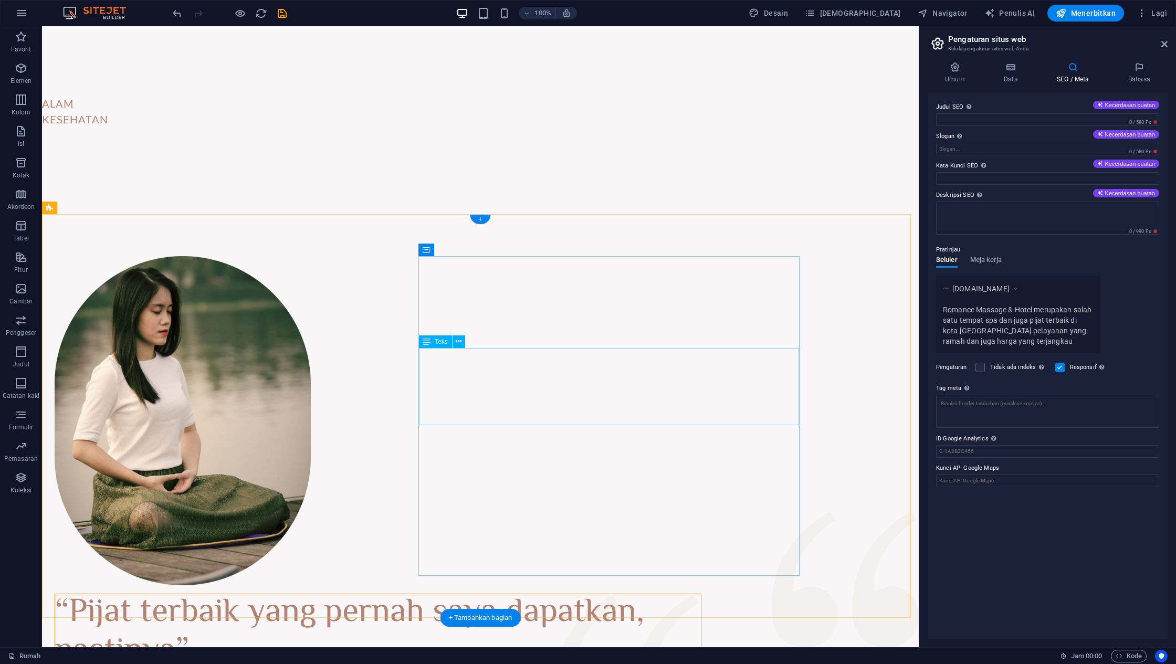
click at [598, 594] on div "“Pijat terbaik yang pernah saya dapatkan, pastinya”" at bounding box center [378, 632] width 646 height 77
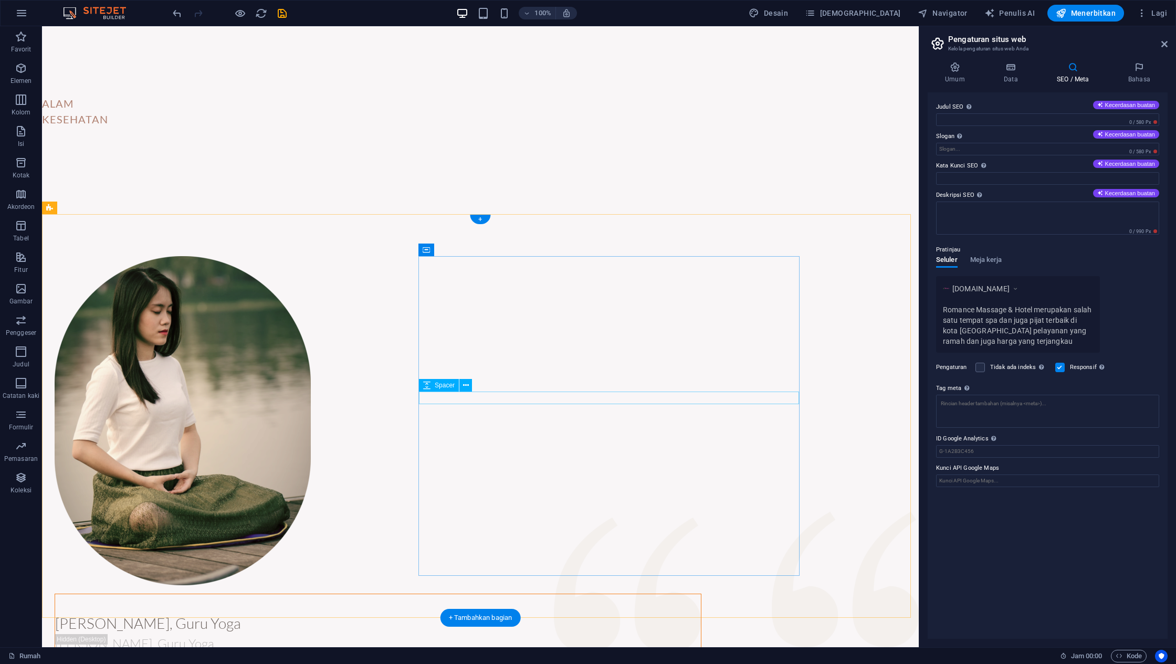
click at [599, 599] on div at bounding box center [378, 605] width 646 height 13
click at [598, 621] on div "[PERSON_NAME], Guru Yoga" at bounding box center [378, 630] width 646 height 19
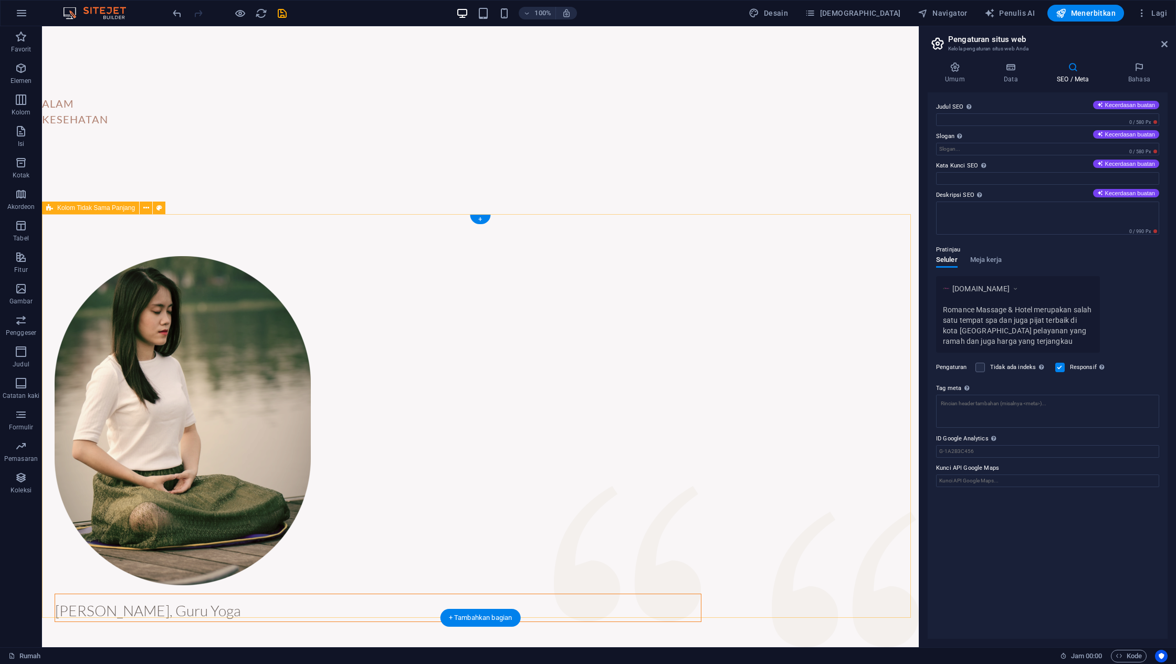
click at [659, 219] on div "[PERSON_NAME], Guru Yoga" at bounding box center [480, 439] width 876 height 450
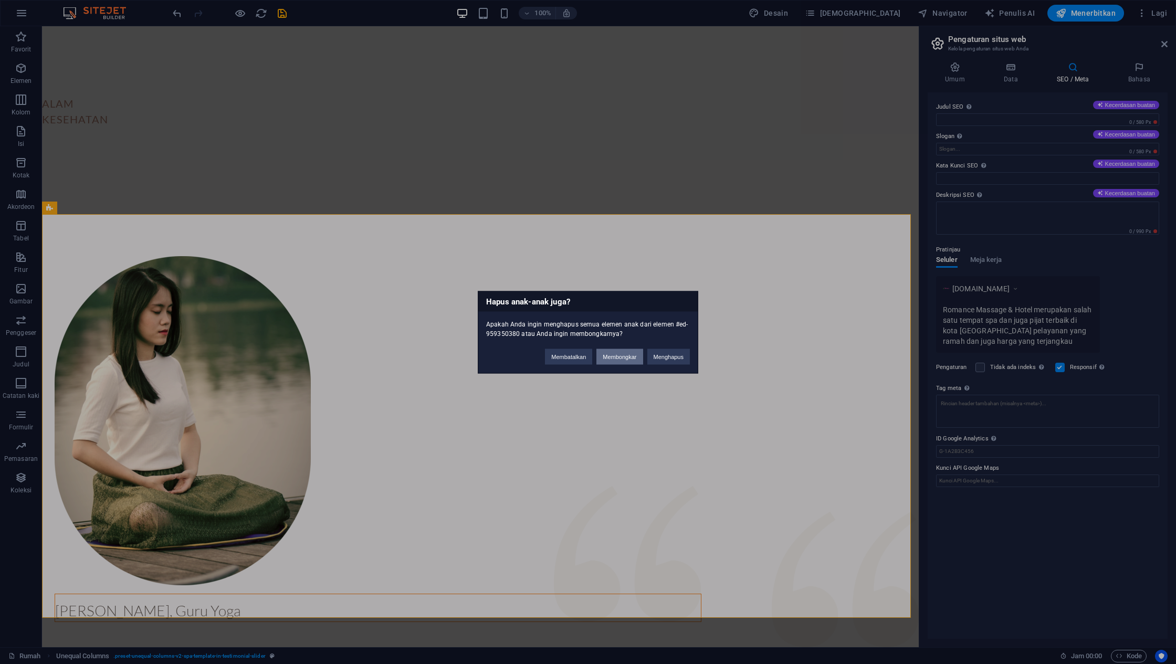
click at [633, 358] on font "Membongkar" at bounding box center [619, 356] width 34 height 6
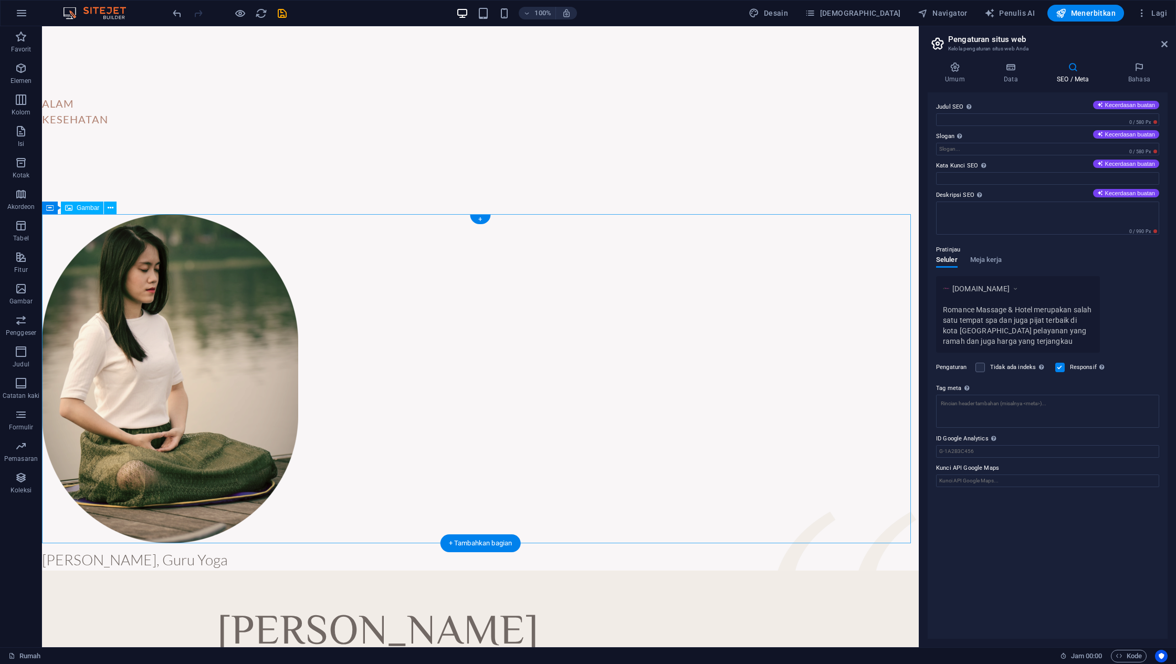
click at [587, 368] on figure at bounding box center [480, 378] width 876 height 329
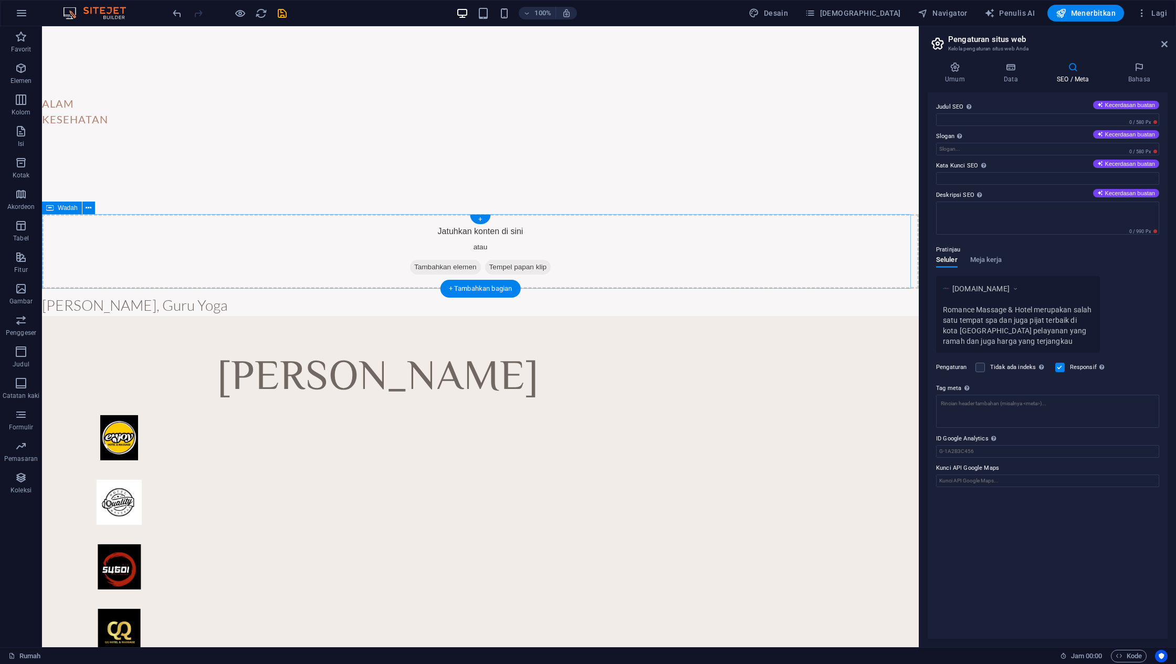
click at [631, 230] on div "Jatuhkan konten di sini atau Tambahkan elemen Tempel papan klip" at bounding box center [480, 251] width 876 height 75
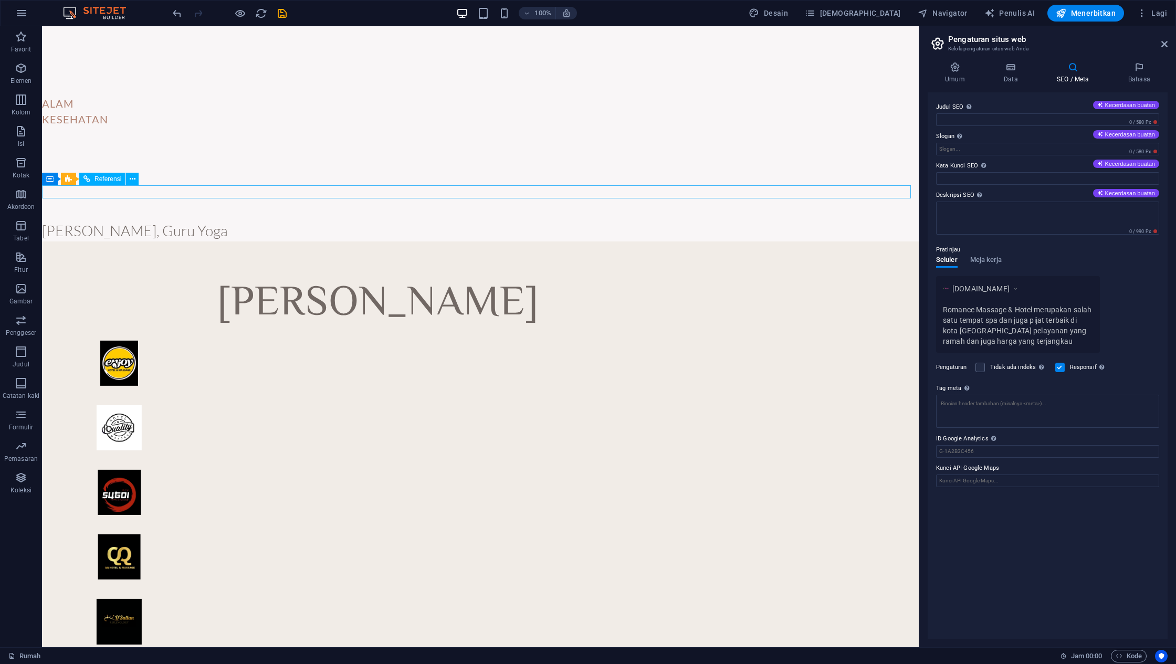
click at [642, 193] on div at bounding box center [480, 191] width 876 height 13
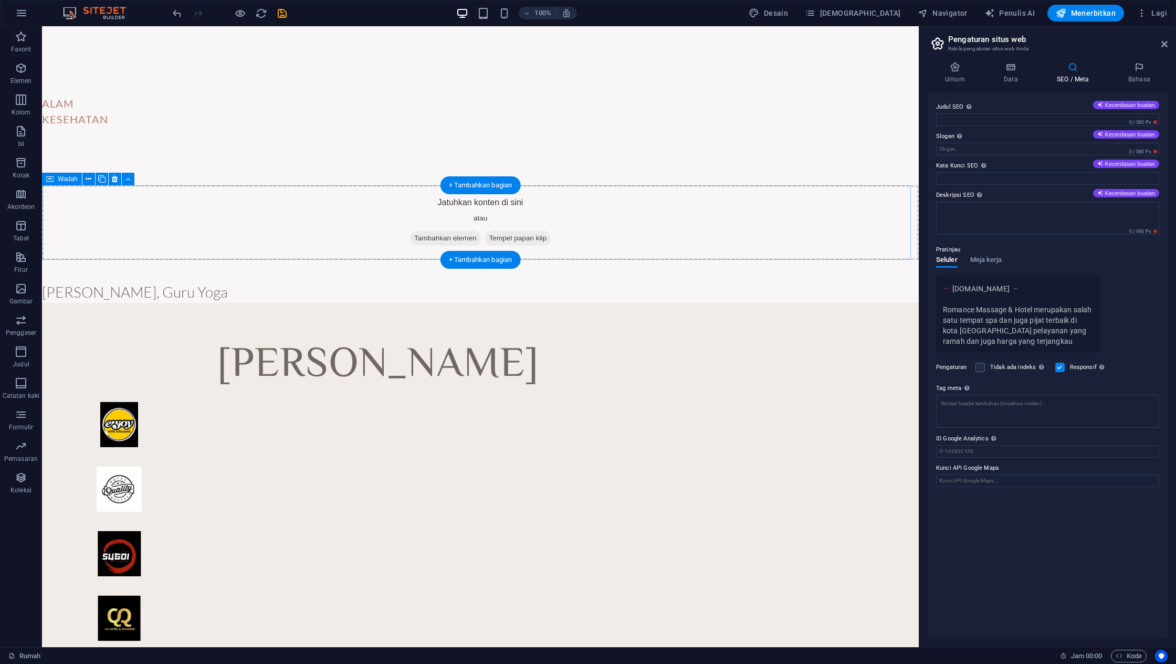
click at [654, 229] on div "Jatuhkan konten di sini atau Tambahkan elemen Tempel papan klip" at bounding box center [480, 222] width 876 height 75
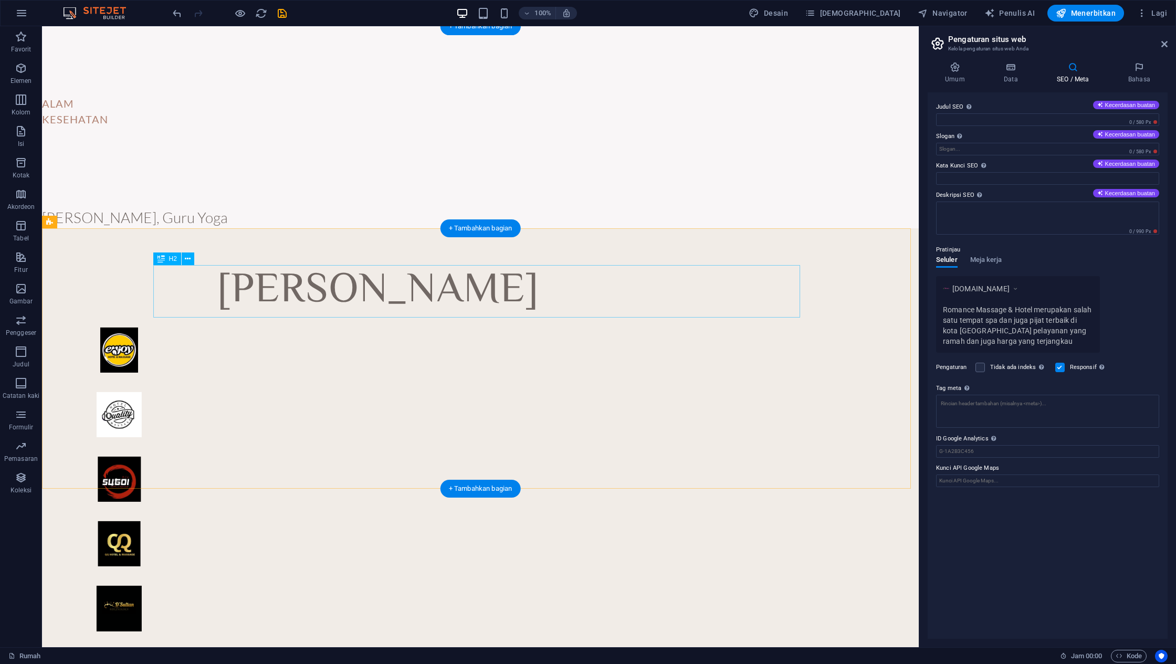
click at [644, 289] on div "[PERSON_NAME]" at bounding box center [378, 291] width 647 height 52
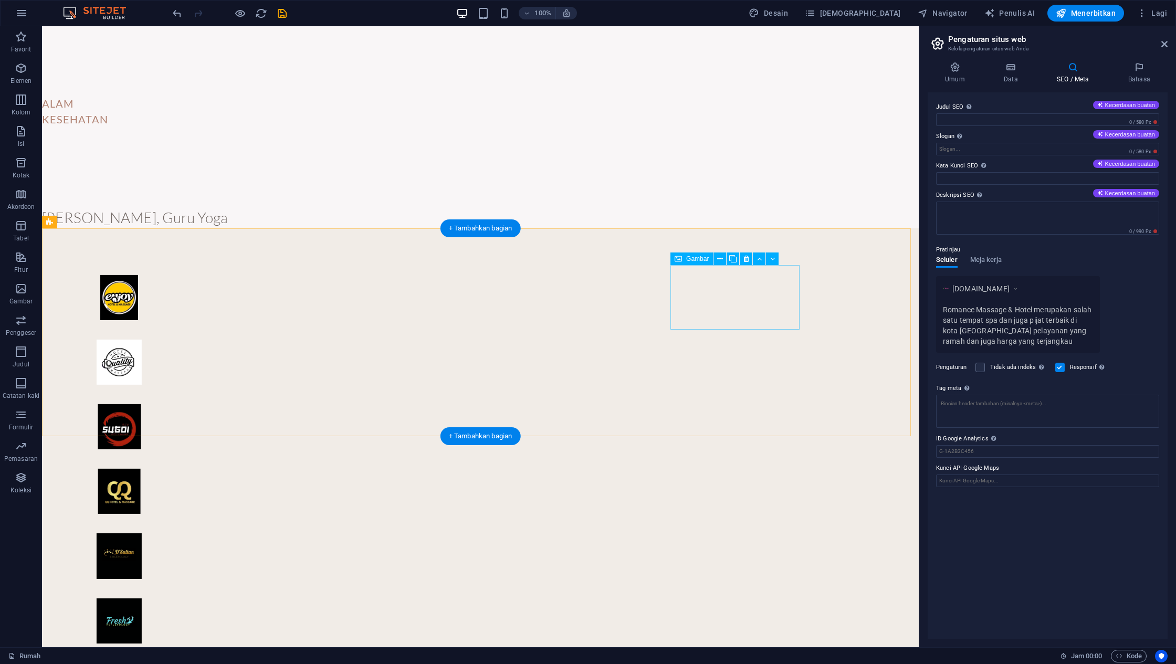
click at [184, 524] on figure at bounding box center [119, 556] width 129 height 65
click at [743, 260] on icon at bounding box center [746, 258] width 6 height 11
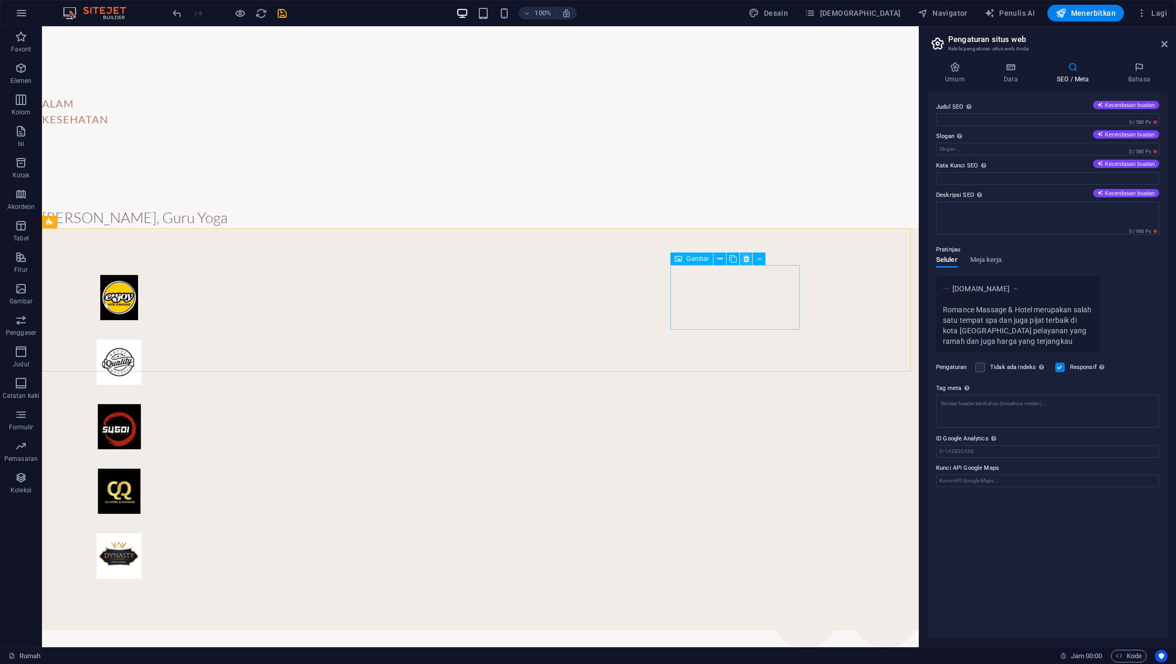
click at [743, 262] on icon at bounding box center [746, 258] width 6 height 11
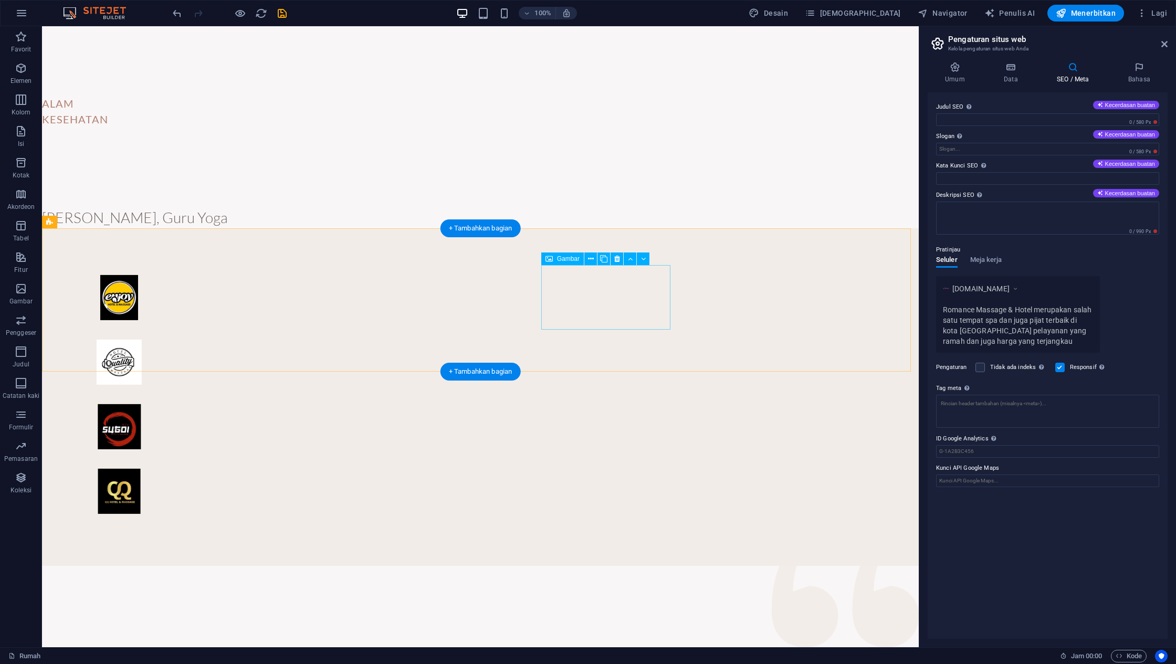
click at [184, 459] on figure at bounding box center [119, 491] width 129 height 65
click at [616, 264] on button at bounding box center [616, 258] width 13 height 13
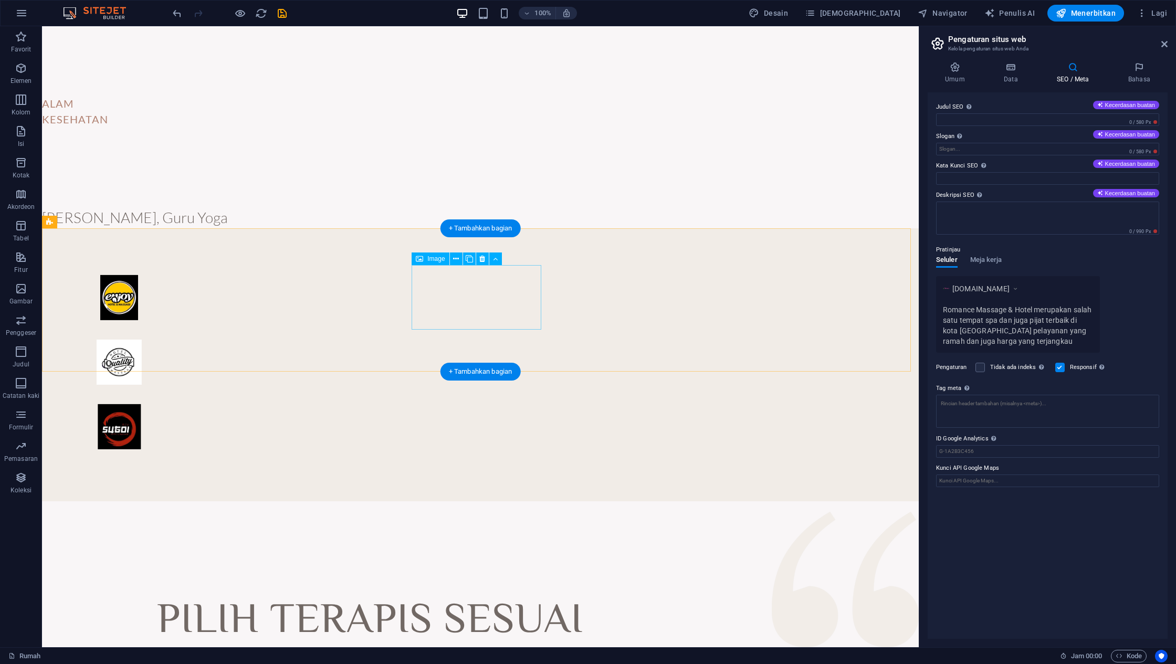
click at [184, 394] on figure at bounding box center [119, 426] width 129 height 65
click at [485, 254] on icon at bounding box center [487, 258] width 6 height 11
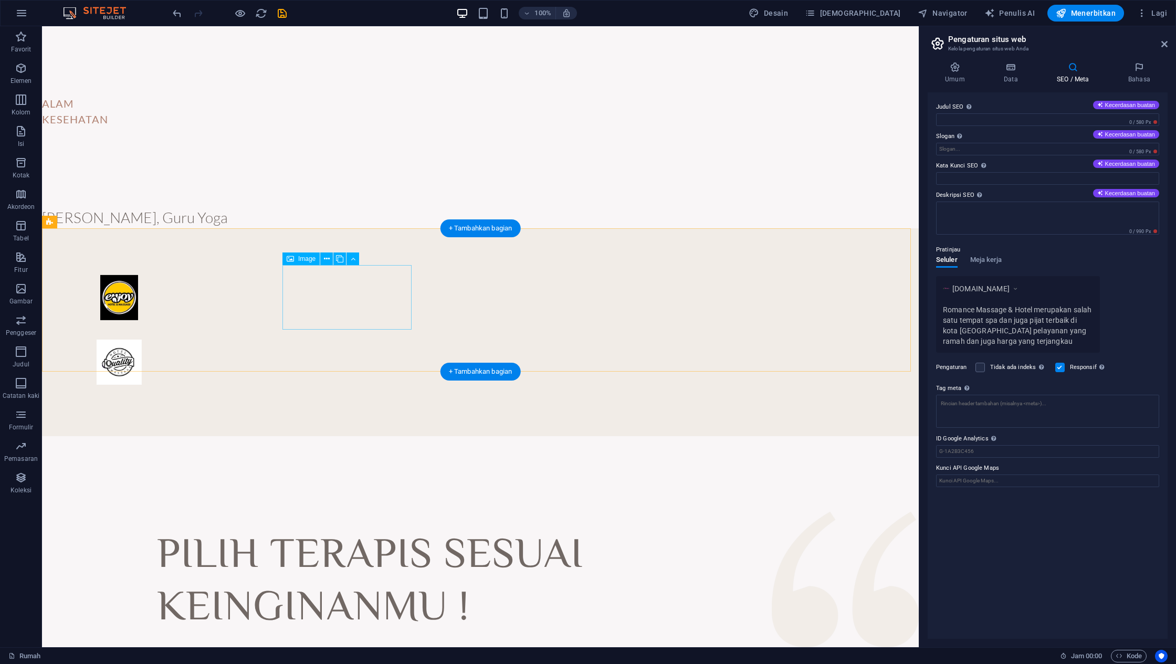
click at [184, 330] on figure at bounding box center [119, 362] width 129 height 65
click at [351, 260] on button at bounding box center [344, 258] width 13 height 13
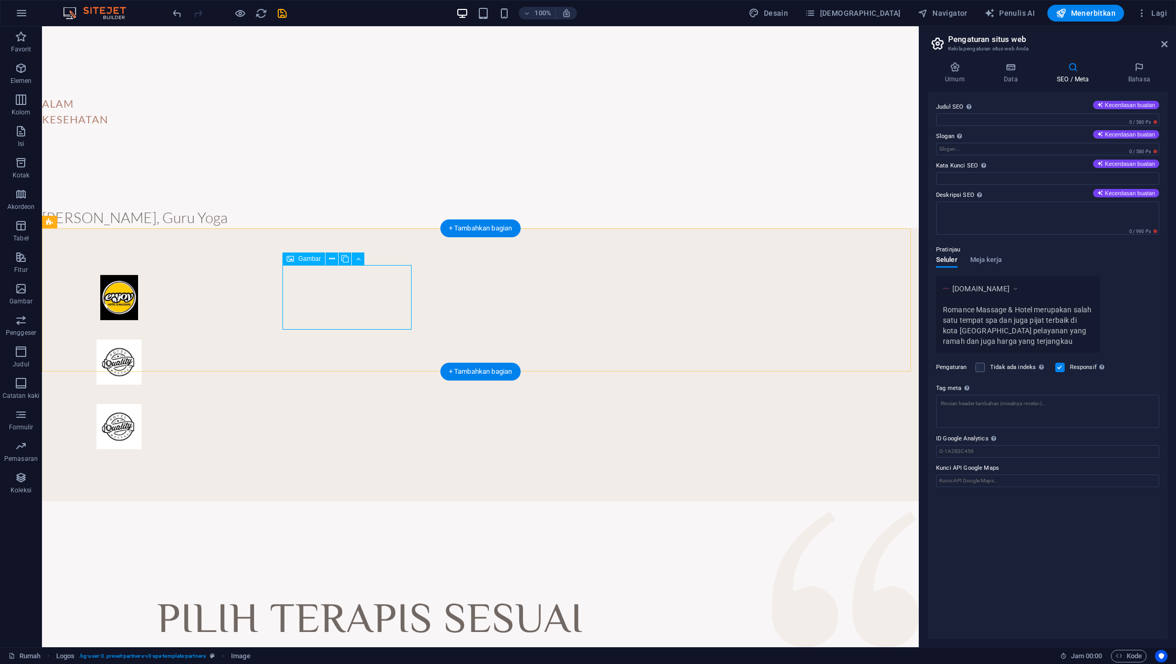
click at [184, 330] on figure at bounding box center [119, 362] width 129 height 65
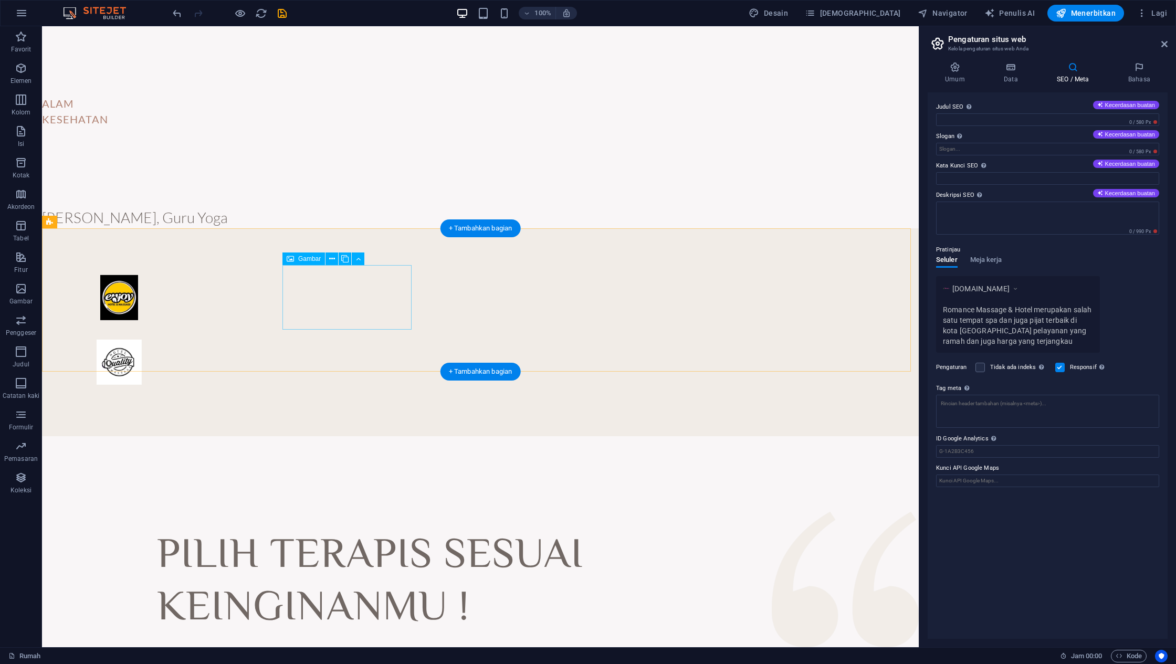
click at [184, 330] on figure at bounding box center [119, 362] width 129 height 65
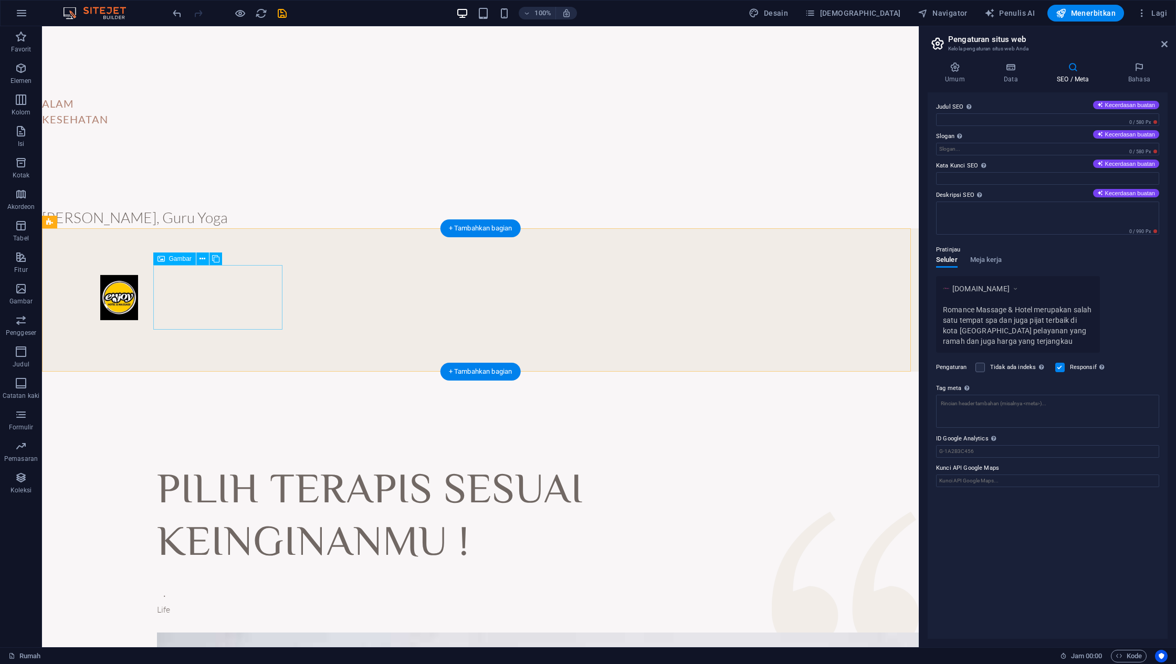
click at [184, 305] on figure at bounding box center [119, 297] width 129 height 65
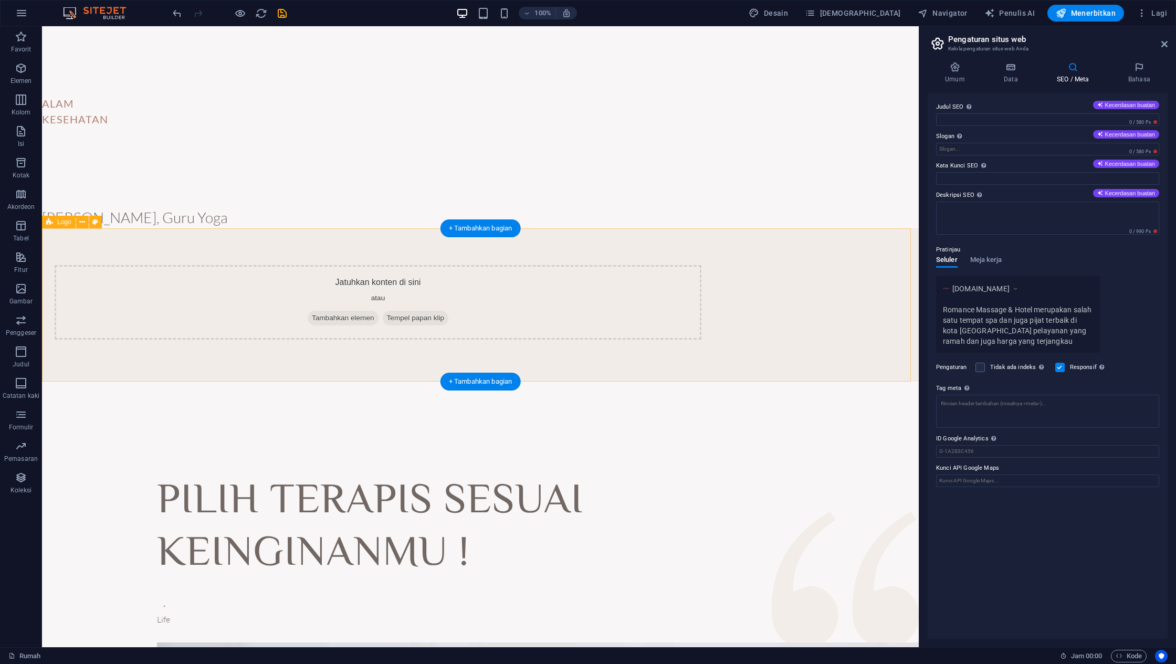
click at [324, 239] on div "Jatuhkan konten di sini atau Tambahkan elemen Tempel papan klip" at bounding box center [480, 304] width 876 height 153
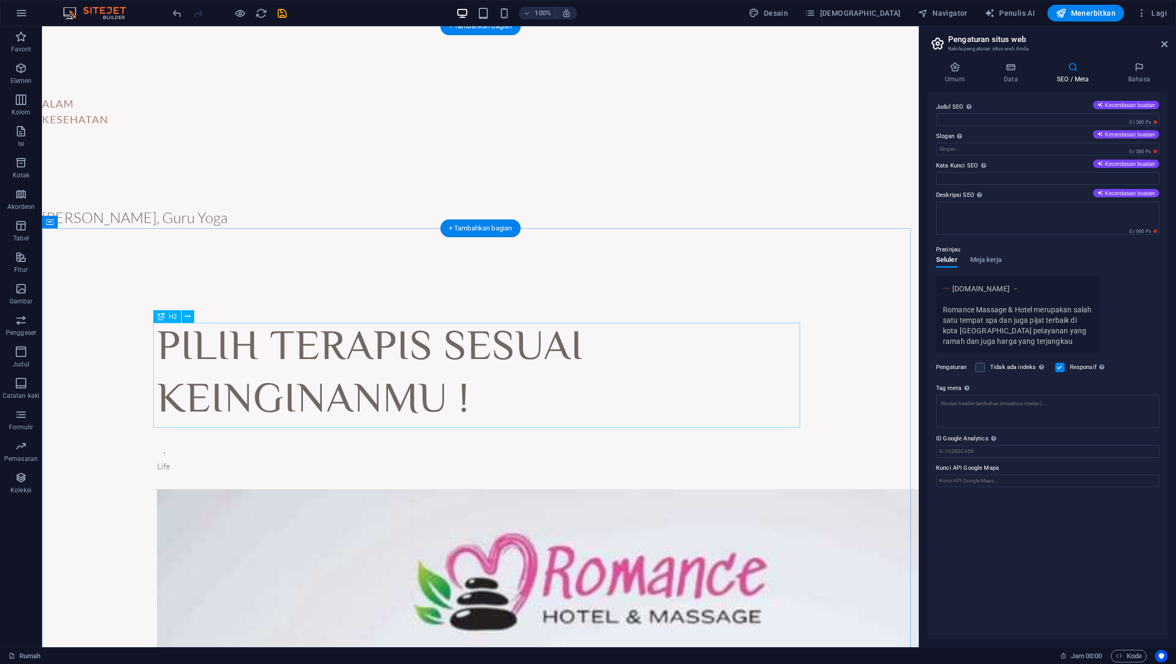
click at [321, 365] on div "PILIH TERAPIS SESUAI KEINGINANMU !" at bounding box center [480, 375] width 647 height 105
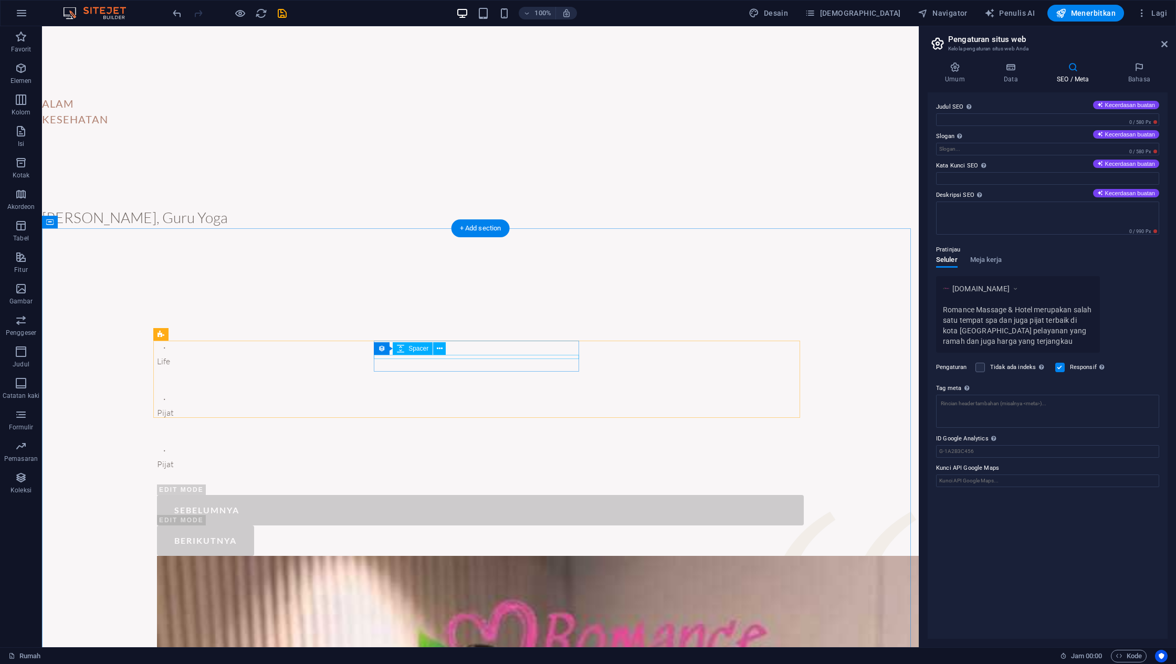
click at [465, 419] on div at bounding box center [480, 421] width 647 height 4
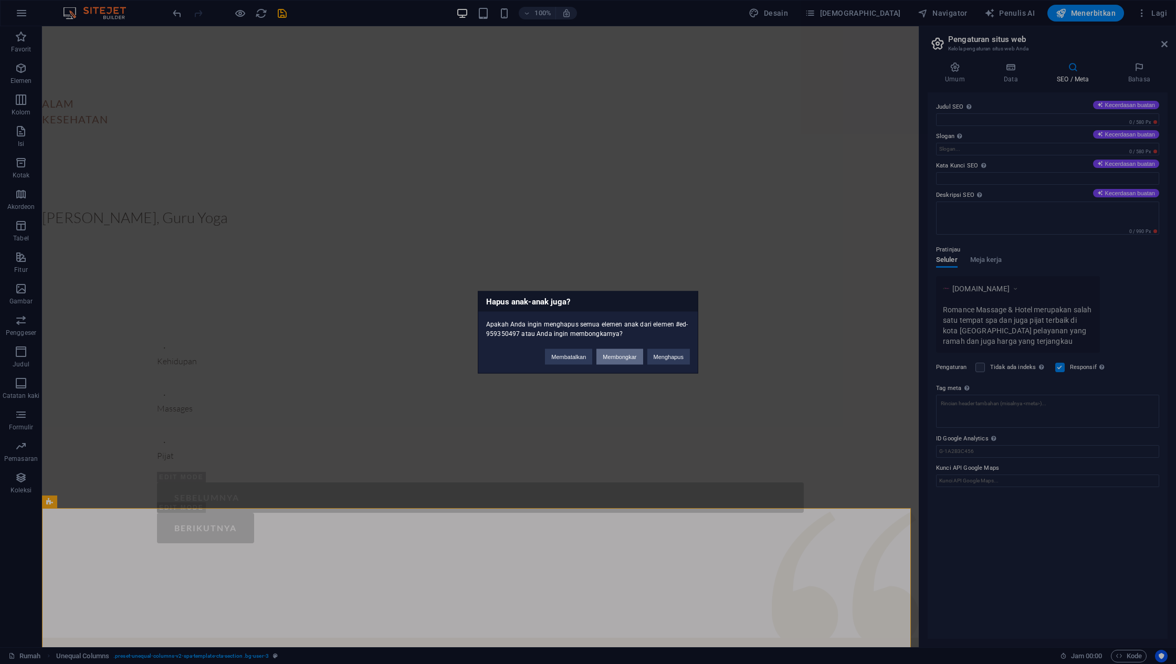
click at [632, 360] on button "Membongkar" at bounding box center [619, 356] width 46 height 16
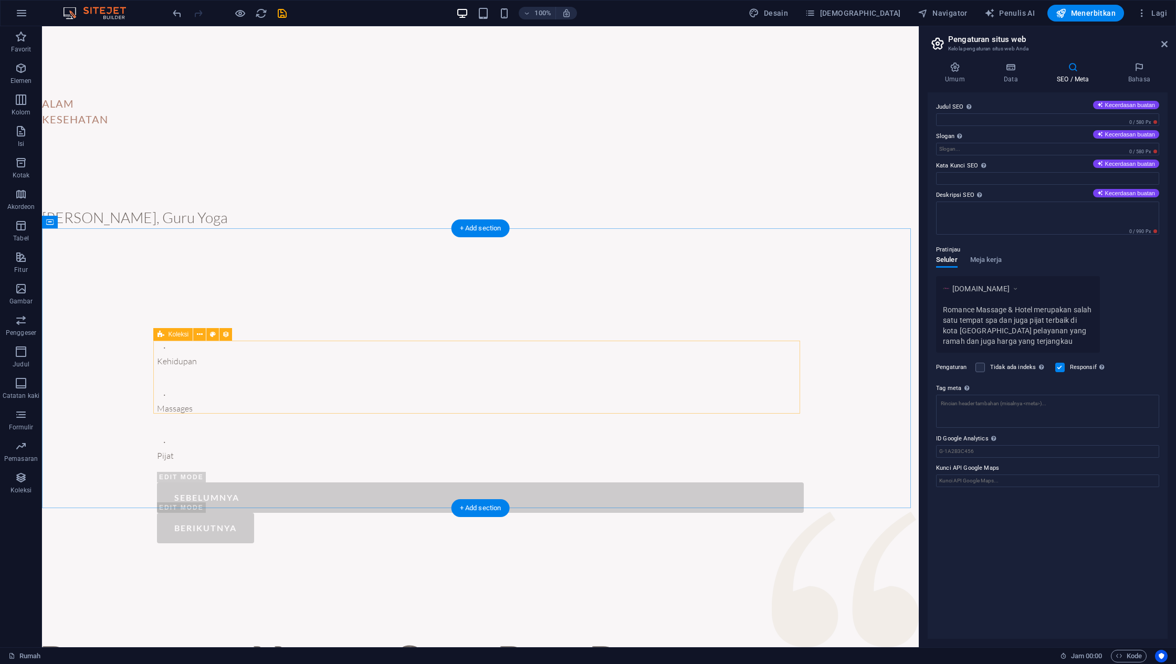
click at [683, 376] on div "∙ Kehidupan ∙ Massages ∙ Pijat Sebelumnya Berikutnya" at bounding box center [480, 442] width 647 height 203
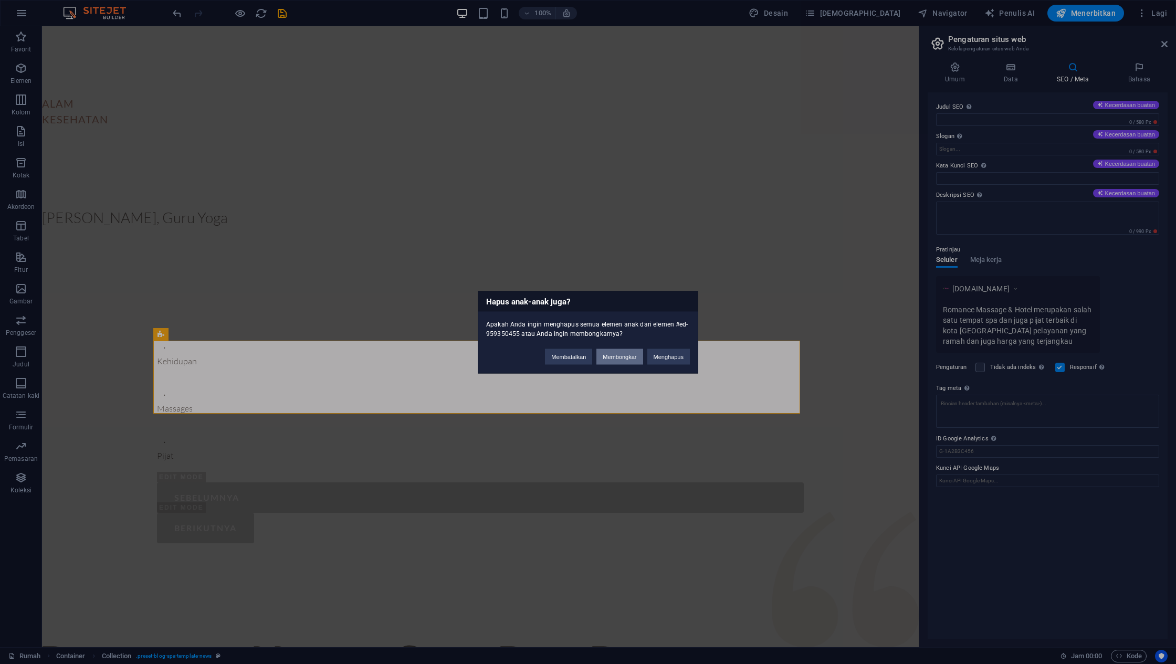
click at [608, 357] on font "Membongkar" at bounding box center [619, 356] width 34 height 6
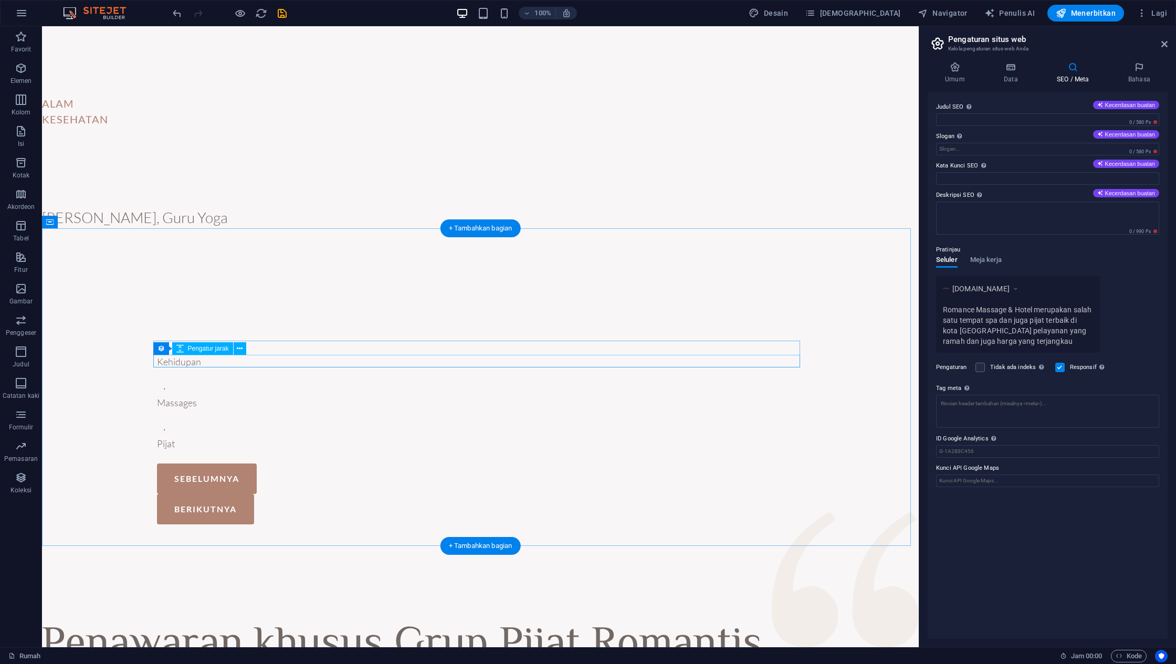
click at [667, 369] on div at bounding box center [480, 375] width 647 height 13
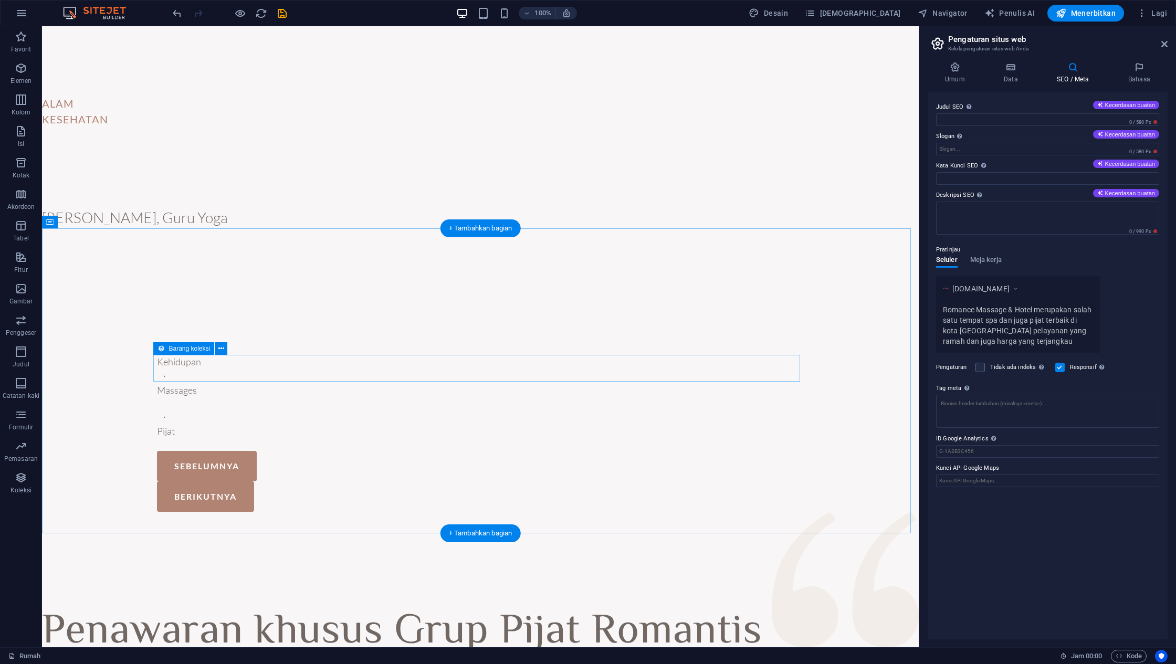
click at [652, 369] on article "∙ Massages" at bounding box center [480, 389] width 647 height 41
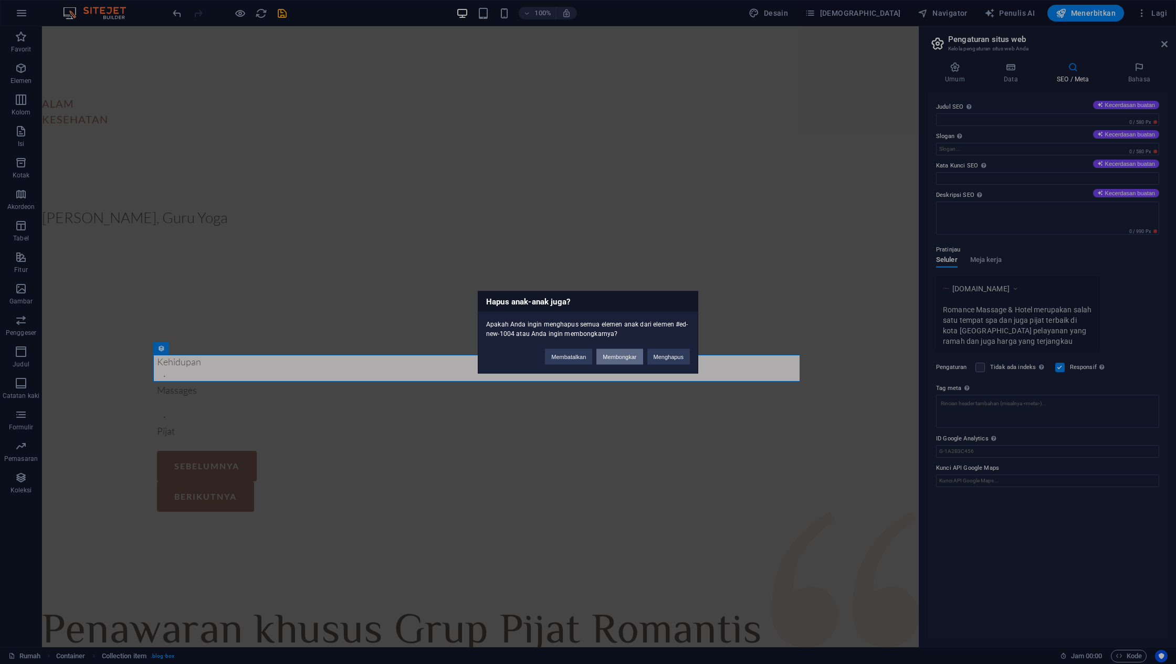
click at [631, 353] on button "Membongkar" at bounding box center [619, 356] width 46 height 16
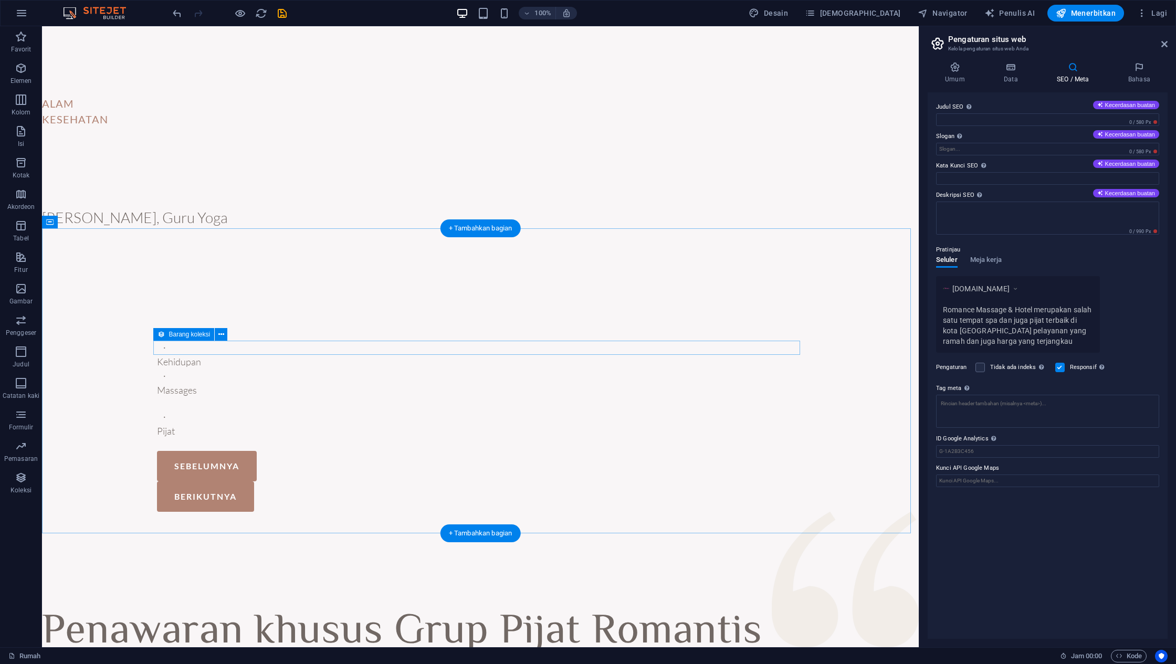
click at [607, 348] on article "∙ Kehidupan" at bounding box center [480, 355] width 647 height 28
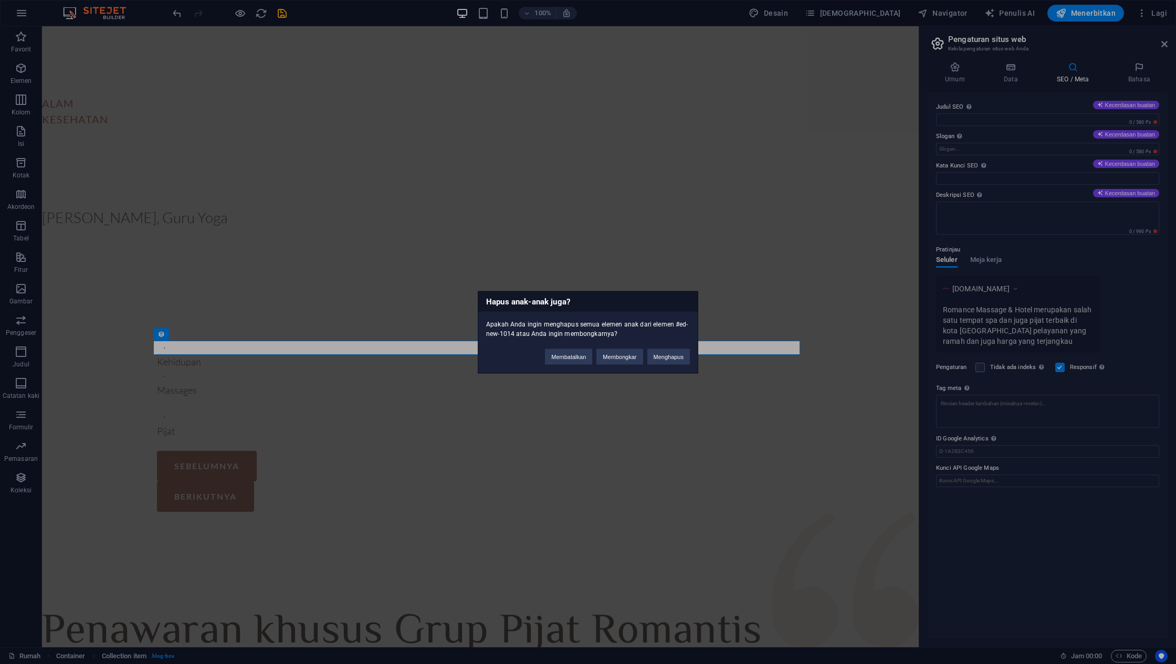
click at [619, 364] on div "Membatalkan Membongkar Menghapus" at bounding box center [617, 351] width 161 height 27
click at [619, 361] on button "Membongkar" at bounding box center [619, 356] width 46 height 16
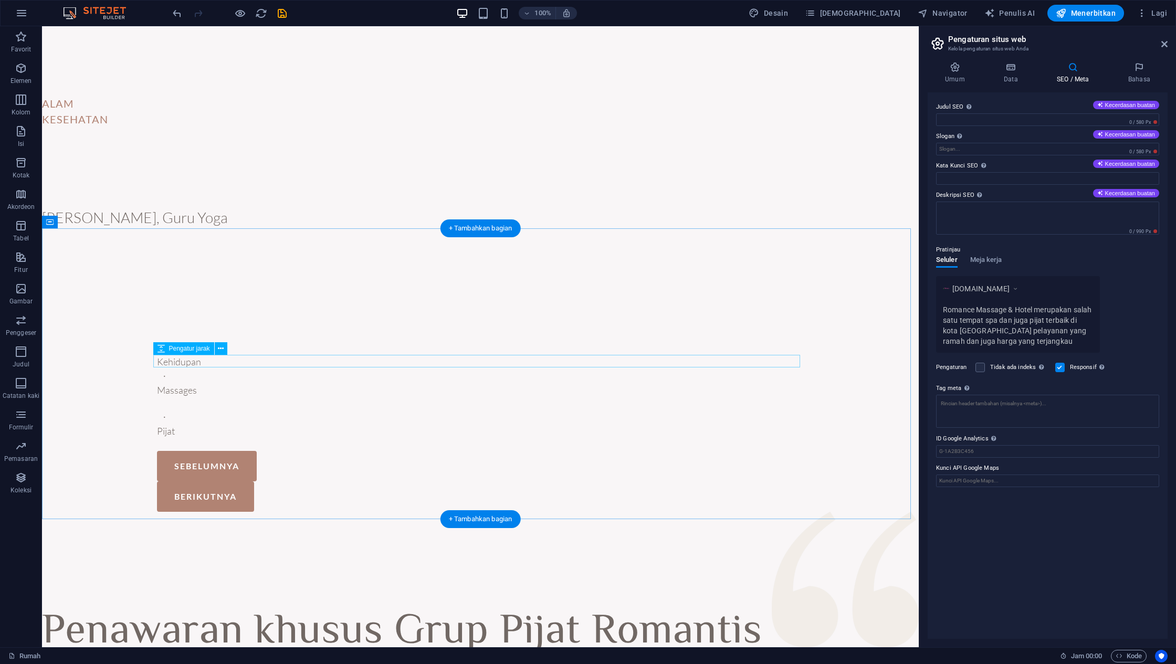
click at [607, 397] on div at bounding box center [480, 403] width 647 height 13
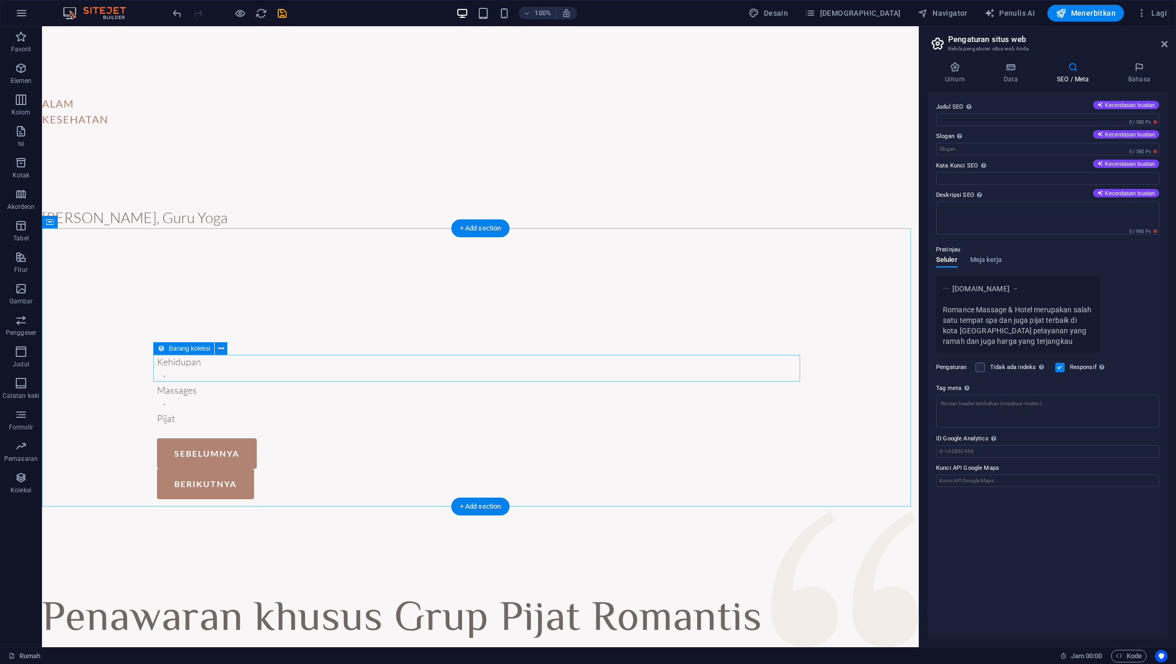
click at [604, 397] on article "∙ Pijat" at bounding box center [480, 417] width 647 height 41
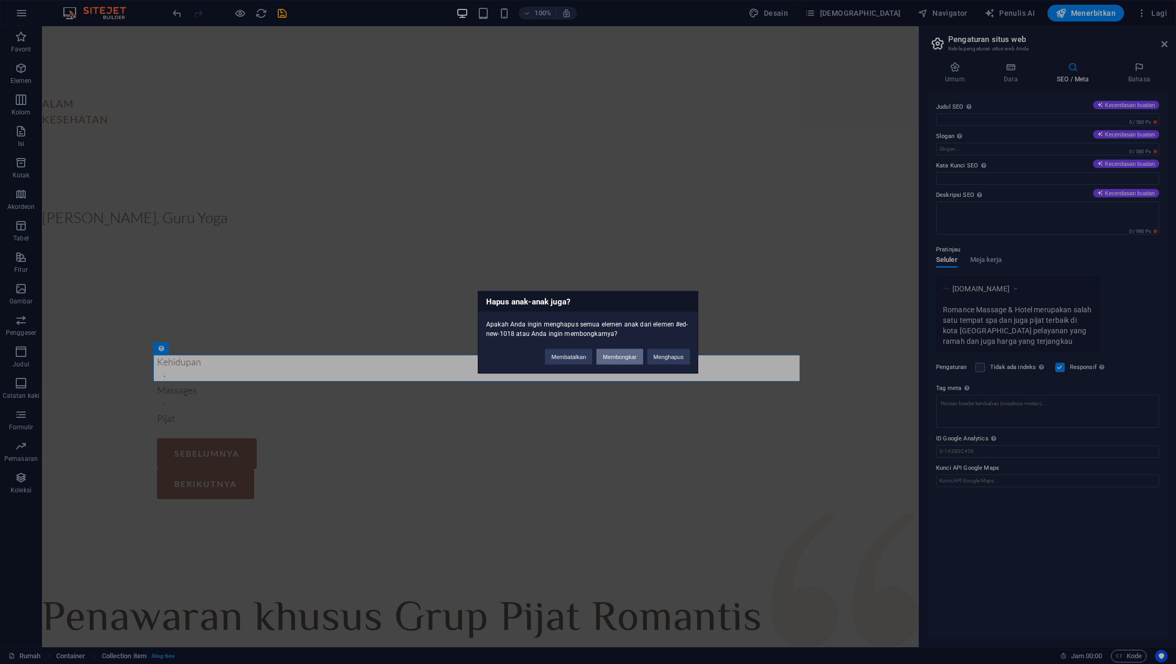
click at [613, 356] on font "Membongkar" at bounding box center [619, 356] width 34 height 6
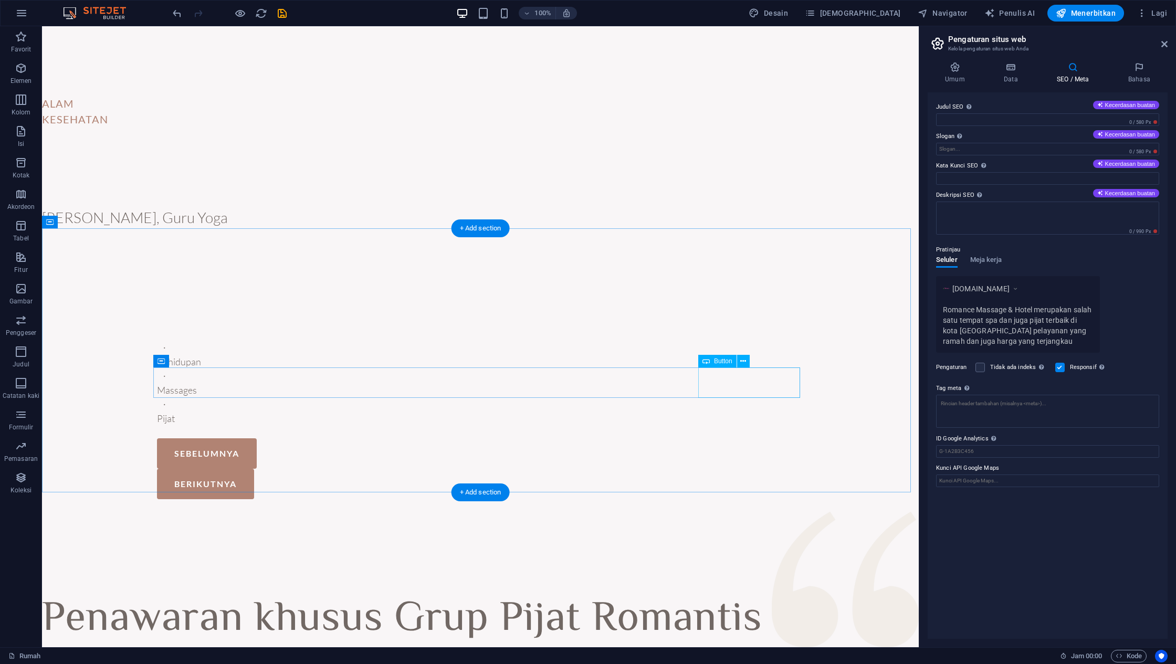
click at [699, 469] on div "Berikutnya" at bounding box center [480, 484] width 647 height 30
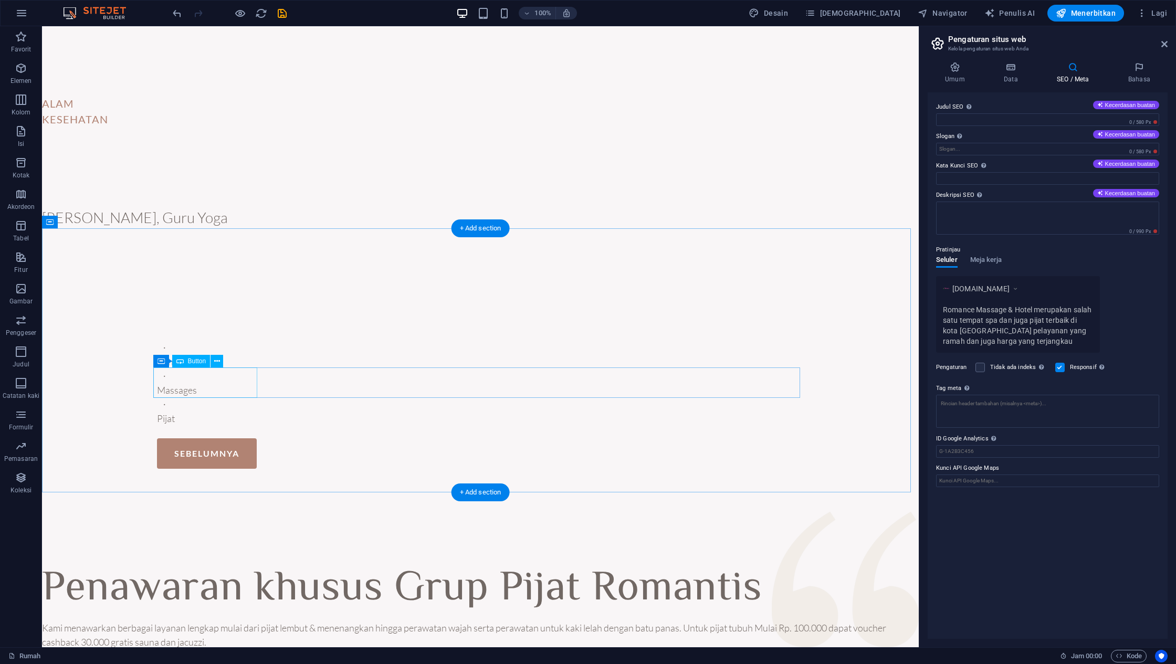
click at [236, 438] on div "Sebelumnya" at bounding box center [480, 453] width 647 height 30
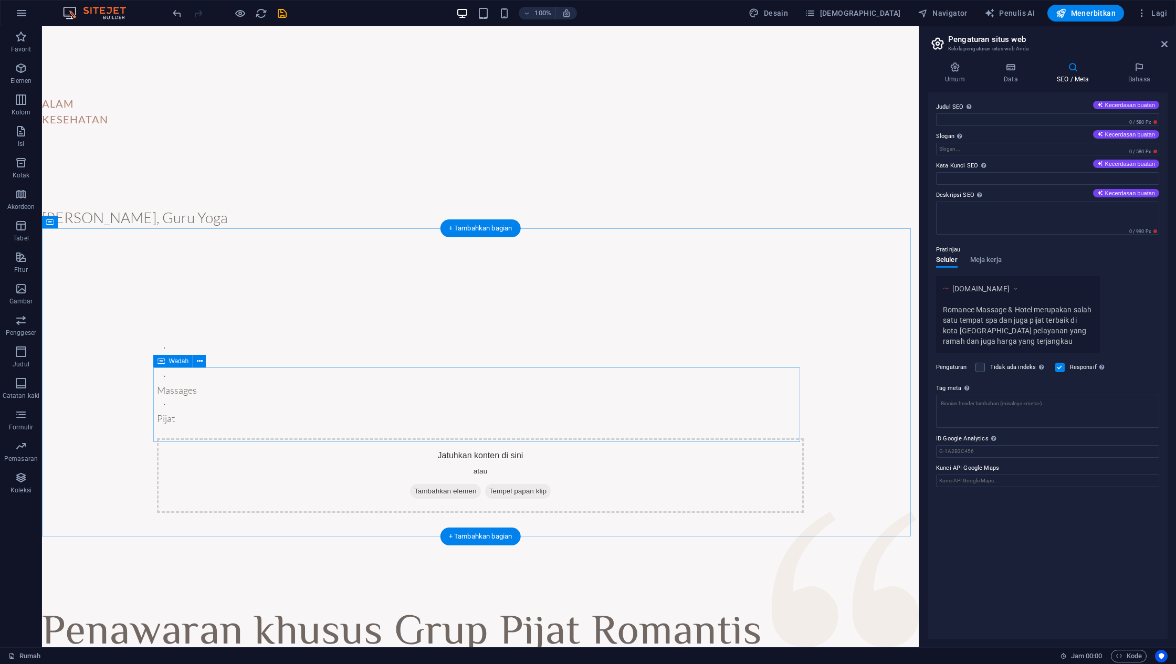
click at [236, 438] on div "Jatuhkan konten di sini atau Tambahkan elemen Tempel papan klip" at bounding box center [480, 475] width 647 height 75
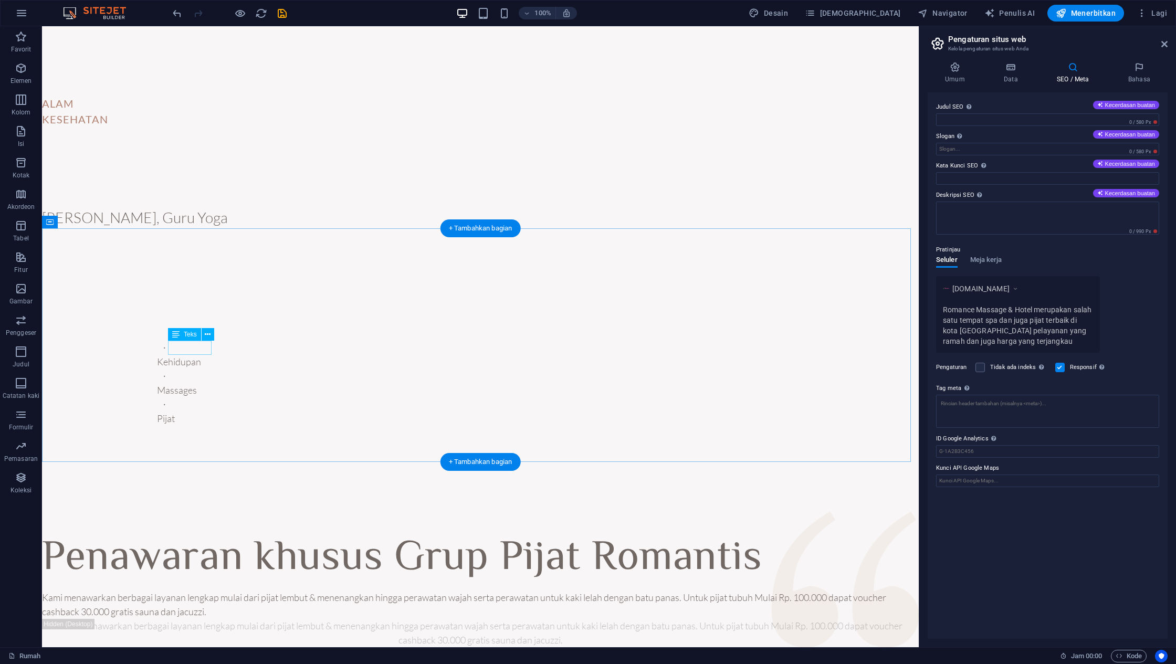
click at [197, 355] on div "Kehidupan" at bounding box center [480, 362] width 647 height 14
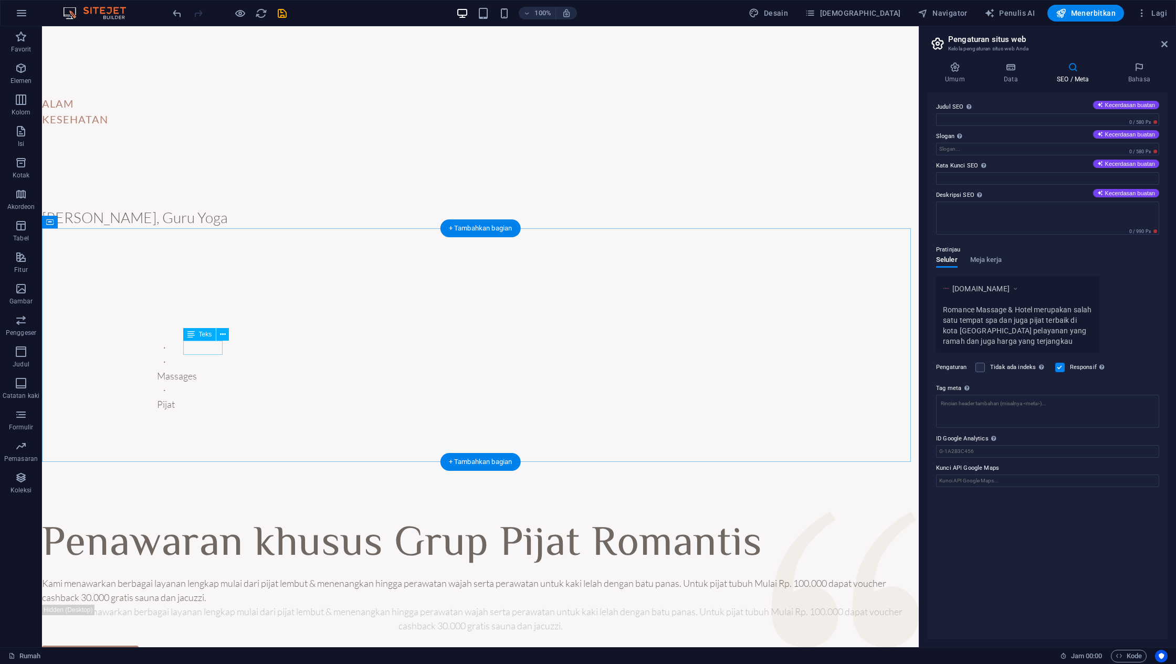
click at [197, 369] on div "Massages" at bounding box center [480, 376] width 647 height 14
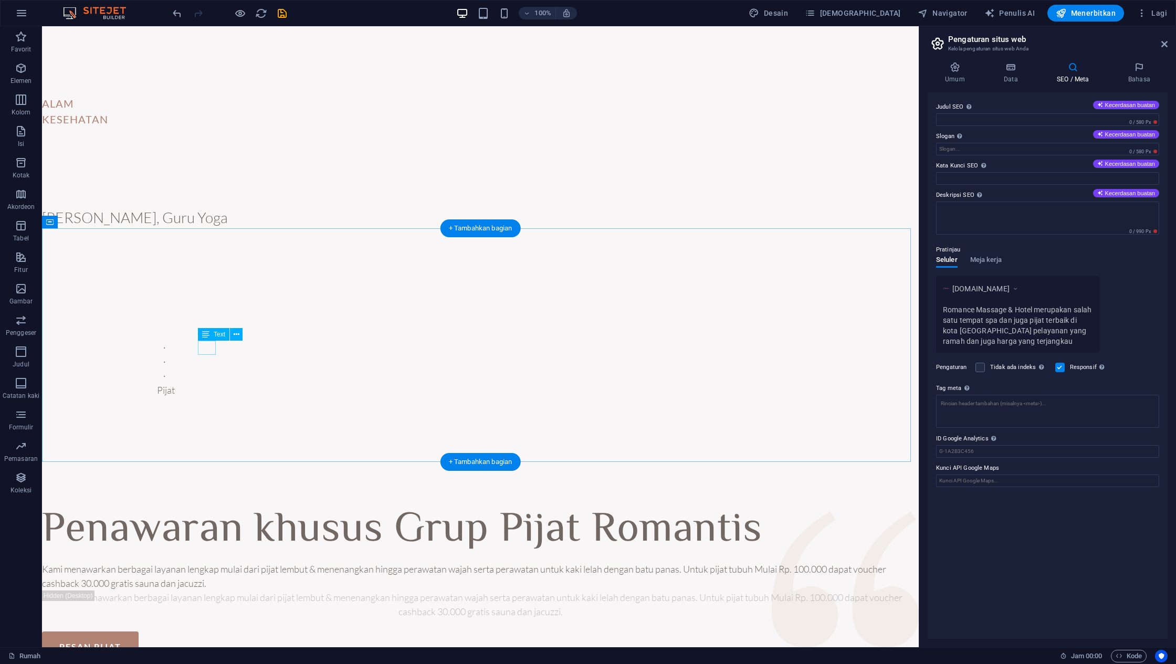
click at [201, 383] on div "Pijat" at bounding box center [480, 390] width 647 height 14
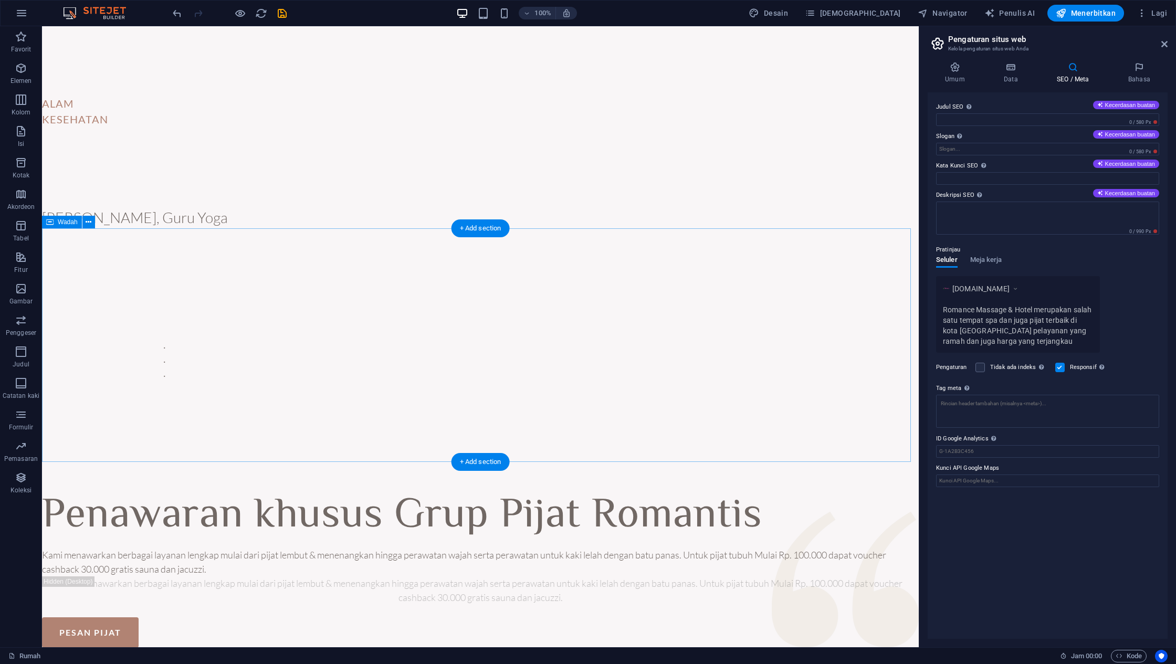
click at [239, 302] on div "∙ ∙ ∙" at bounding box center [480, 359] width 876 height 262
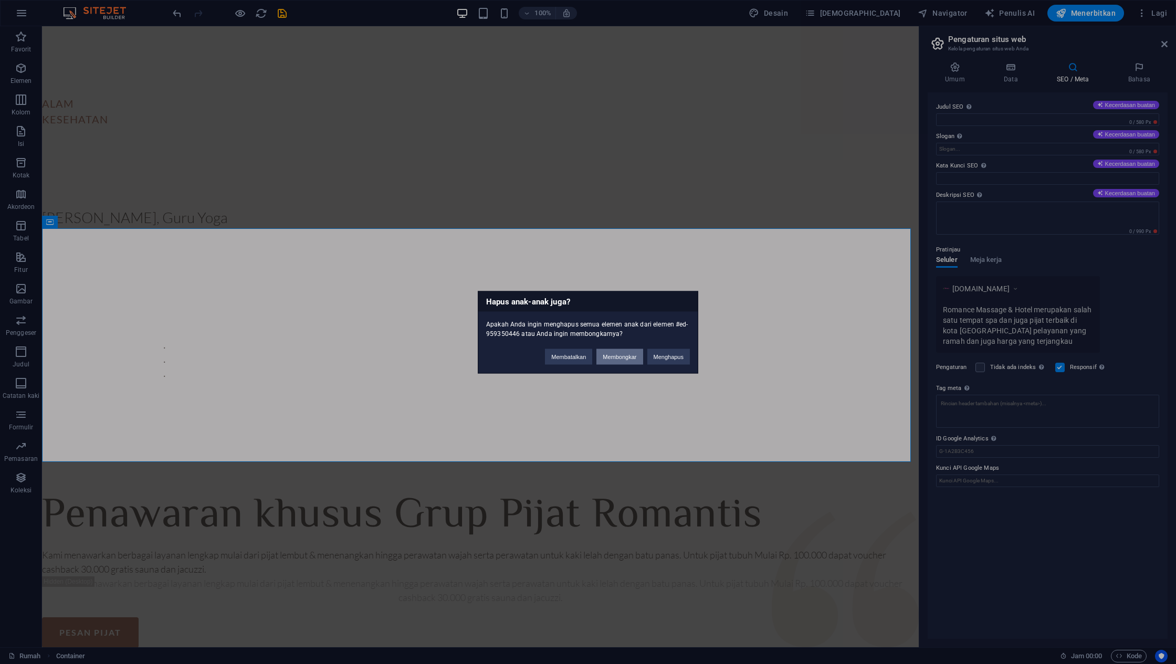
click at [616, 361] on button "Membongkar" at bounding box center [619, 356] width 46 height 16
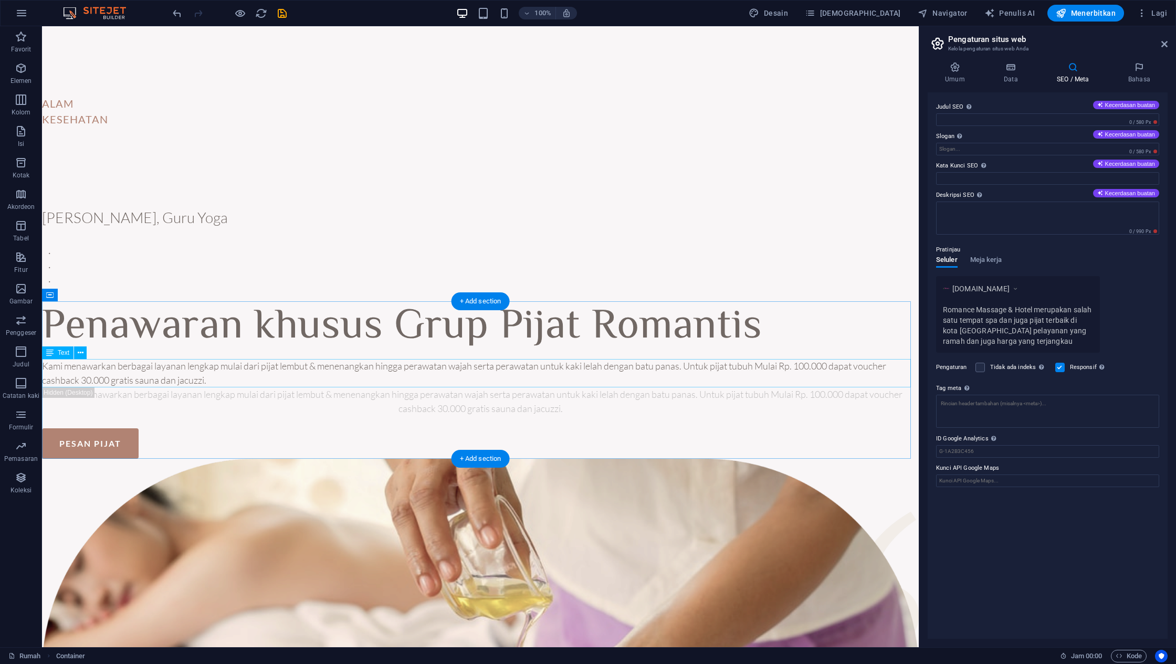
click at [616, 361] on div "Kami menawarkan berbagai layanan lengkap mulai dari pijat lembut & menenangkan …" at bounding box center [480, 373] width 876 height 28
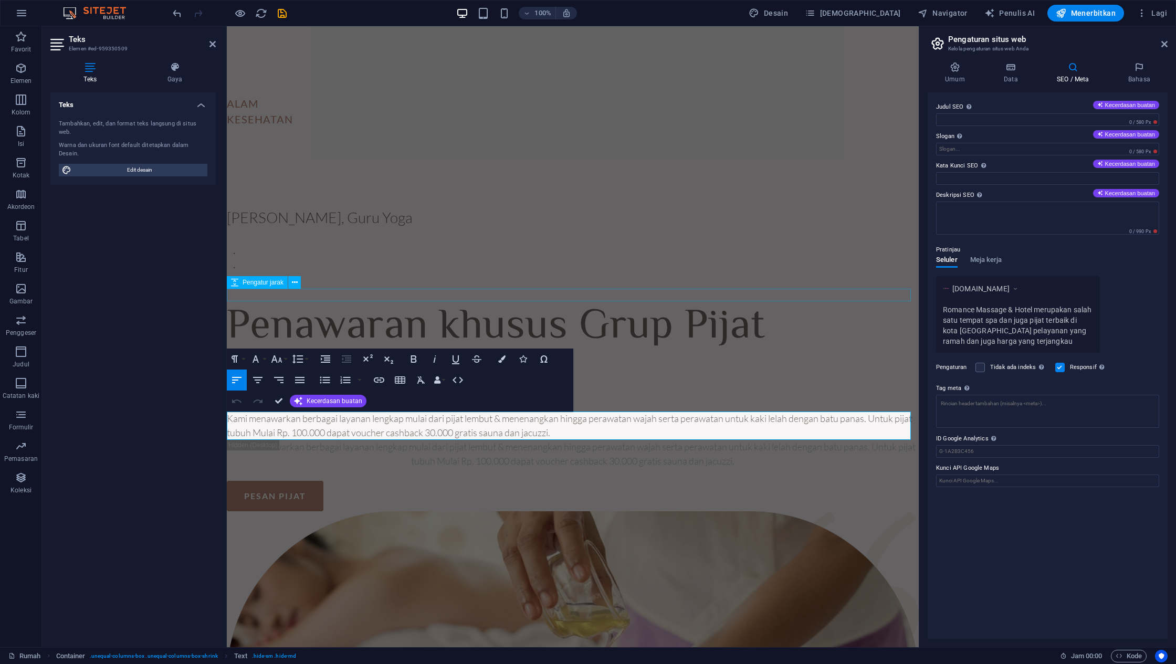
click at [570, 298] on div at bounding box center [573, 295] width 692 height 13
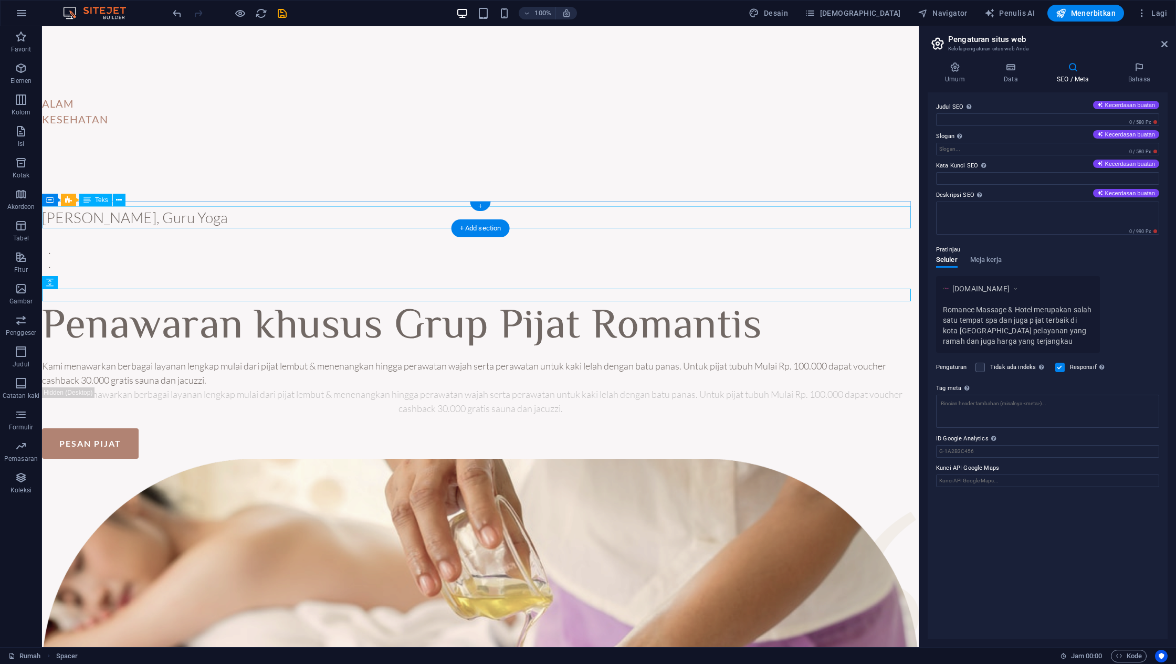
click at [314, 211] on div "[PERSON_NAME], Guru Yoga" at bounding box center [480, 217] width 876 height 22
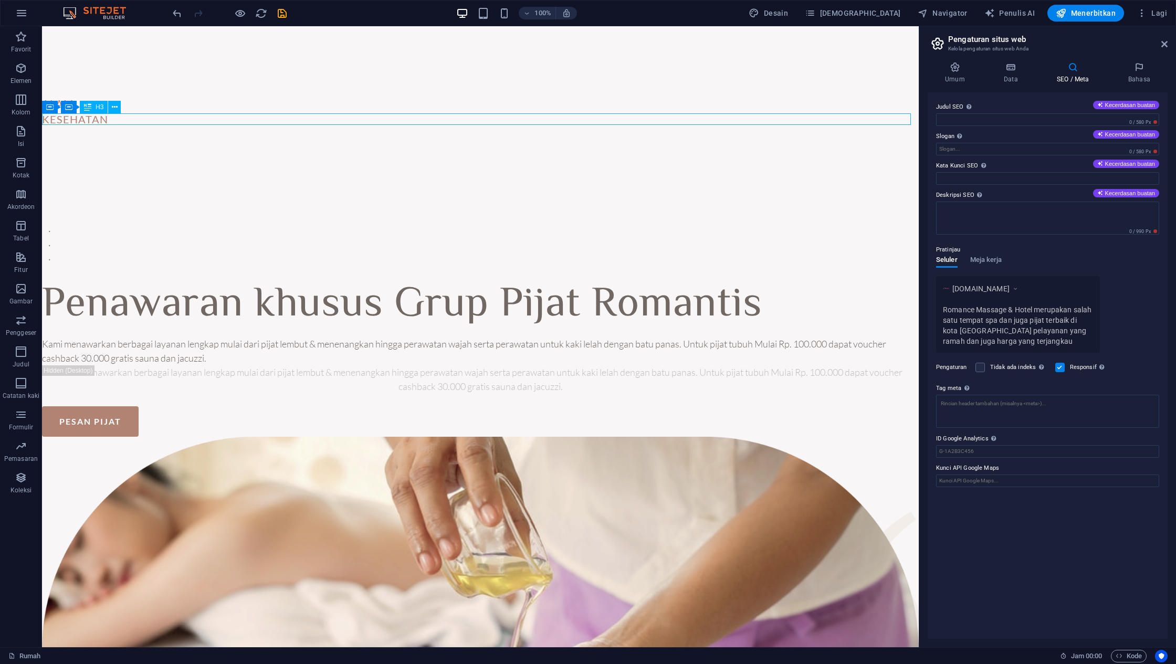
click at [211, 114] on div "KESEHATAN" at bounding box center [480, 119] width 876 height 12
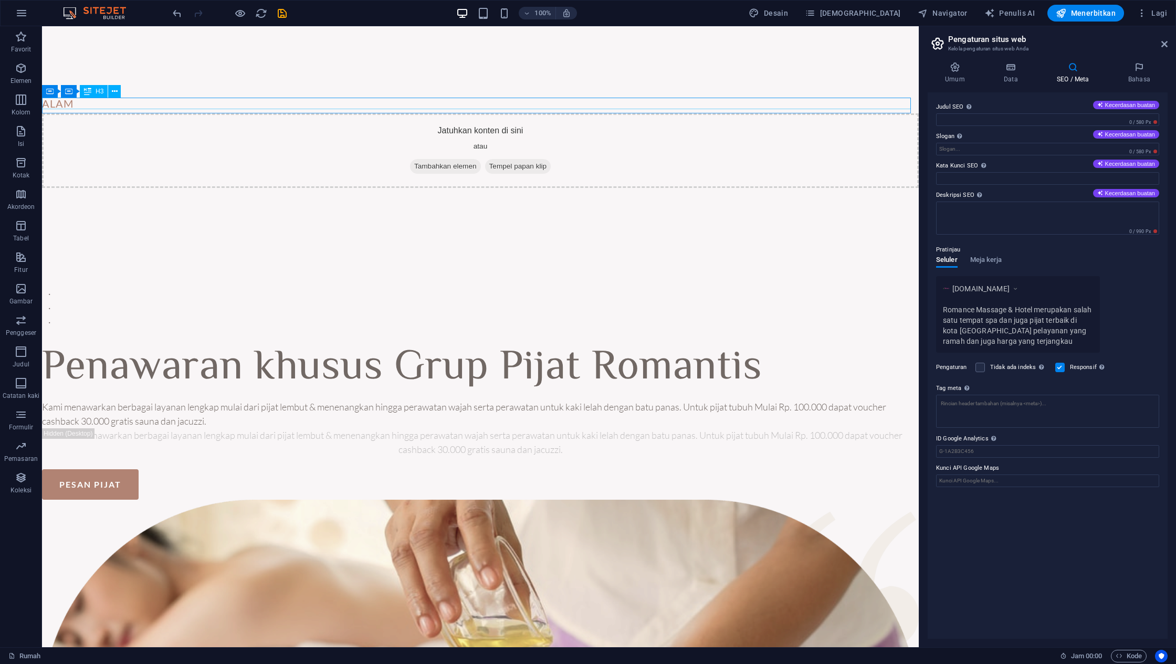
click at [211, 106] on div "ALAM" at bounding box center [480, 104] width 876 height 12
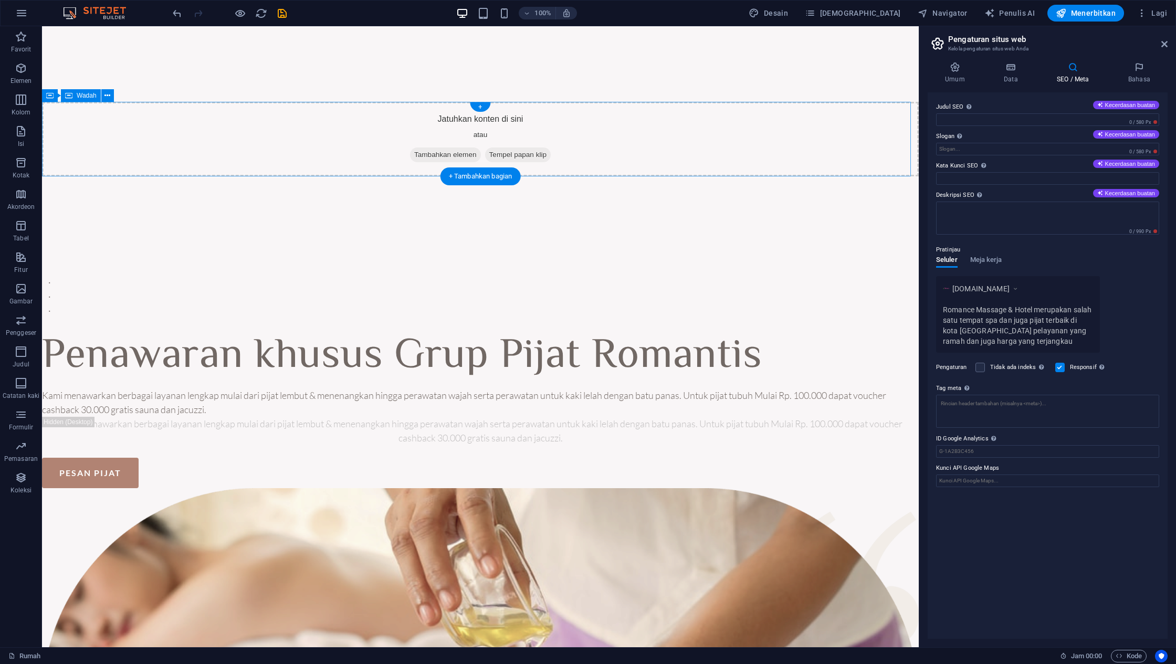
click at [229, 126] on div "Jatuhkan konten di sini atau Tambahkan elemen Tempel papan klip" at bounding box center [480, 139] width 876 height 75
click at [244, 231] on div at bounding box center [480, 230] width 876 height 13
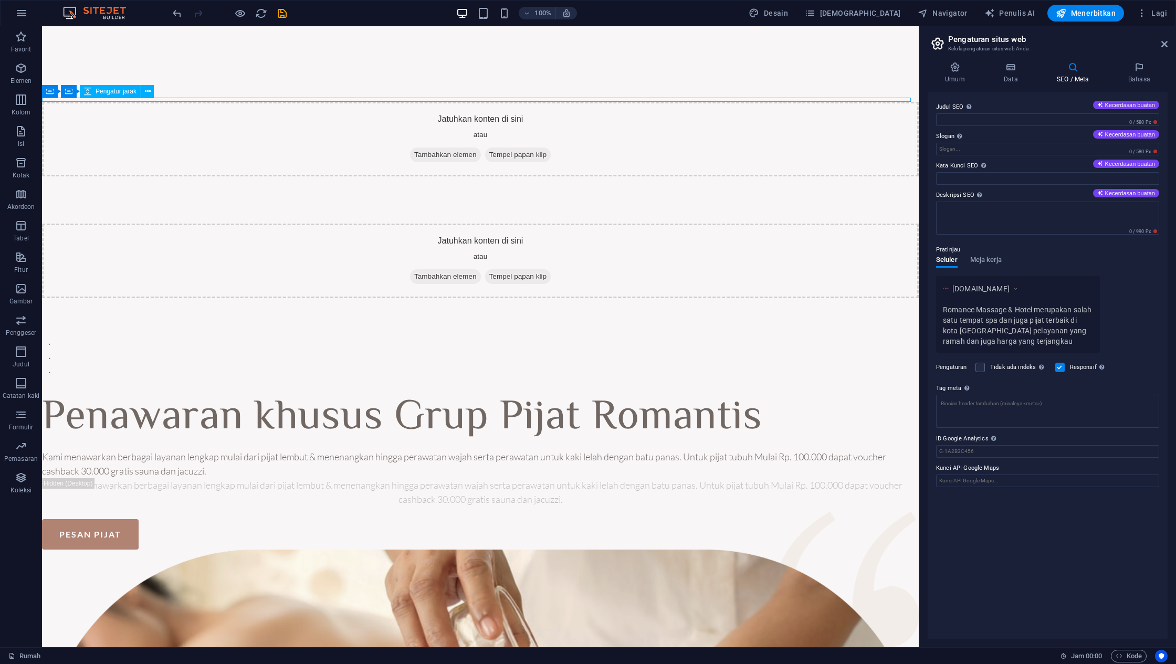
click at [778, 100] on div at bounding box center [480, 100] width 876 height 4
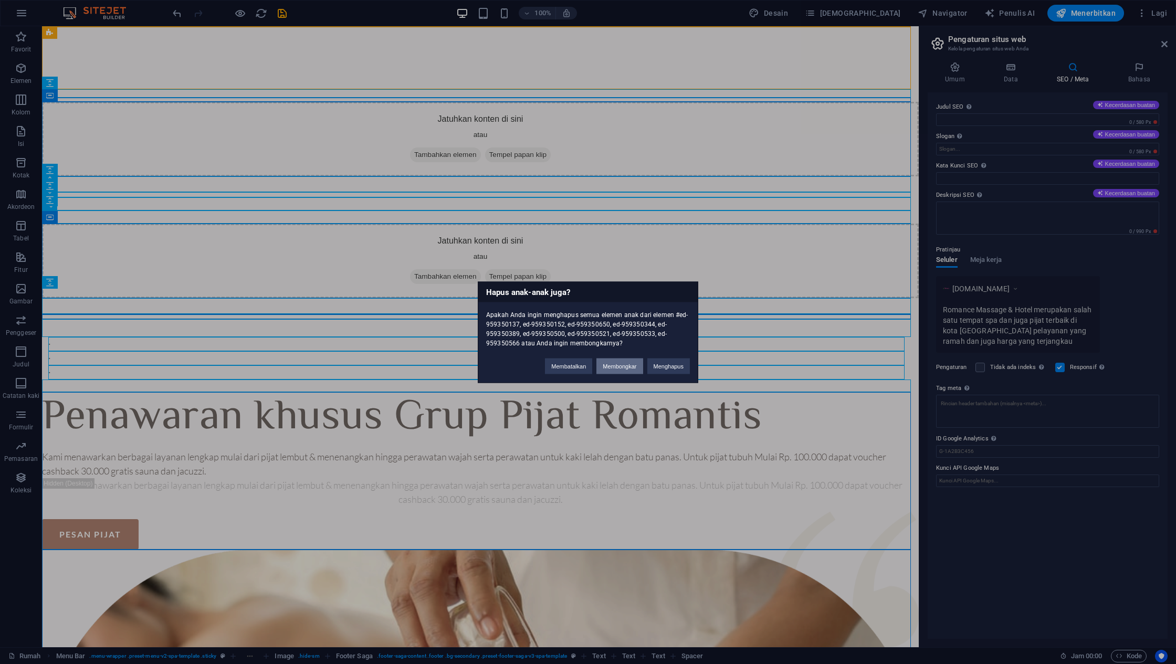
click at [622, 368] on font "Membongkar" at bounding box center [619, 366] width 34 height 6
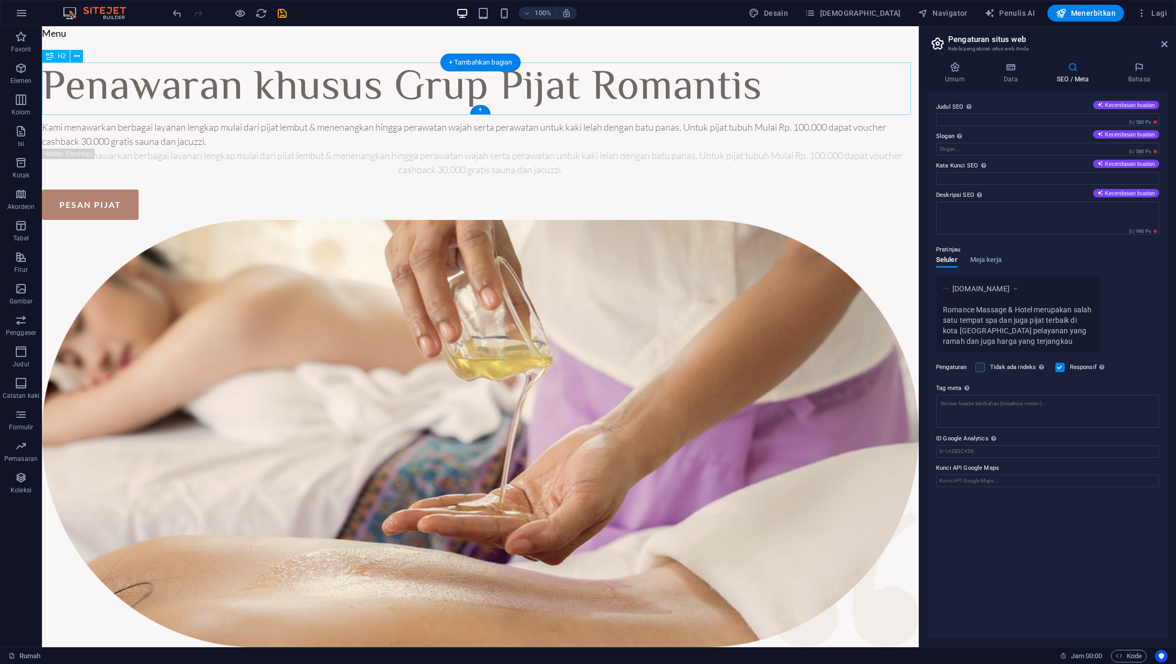
click at [643, 81] on div "Penawaran khusus Grup Pijat Romantis" at bounding box center [480, 88] width 876 height 52
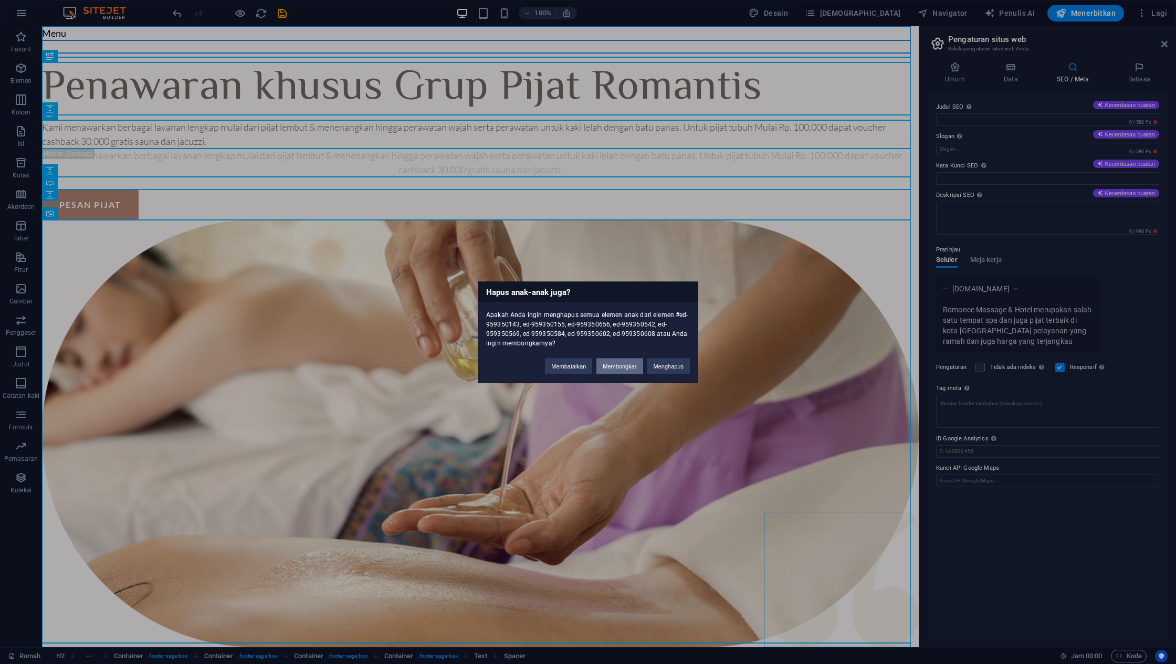
click at [631, 362] on button "Membongkar" at bounding box center [619, 366] width 46 height 16
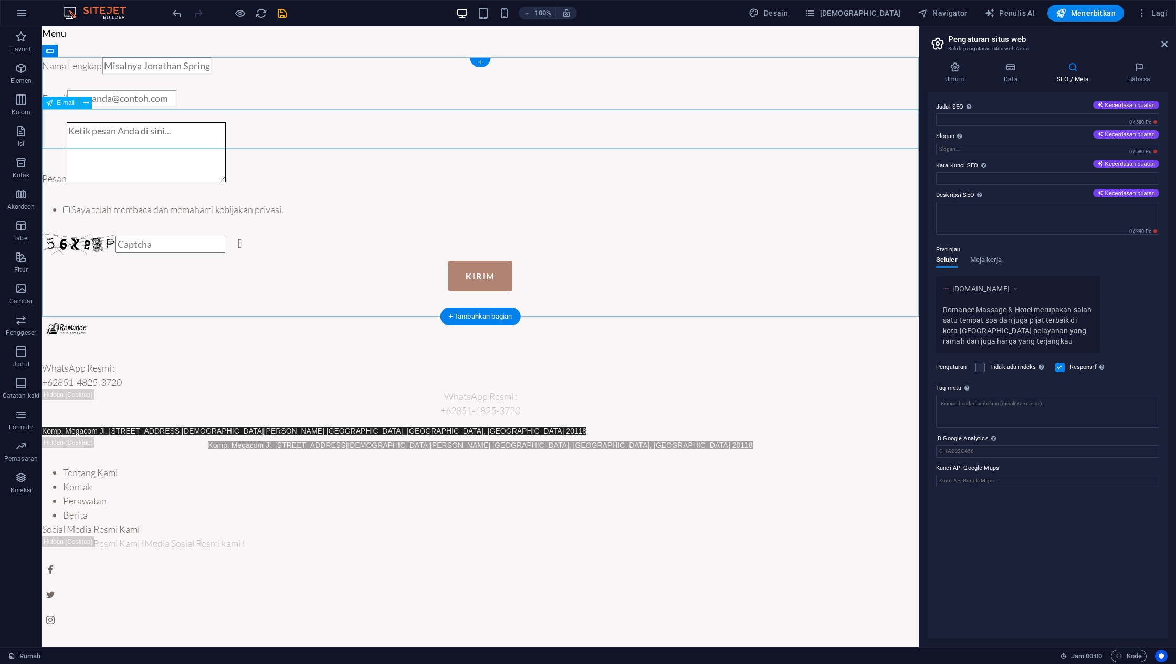
click at [629, 109] on div "Nama Lengkap E-mail Pesan Saya telah membaca dan memahami kebijakan privasi. Ti…" at bounding box center [480, 174] width 876 height 234
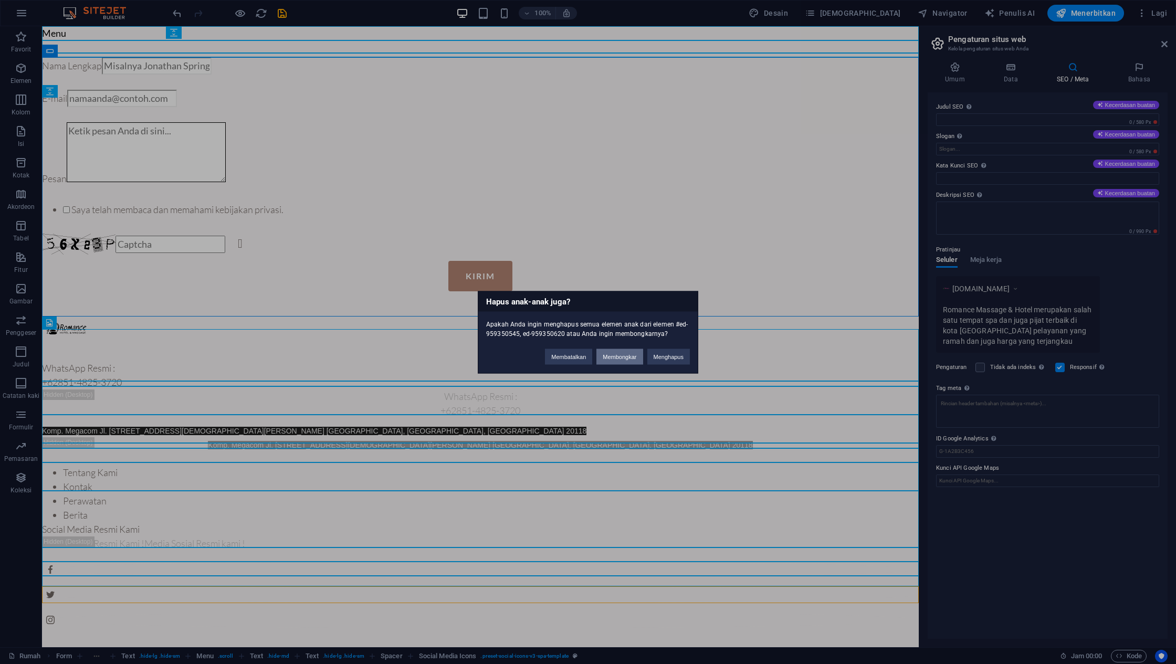
click at [631, 355] on font "Membongkar" at bounding box center [619, 356] width 34 height 6
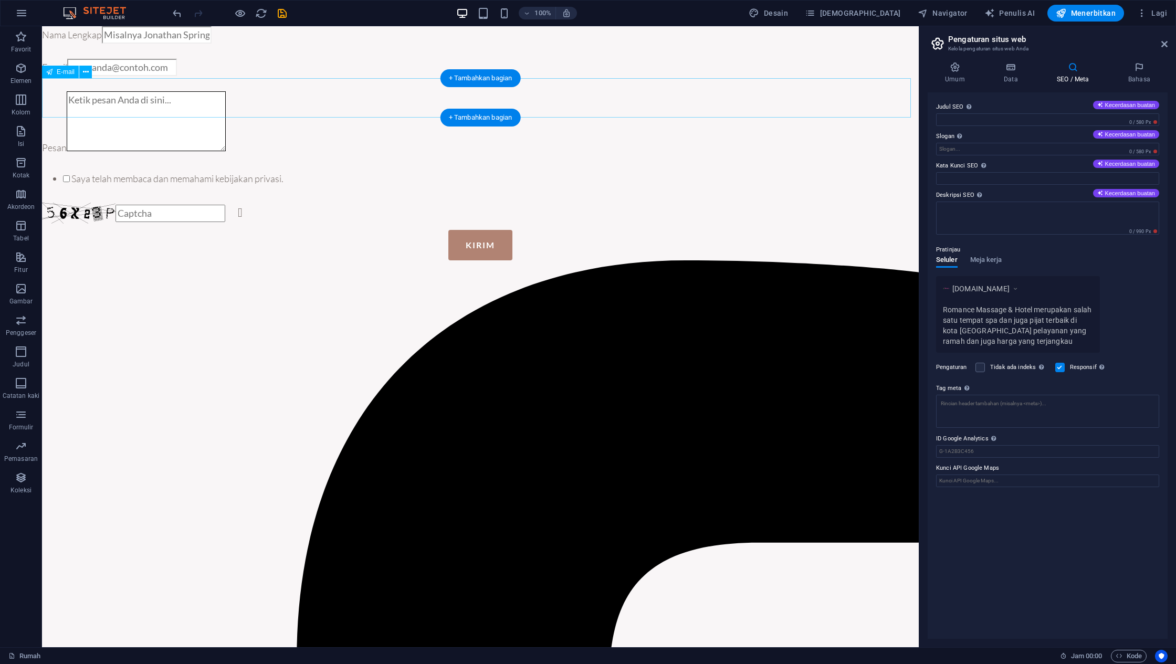
click at [629, 79] on div "E-mail" at bounding box center [480, 69] width 876 height 20
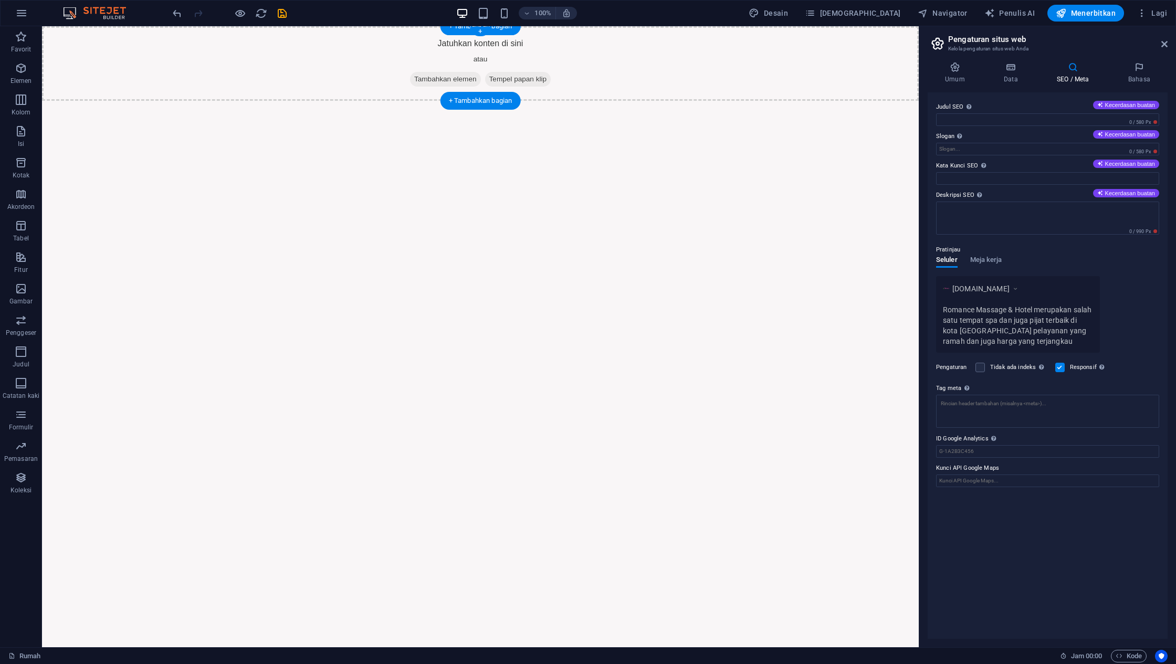
click at [679, 68] on div "Jatuhkan konten di sini atau Tambahkan elemen Tempel papan klip" at bounding box center [480, 63] width 876 height 75
click at [1166, 43] on icon at bounding box center [1164, 44] width 6 height 8
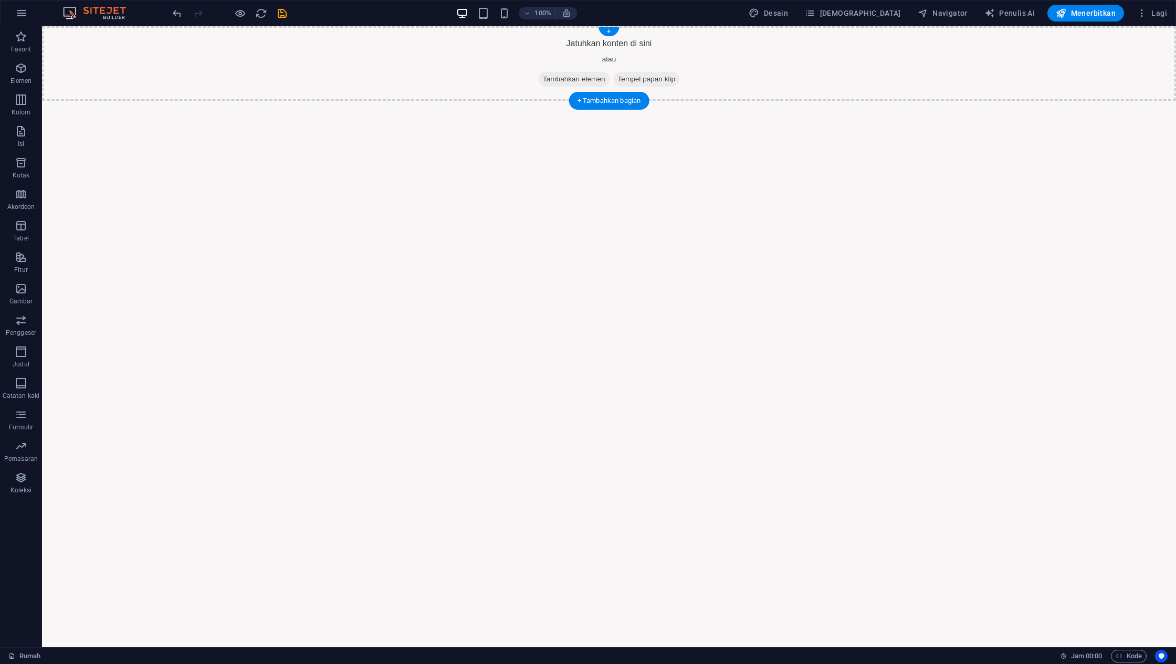
click at [1072, 75] on div "Jatuhkan konten di sini atau Tambahkan elemen Tempel papan klip" at bounding box center [609, 63] width 1134 height 75
click at [280, 14] on icon "menyimpan" at bounding box center [282, 13] width 12 height 12
click at [803, 77] on div "Jatuhkan konten di sini atau Tambahkan elemen Tempel papan klip" at bounding box center [609, 63] width 1134 height 75
click at [1057, 11] on icon "button" at bounding box center [1060, 13] width 10 height 10
click at [1084, 14] on font "Menerbitkan" at bounding box center [1093, 13] width 45 height 8
